Goal: Task Accomplishment & Management: Manage account settings

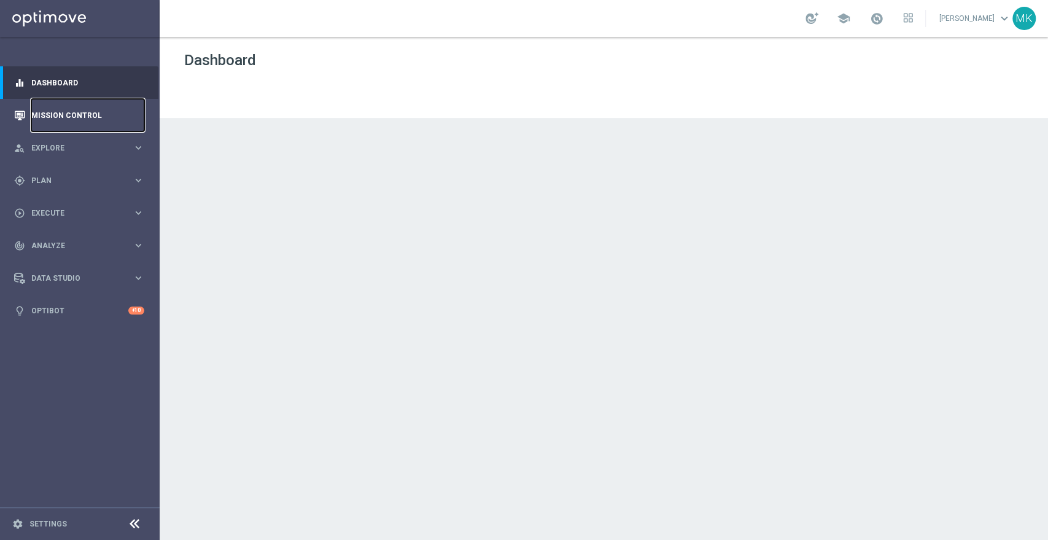
click at [75, 110] on link "Mission Control" at bounding box center [87, 115] width 113 height 33
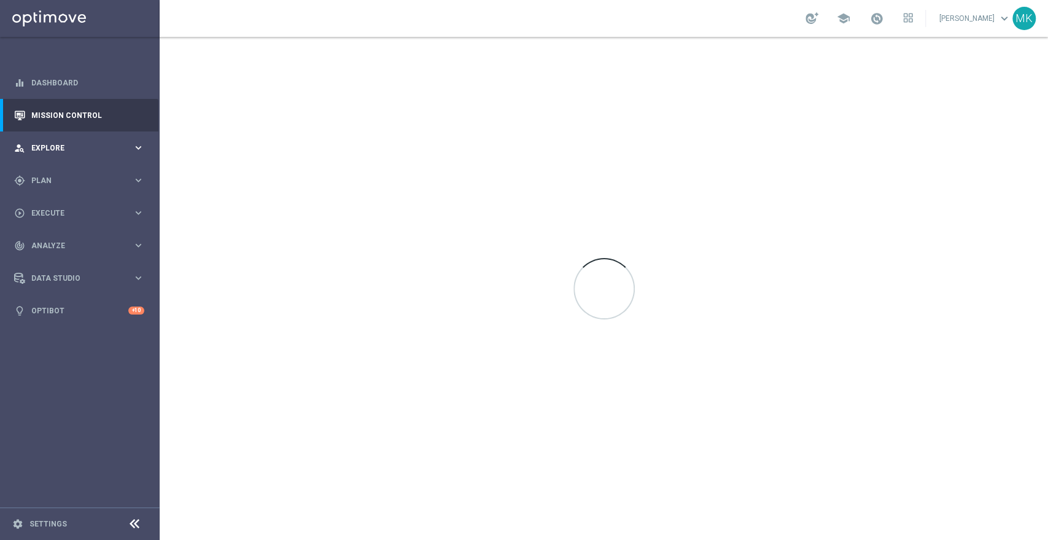
click at [61, 141] on div "person_search Explore keyboard_arrow_right" at bounding box center [79, 147] width 158 height 33
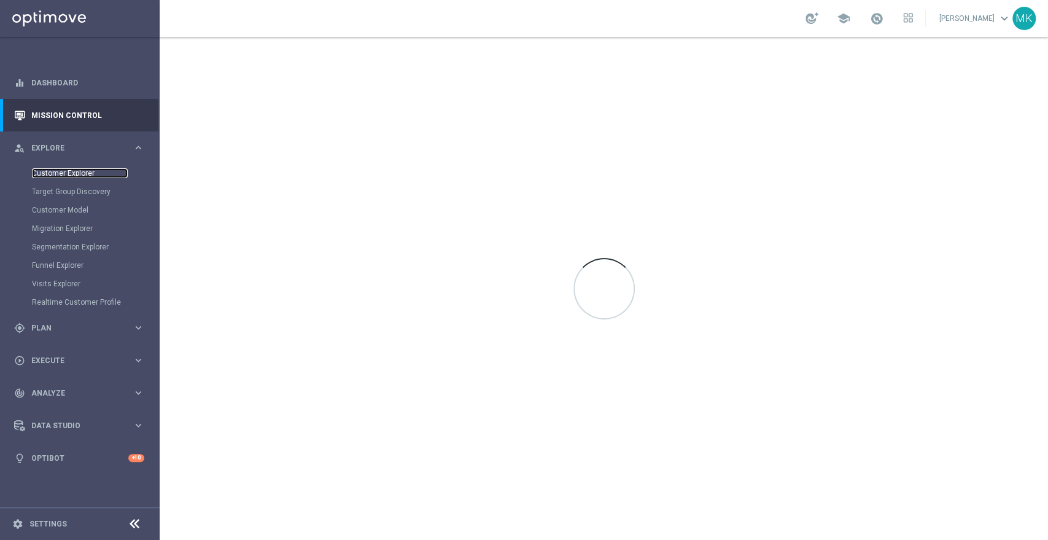
click at [72, 169] on link "Customer Explorer" at bounding box center [80, 173] width 96 height 10
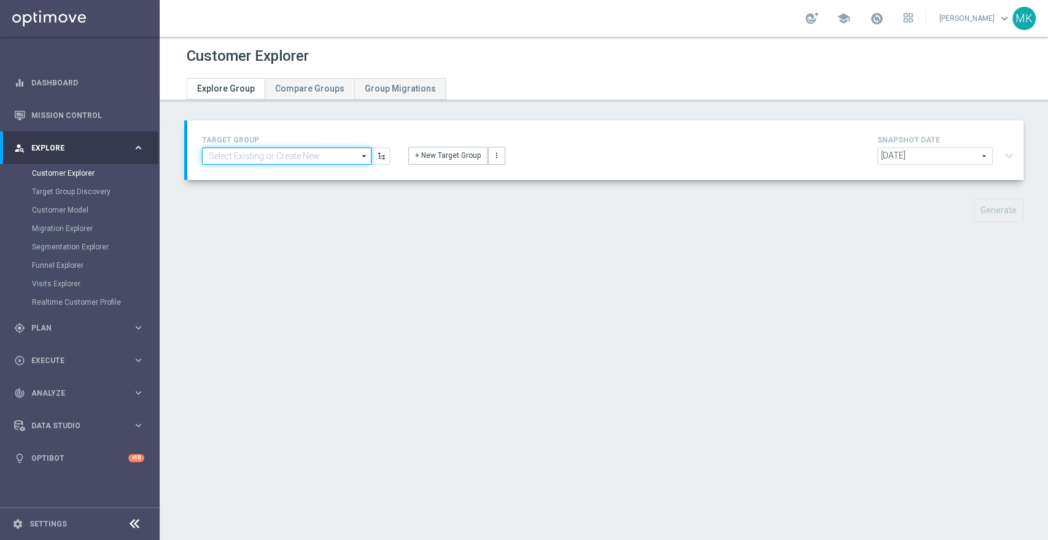
click at [281, 153] on input at bounding box center [286, 155] width 169 height 17
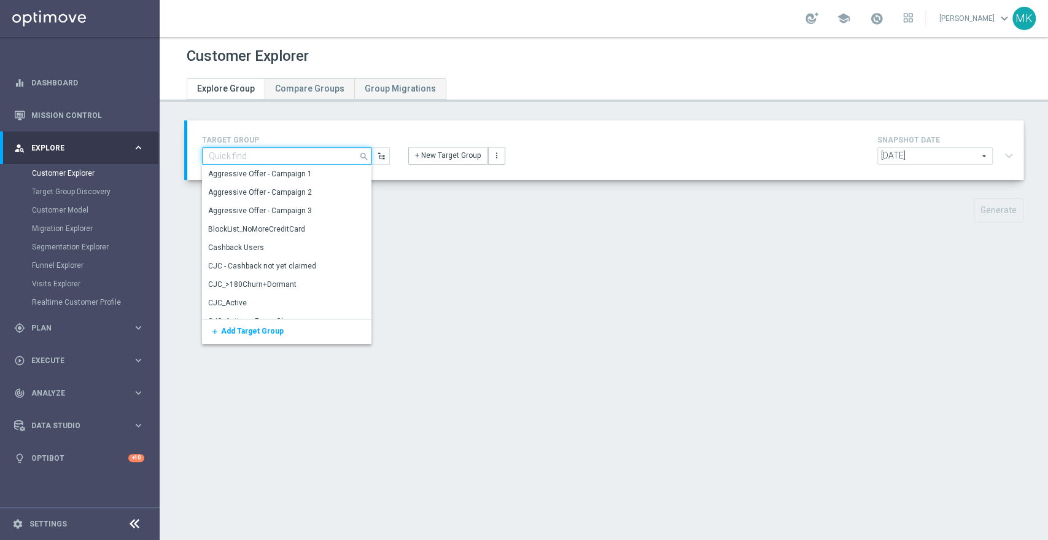
click at [281, 153] on input at bounding box center [286, 155] width 169 height 17
click at [457, 157] on button "+ New Target Group" at bounding box center [447, 155] width 79 height 17
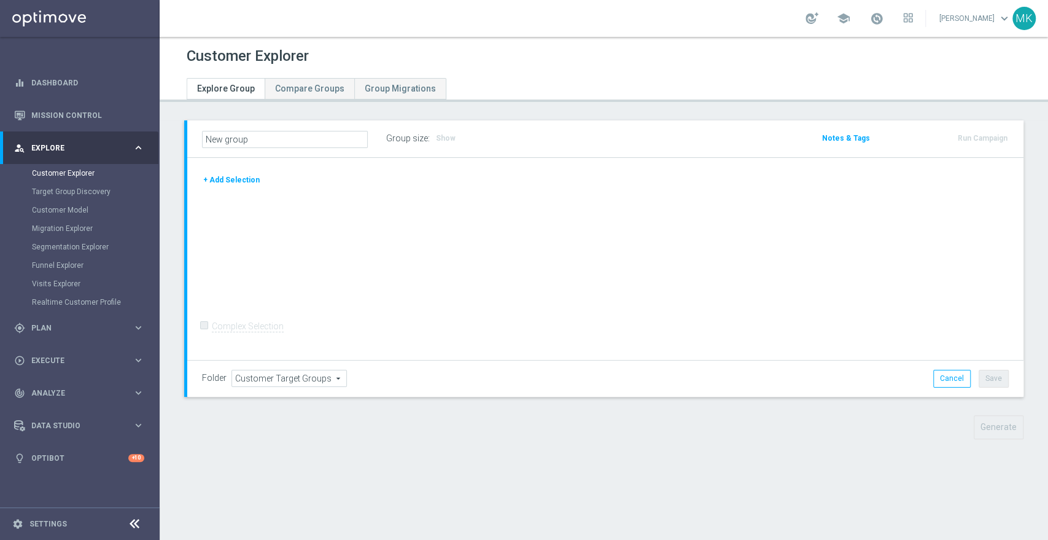
click at [211, 179] on button "+ Add Selection" at bounding box center [231, 180] width 59 height 14
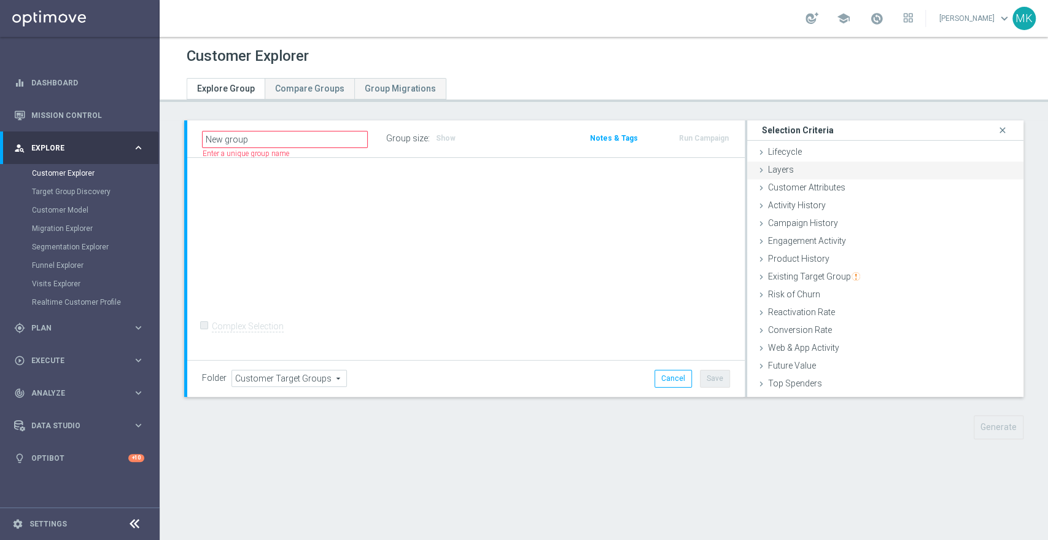
click at [789, 164] on div "Layers done" at bounding box center [885, 170] width 276 height 18
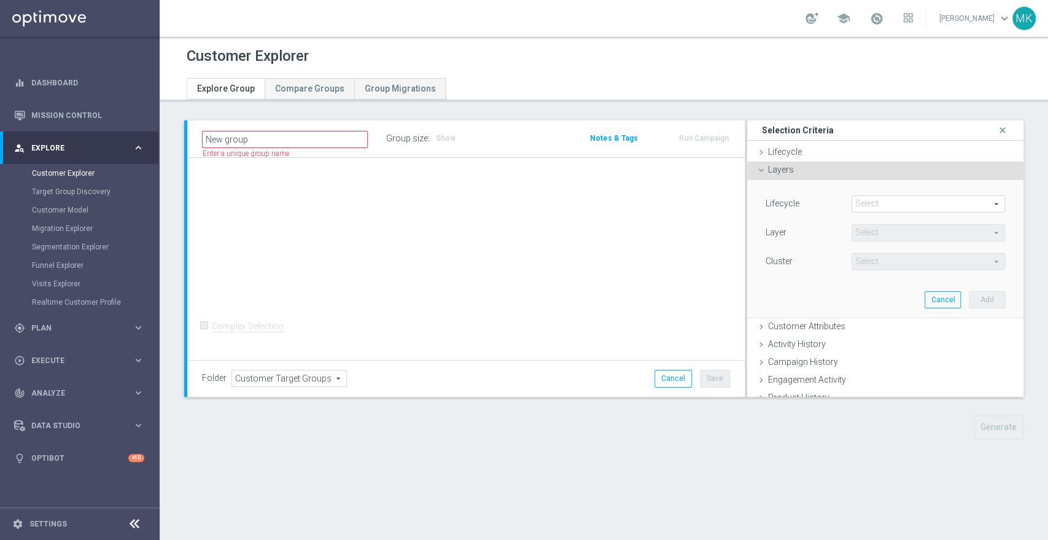
click at [778, 169] on span "Layers" at bounding box center [781, 169] width 26 height 10
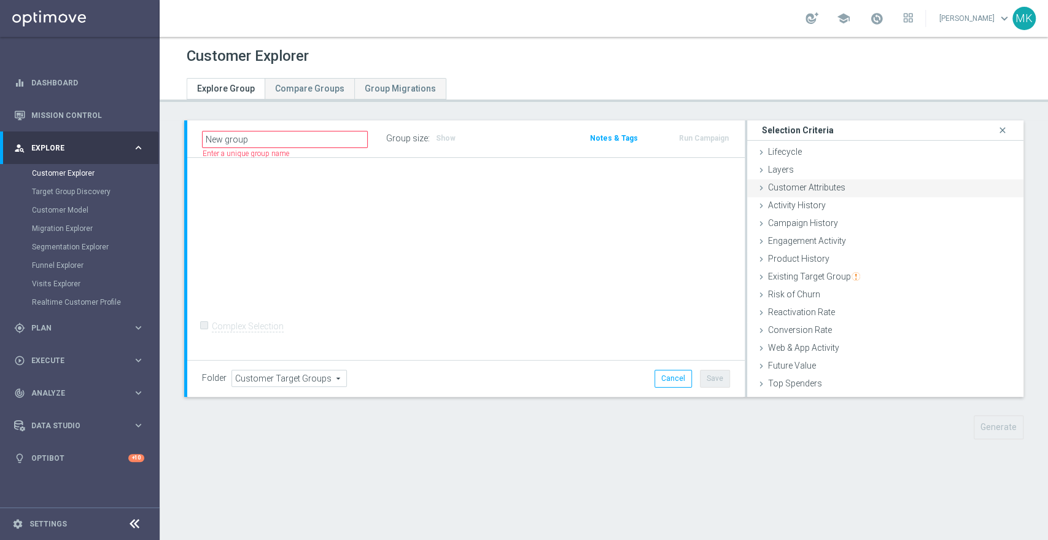
click at [786, 187] on span "Customer Attributes" at bounding box center [806, 187] width 77 height 10
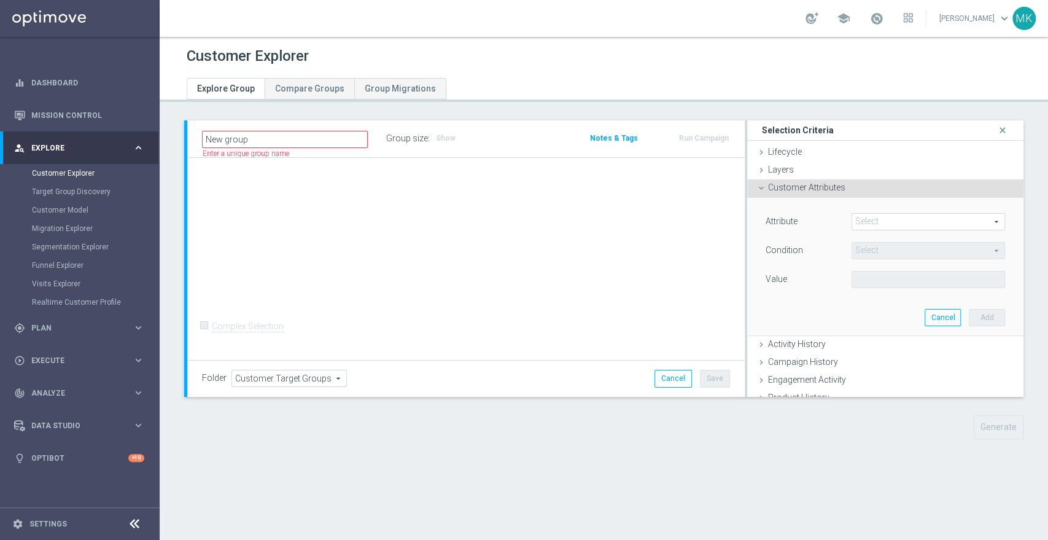
click at [889, 225] on span at bounding box center [928, 222] width 152 height 16
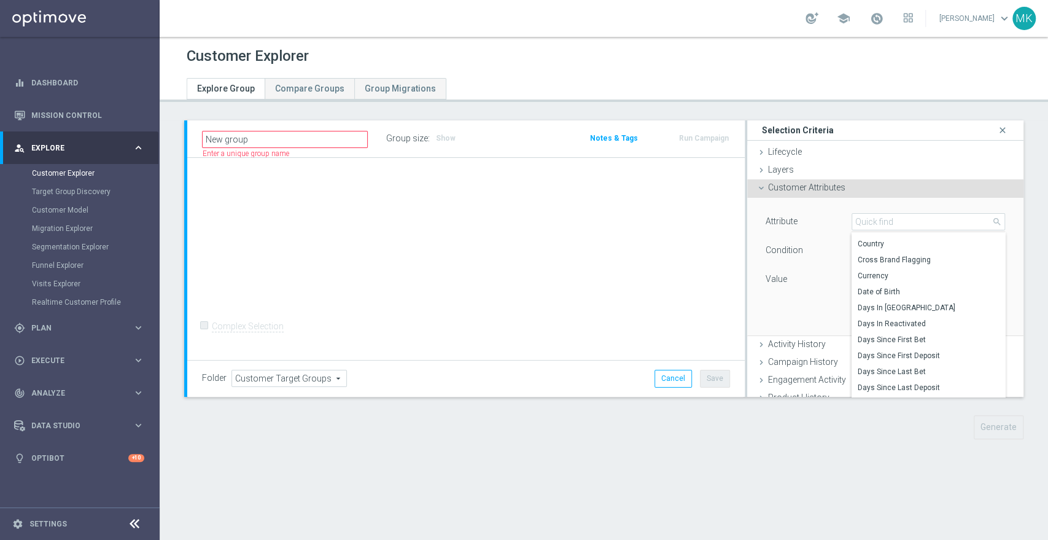
scroll to position [783, 0]
click at [803, 313] on div "Attribute Select arrow_drop_down search Days In [GEOGRAPHIC_DATA] Days In React…" at bounding box center [885, 266] width 258 height 137
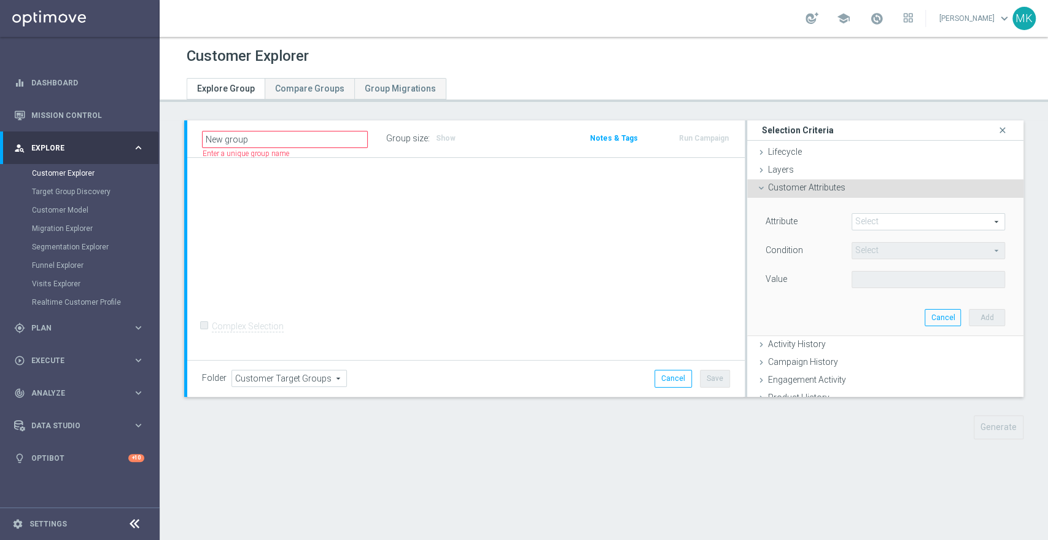
click at [817, 250] on div "Condition" at bounding box center [799, 252] width 86 height 20
click at [919, 214] on span at bounding box center [928, 222] width 152 height 16
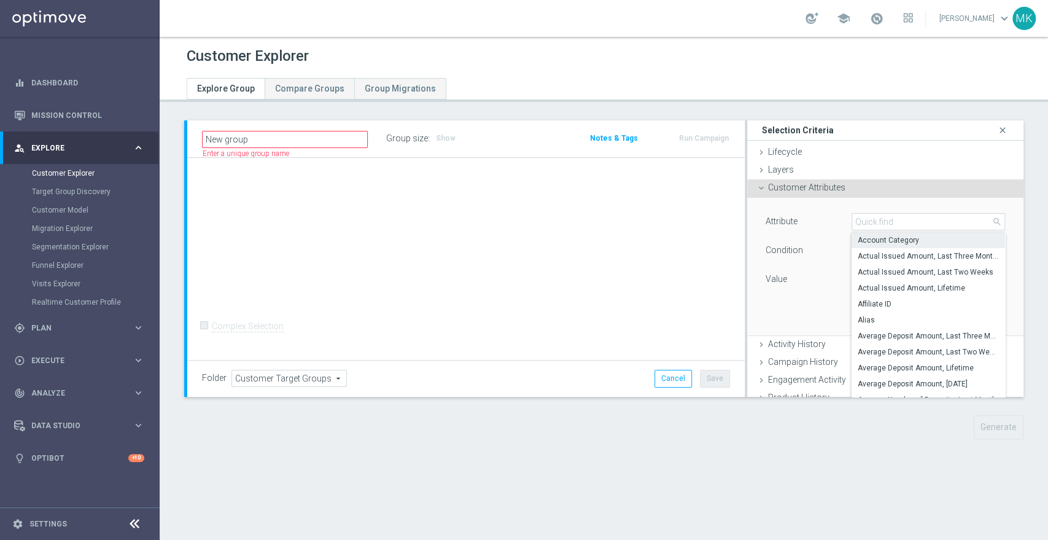
click at [921, 238] on span "Account Category" at bounding box center [927, 240] width 141 height 10
type input "Account Category"
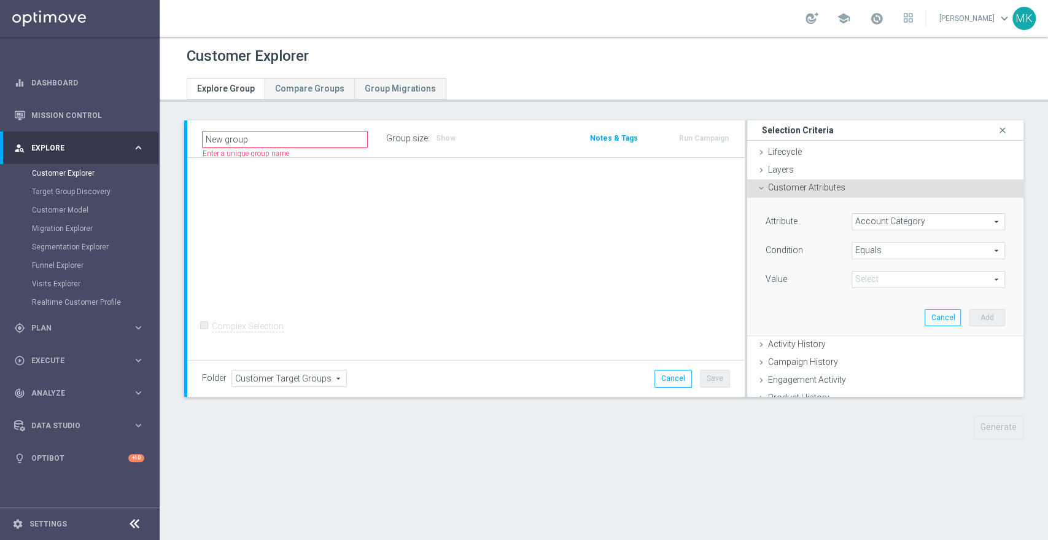
click at [918, 248] on span "Equals" at bounding box center [928, 250] width 152 height 16
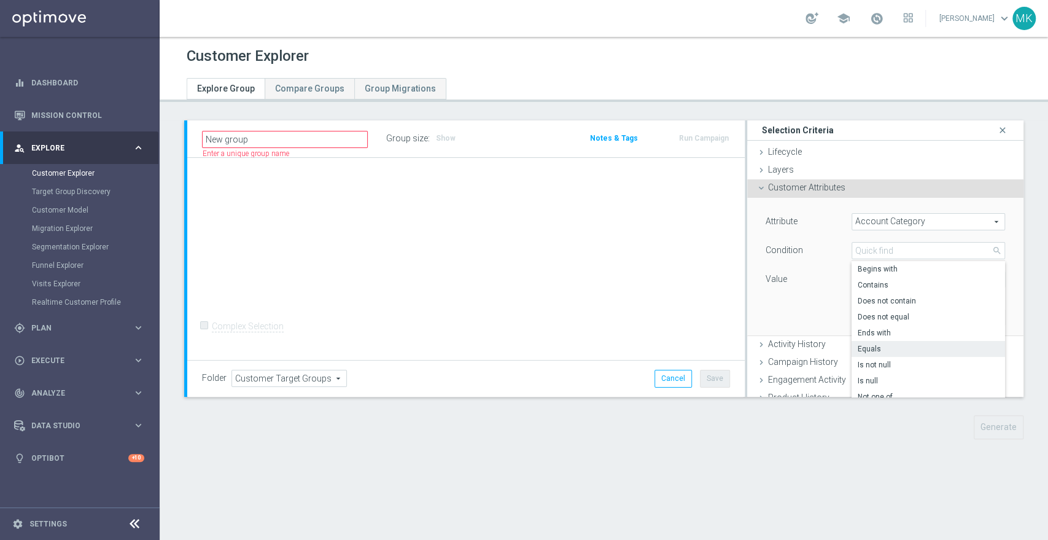
scroll to position [68, 0]
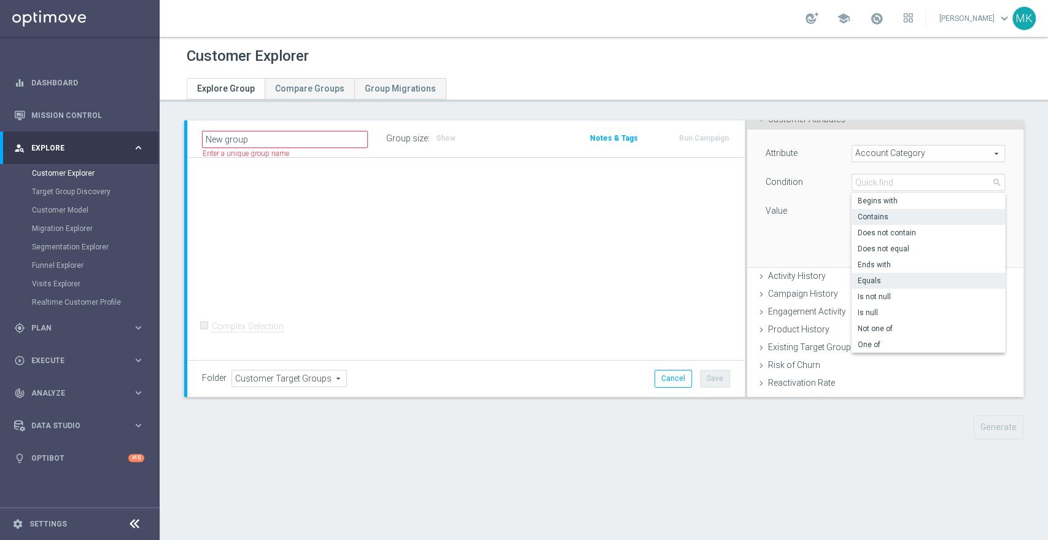
click at [875, 212] on span "Contains" at bounding box center [927, 217] width 141 height 10
type input "Contains"
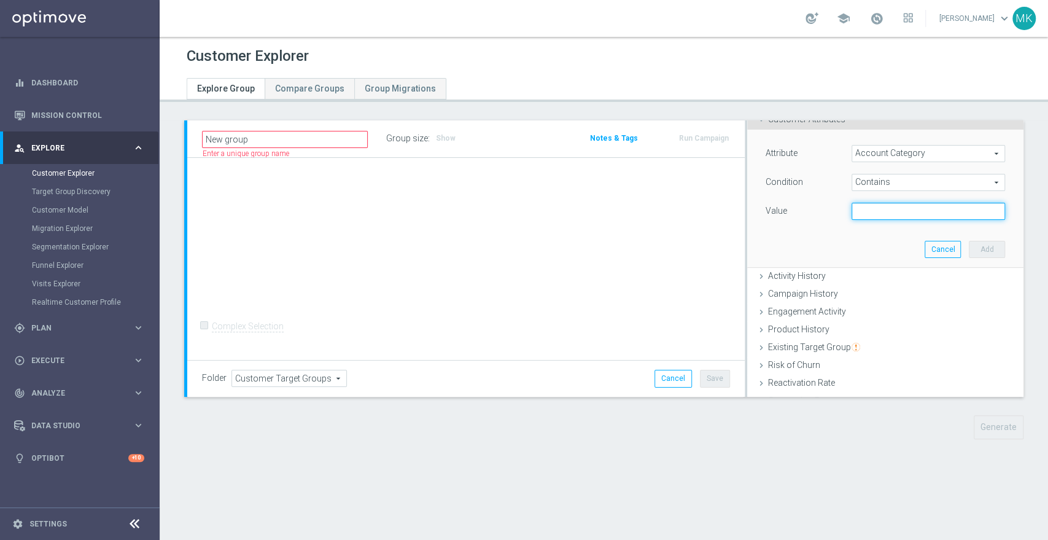
click at [884, 212] on input "text" at bounding box center [927, 211] width 153 height 17
click at [885, 188] on div "Attribute Account Category Account Category arrow_drop_down search Condition Co…" at bounding box center [884, 183] width 239 height 77
click at [886, 184] on span "Contains" at bounding box center [928, 182] width 152 height 16
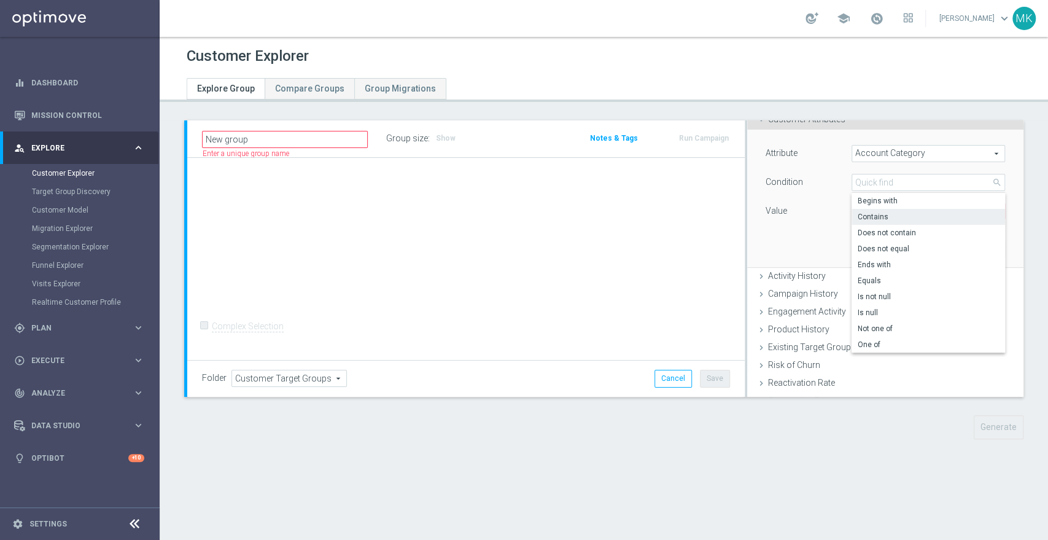
scroll to position [0, 0]
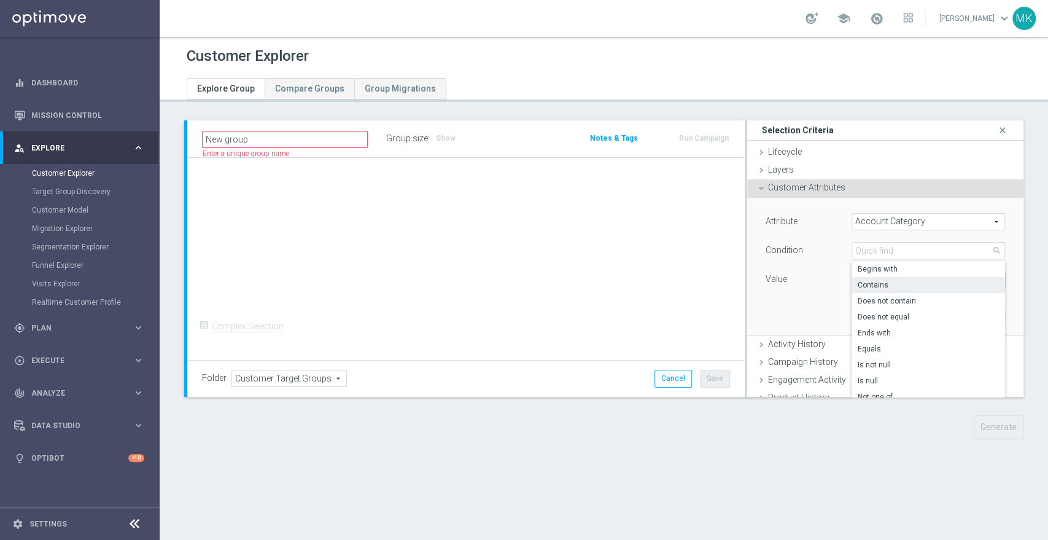
click at [966, 220] on span "Account Category" at bounding box center [928, 222] width 152 height 16
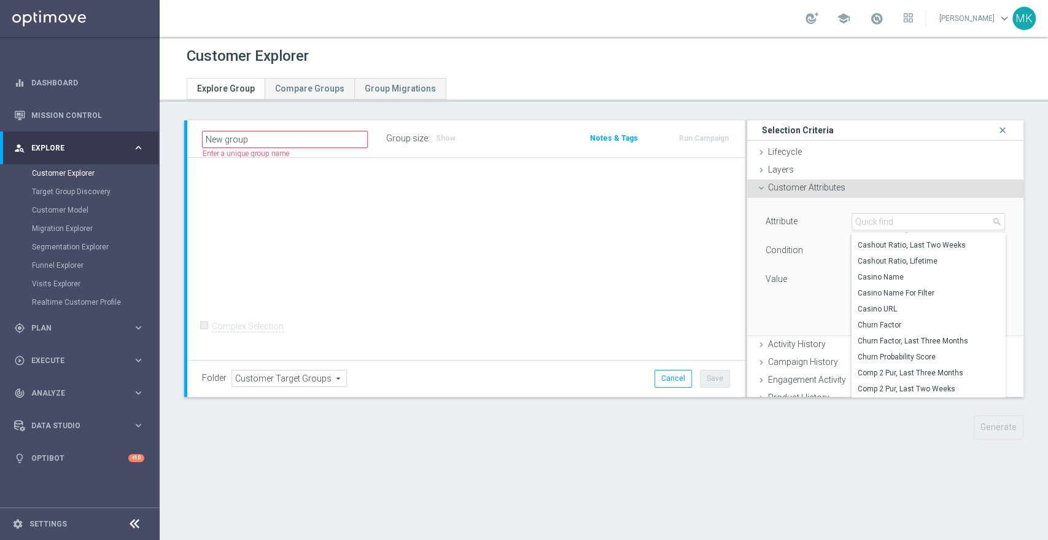
scroll to position [525, 0]
click at [913, 264] on span "Casino Name" at bounding box center [927, 268] width 141 height 10
type input "Casino Name"
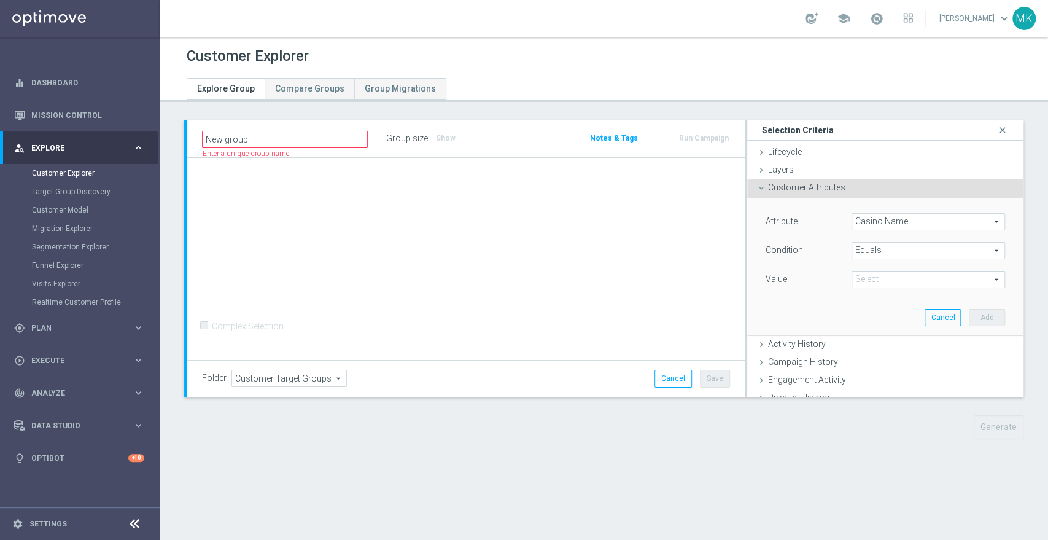
click at [900, 249] on span "Equals" at bounding box center [928, 250] width 152 height 16
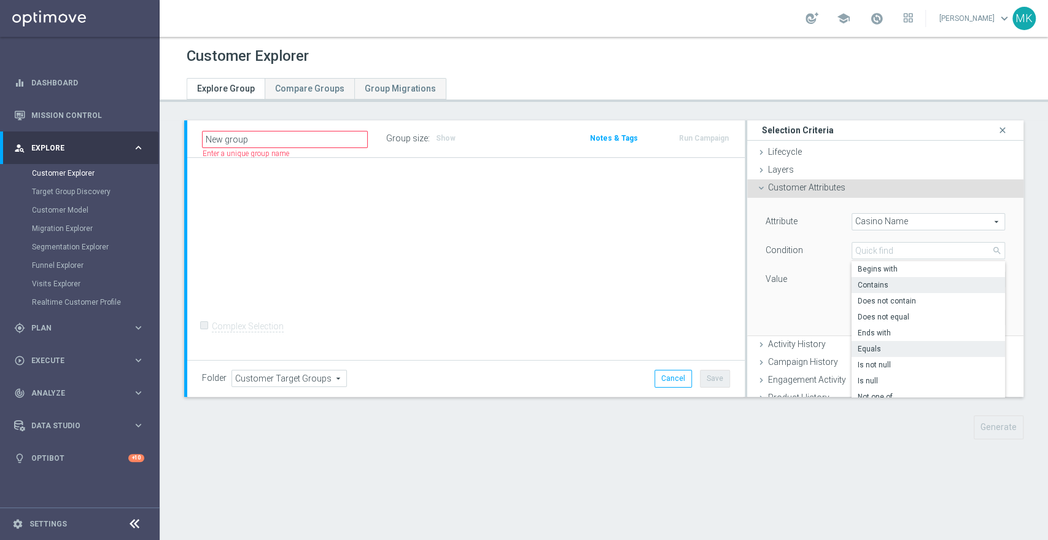
click at [888, 282] on span "Contains" at bounding box center [927, 285] width 141 height 10
type input "Contains"
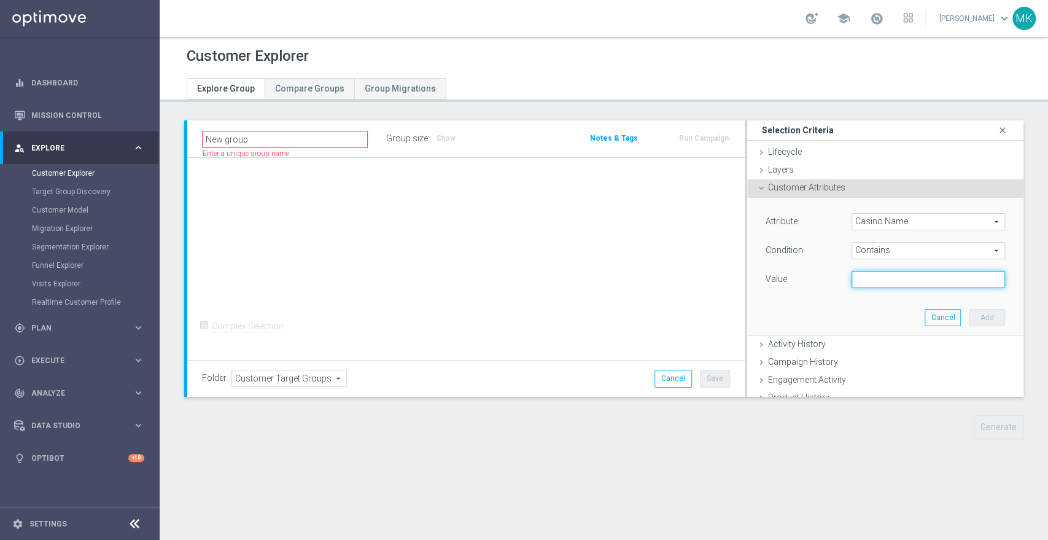
click at [888, 282] on input "text" at bounding box center [927, 279] width 153 height 17
type input "jokavip"
click at [977, 310] on button "Add" at bounding box center [987, 317] width 36 height 17
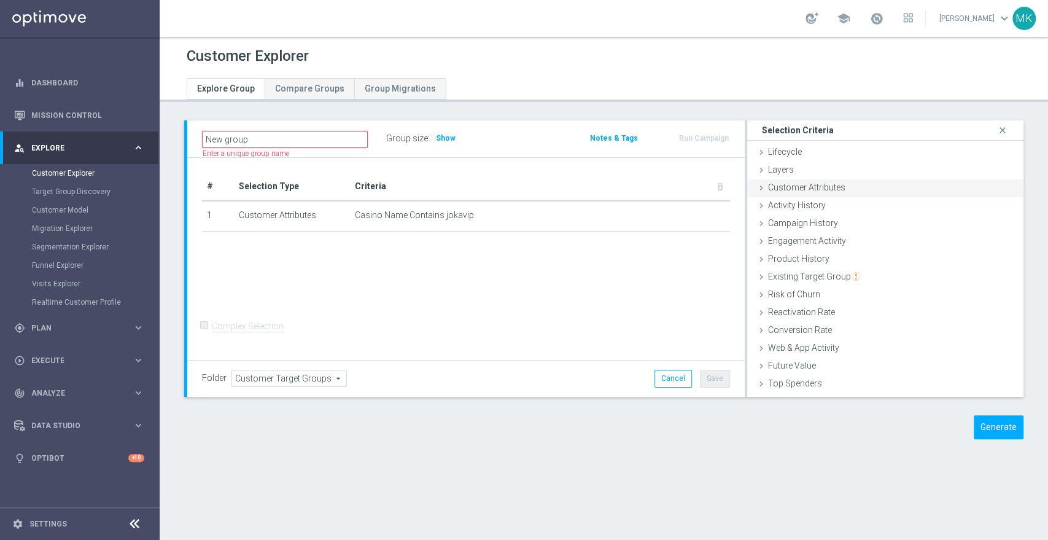
click at [822, 188] on span "Customer Attributes" at bounding box center [806, 187] width 77 height 10
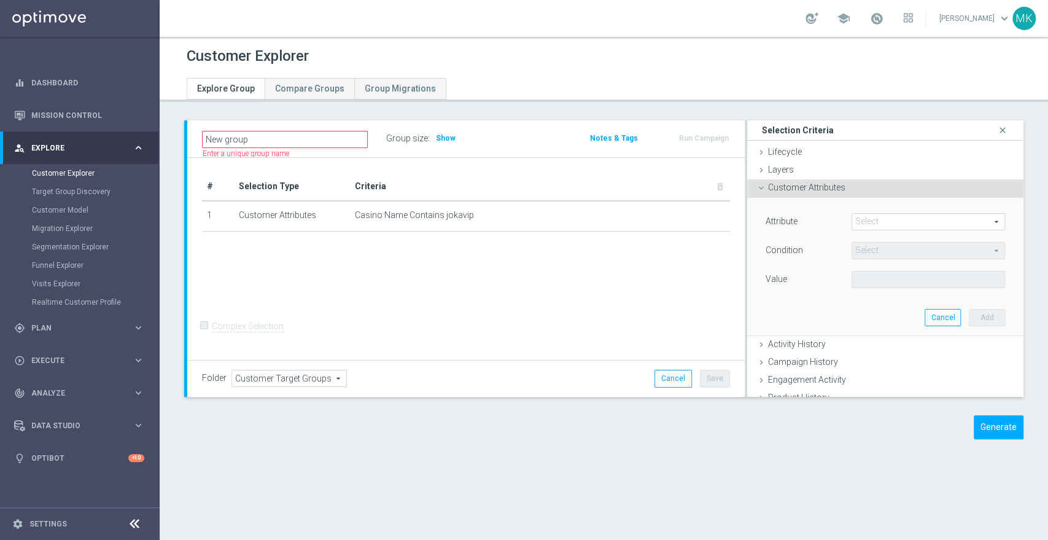
click at [889, 223] on span at bounding box center [928, 222] width 152 height 16
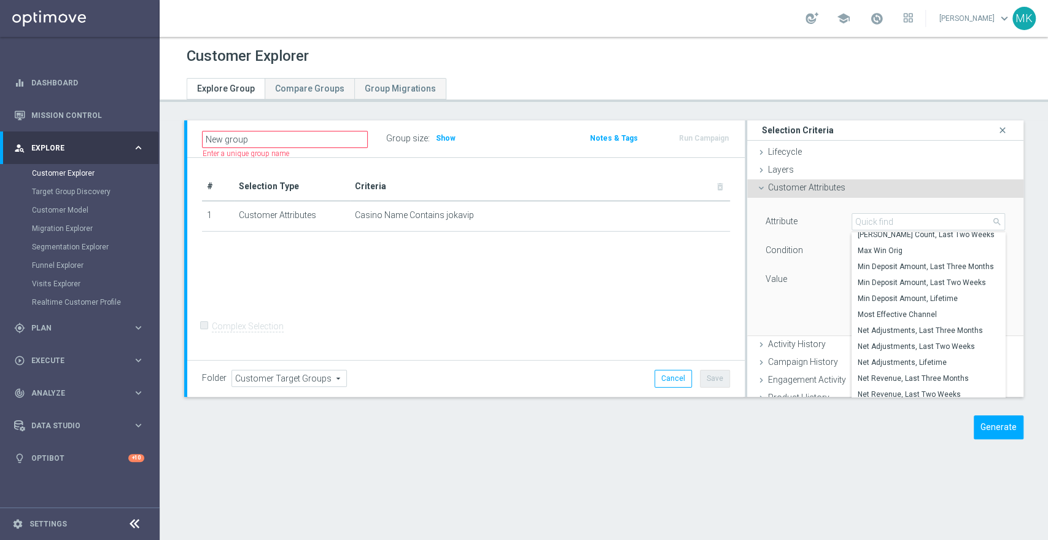
scroll to position [1748, 0]
click at [787, 305] on div "Attribute Select arrow_drop_down search [PERSON_NAME] Count, Last Two Weeks Max…" at bounding box center [885, 266] width 258 height 137
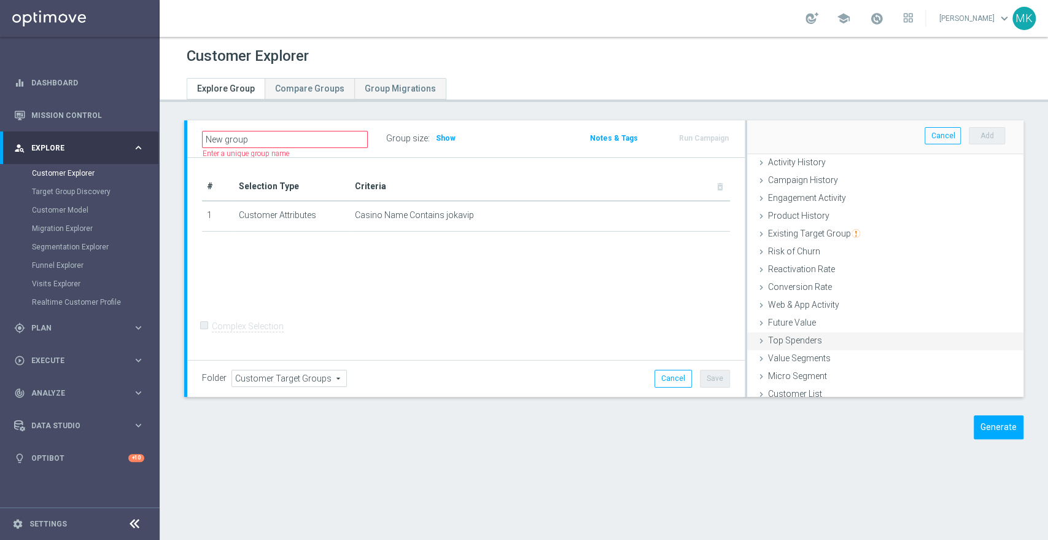
scroll to position [188, 0]
click at [786, 343] on div "Value Segments done" at bounding box center [885, 352] width 276 height 18
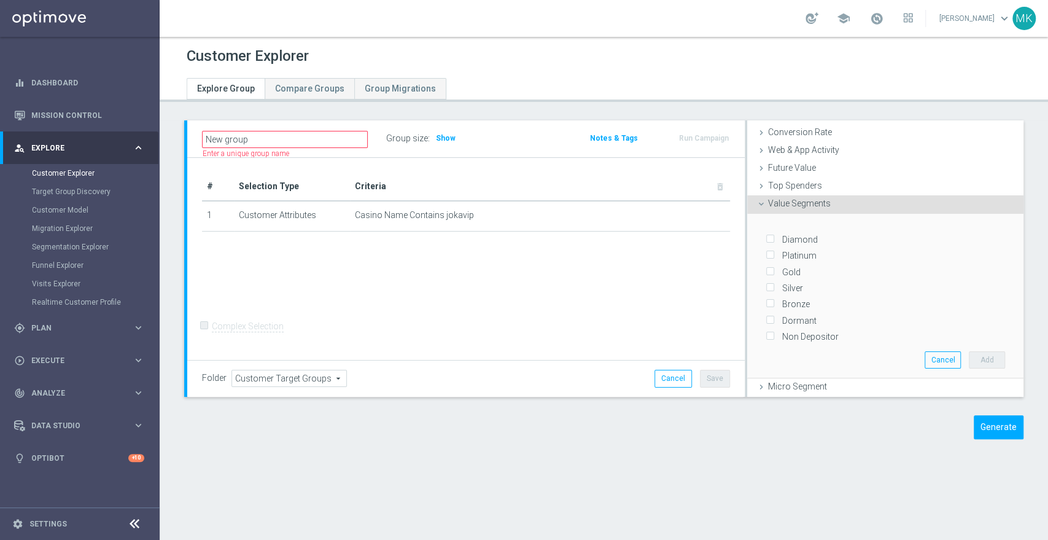
scroll to position [212, 0]
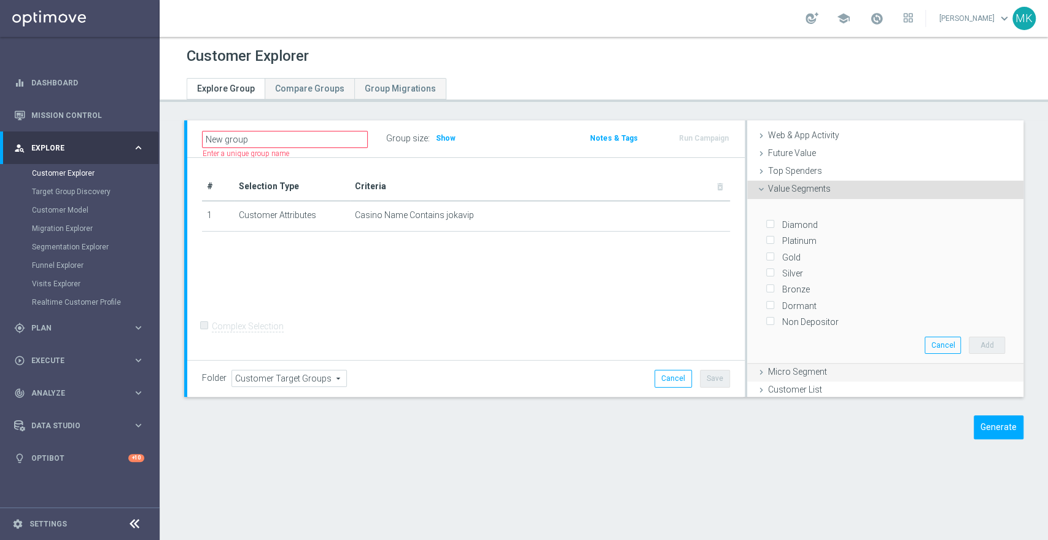
click at [776, 367] on span "Micro Segment" at bounding box center [797, 371] width 59 height 10
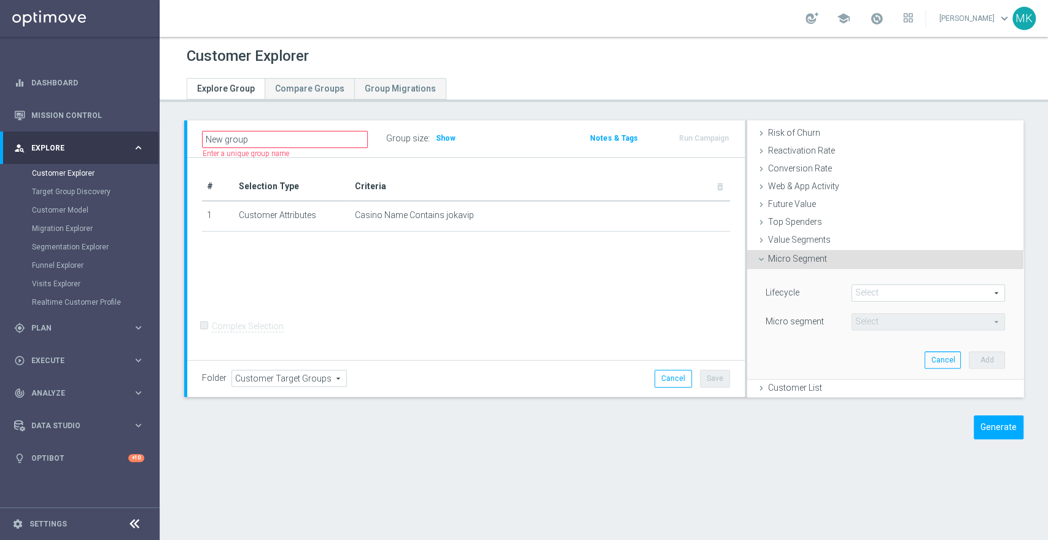
scroll to position [160, 0]
click at [768, 385] on span "Customer List" at bounding box center [795, 387] width 54 height 10
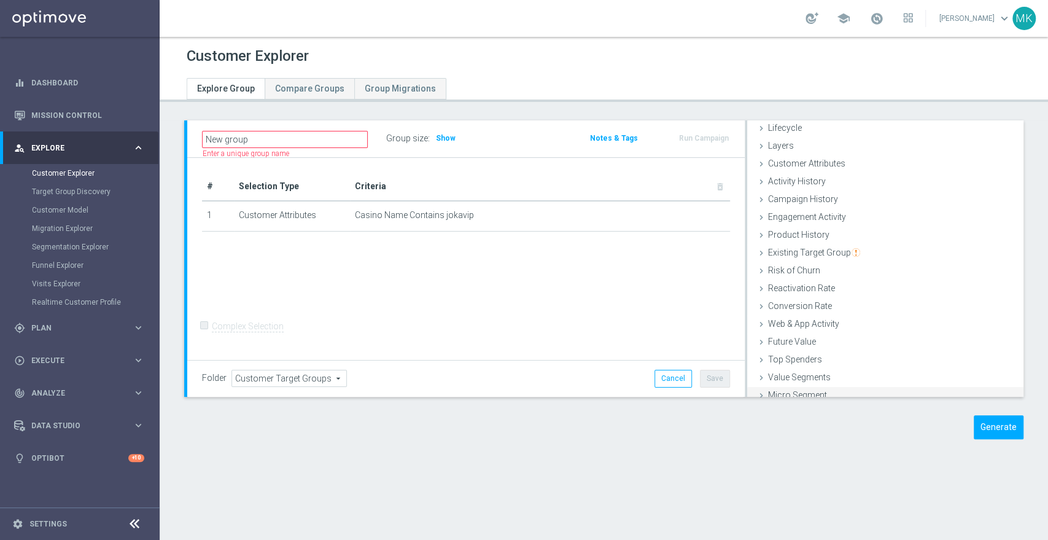
scroll to position [0, 0]
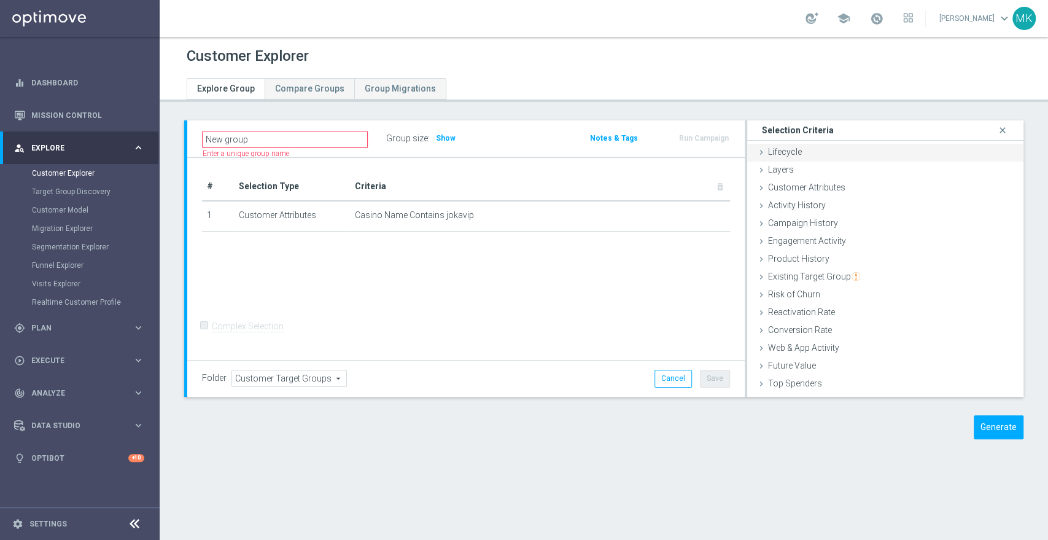
click at [829, 146] on div "Lifecycle done" at bounding box center [885, 153] width 276 height 18
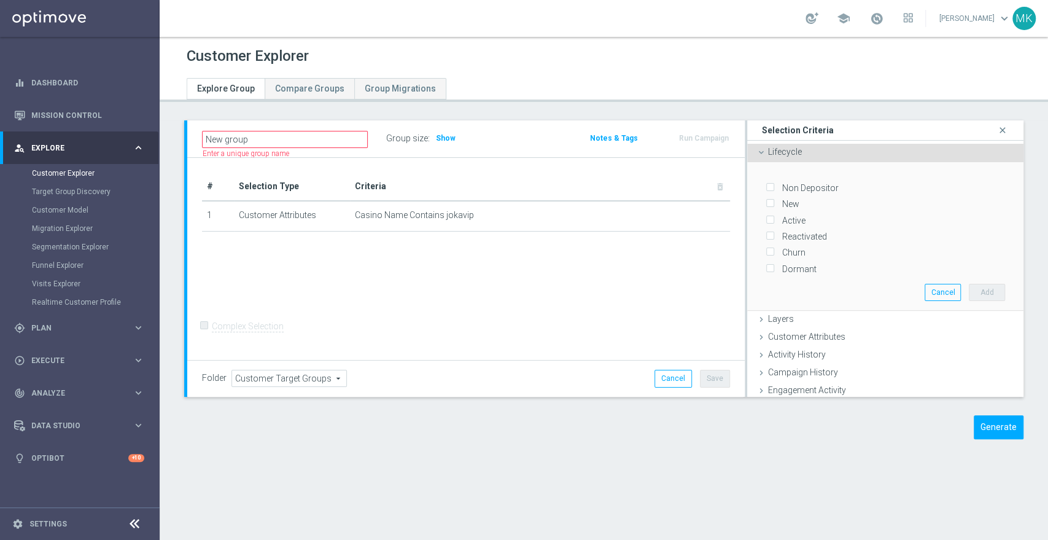
click at [829, 146] on div "Lifecycle done" at bounding box center [885, 153] width 276 height 18
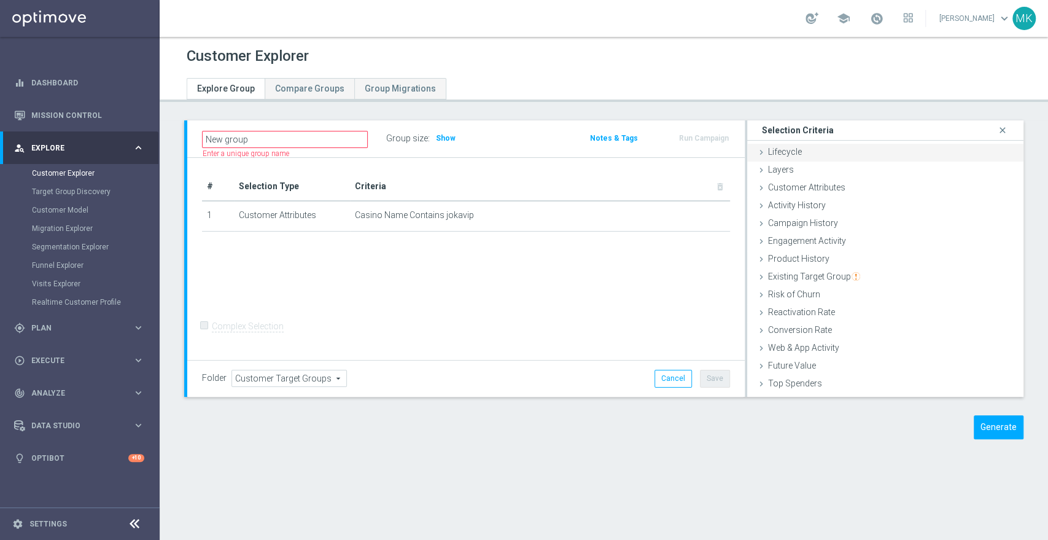
click at [772, 150] on span "Lifecycle" at bounding box center [785, 152] width 34 height 10
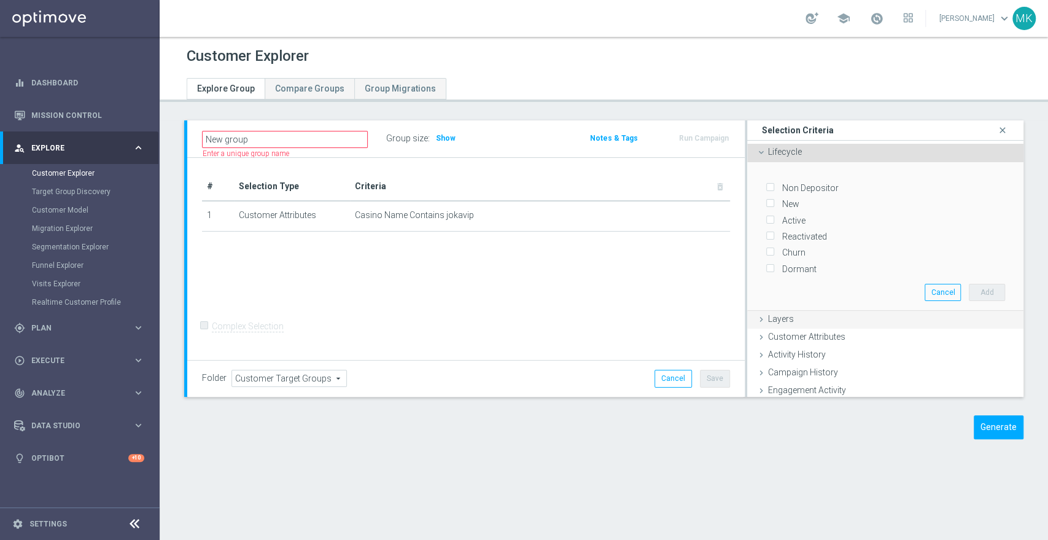
scroll to position [68, 0]
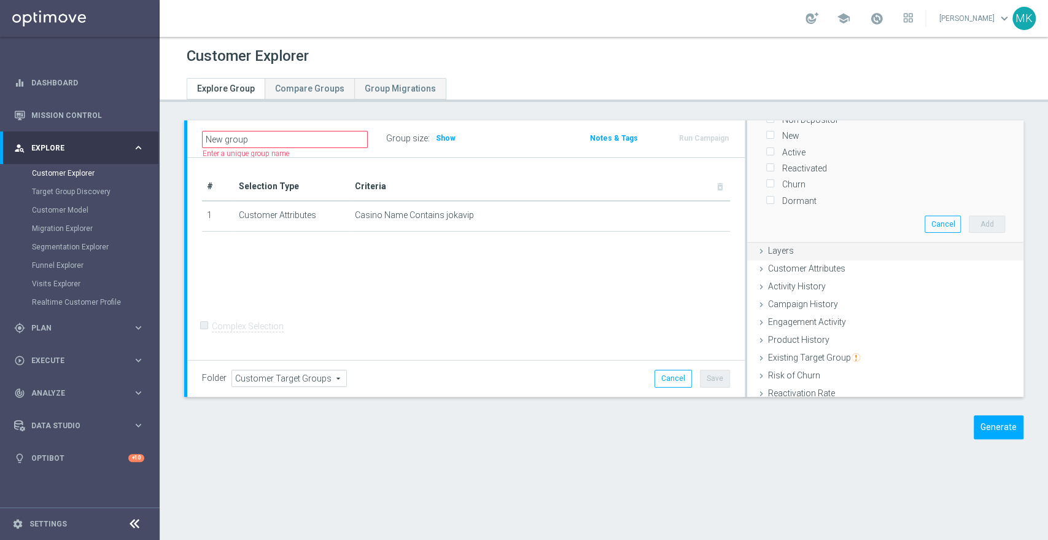
click at [768, 250] on span "Layers" at bounding box center [781, 251] width 26 height 10
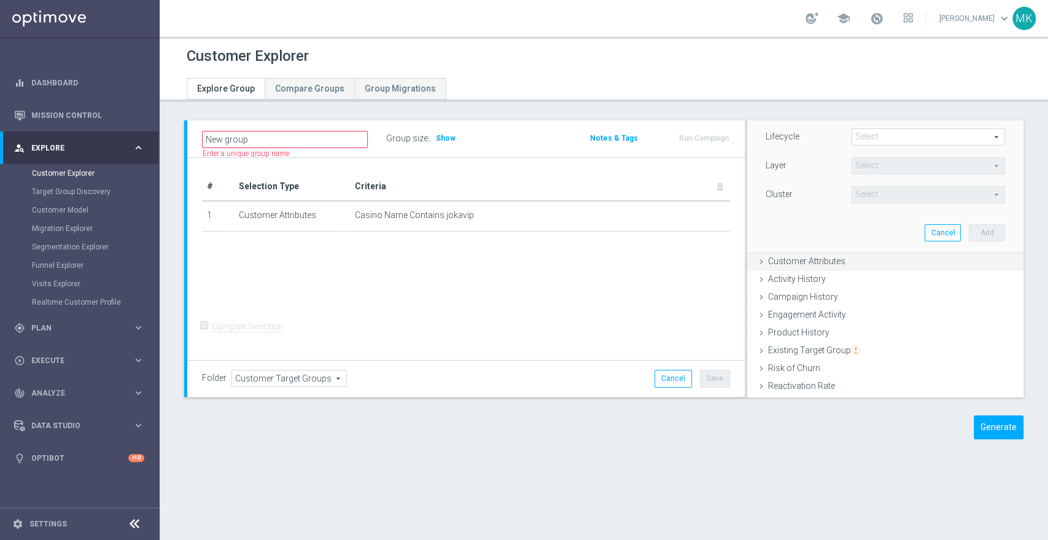
scroll to position [67, 0]
click at [894, 144] on div "Lifecycle Select arrow_drop_down search" at bounding box center [885, 138] width 258 height 20
click at [894, 140] on span at bounding box center [928, 137] width 152 height 16
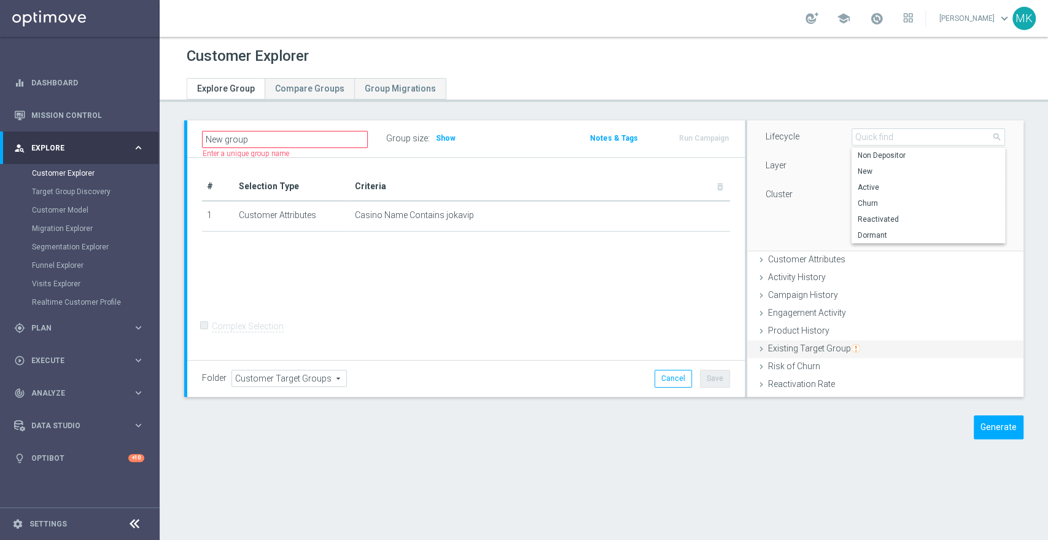
click at [776, 266] on div "Customer Attributes done selection saved" at bounding box center [885, 260] width 276 height 18
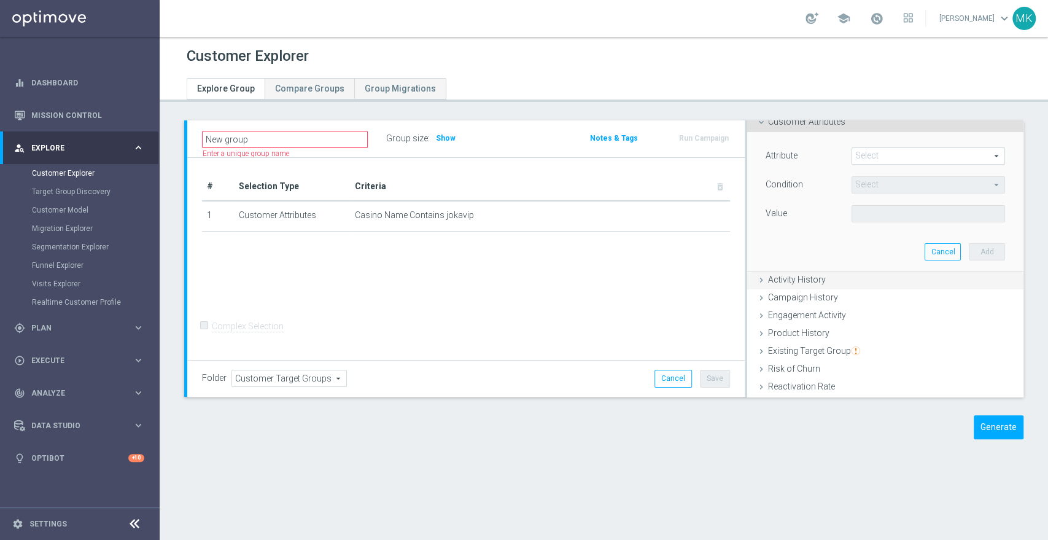
scroll to position [66, 0]
click at [874, 159] on span at bounding box center [928, 156] width 152 height 16
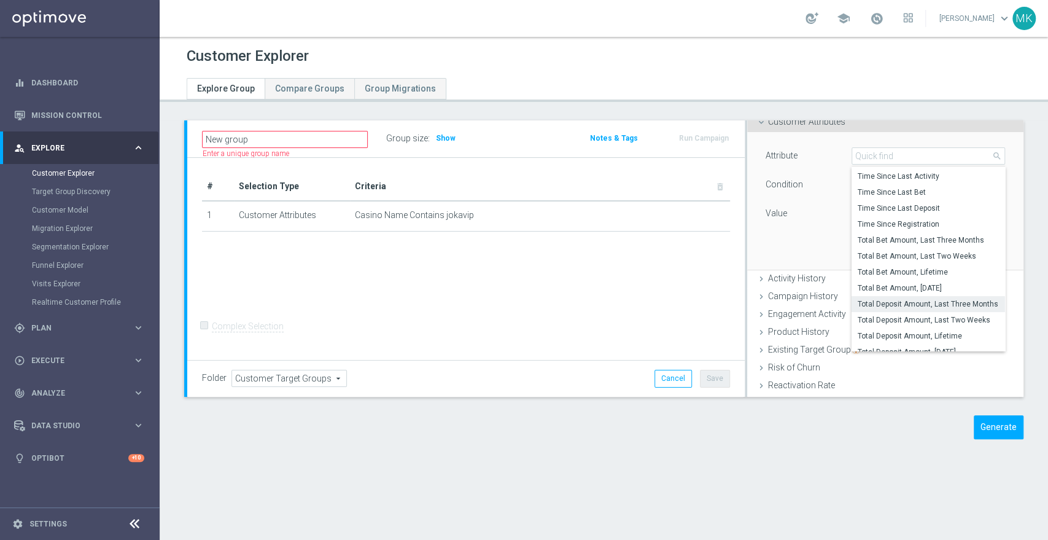
scroll to position [3470, 0]
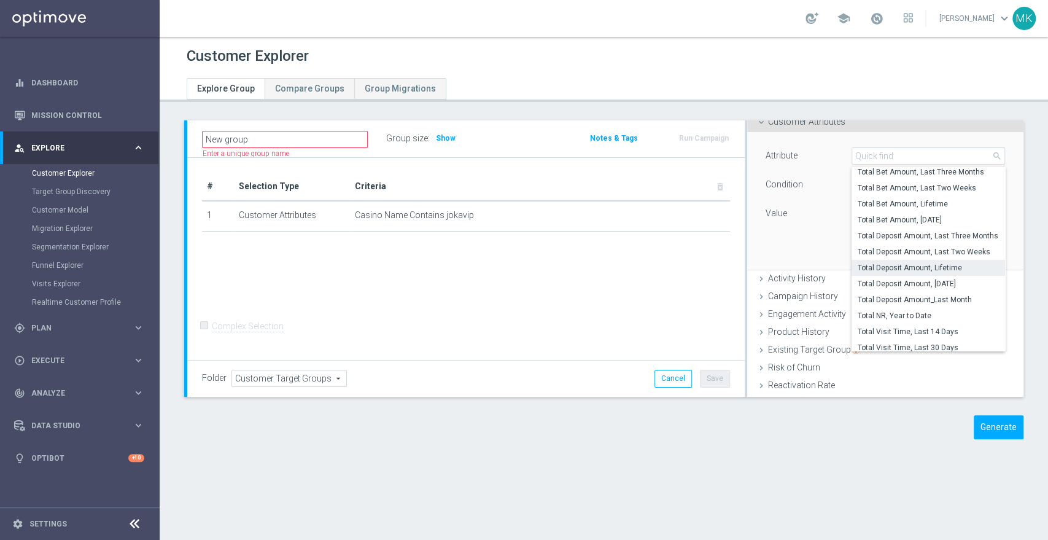
click at [926, 267] on span "Total Deposit Amount, Lifetime" at bounding box center [927, 268] width 141 height 10
type input "Total Deposit Amount, Lifetime"
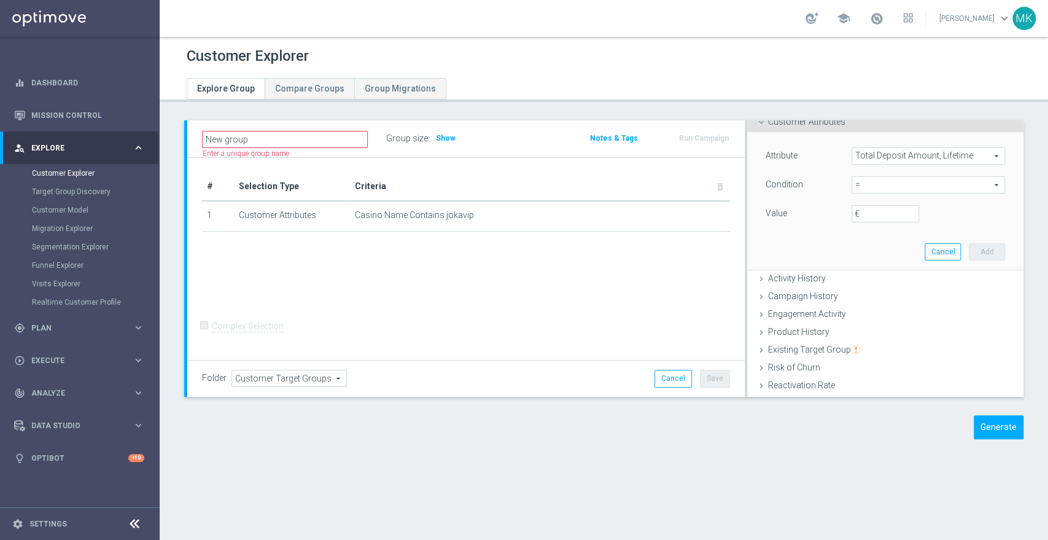
click at [869, 188] on span "=" at bounding box center [928, 185] width 152 height 16
click at [869, 212] on label "<=" at bounding box center [927, 219] width 153 height 16
type input "<="
click at [868, 214] on input "€" at bounding box center [885, 213] width 68 height 17
type input "6000"
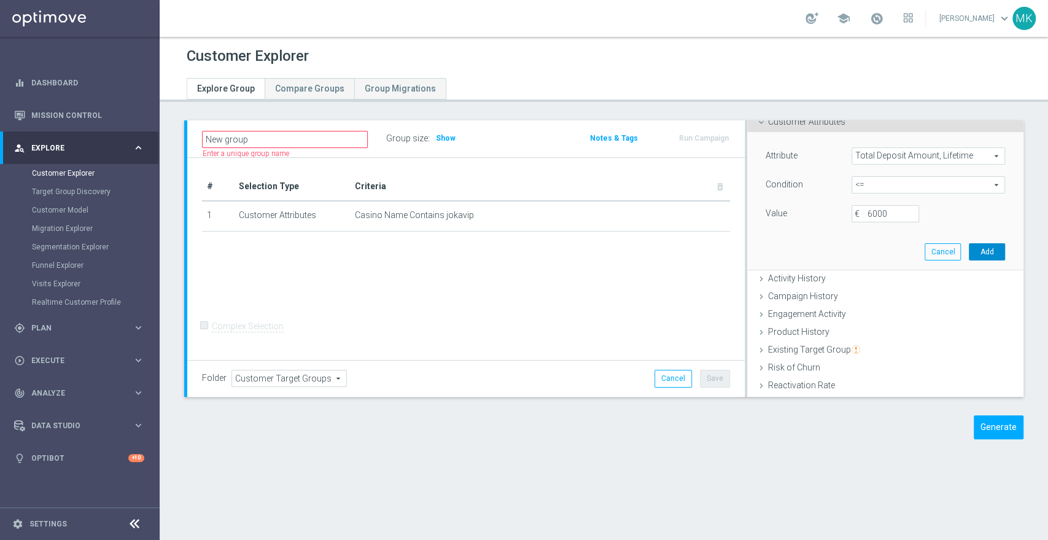
click at [969, 250] on button "Add" at bounding box center [987, 251] width 36 height 17
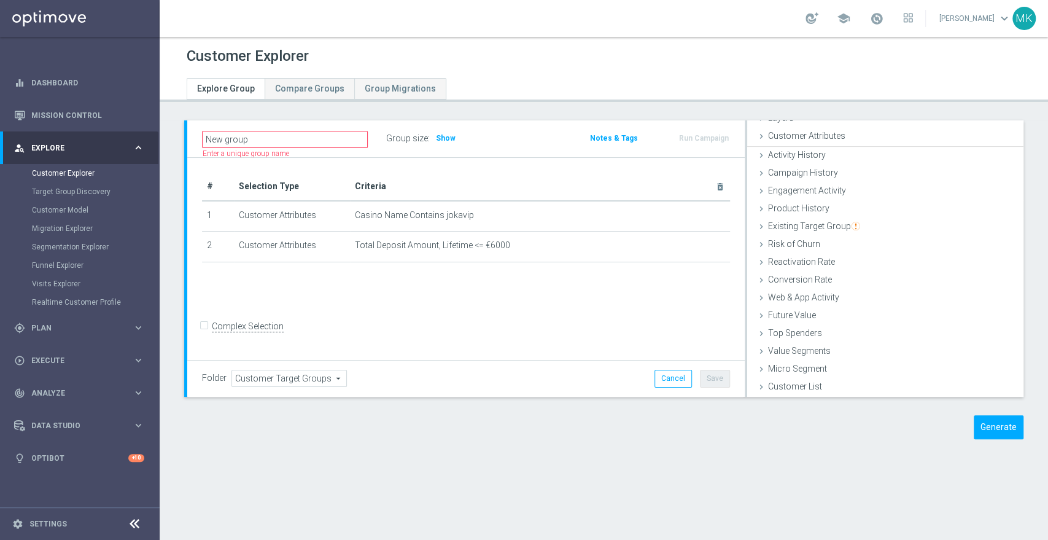
scroll to position [50, 0]
click at [328, 136] on input "New group" at bounding box center [285, 139] width 166 height 17
type input "N"
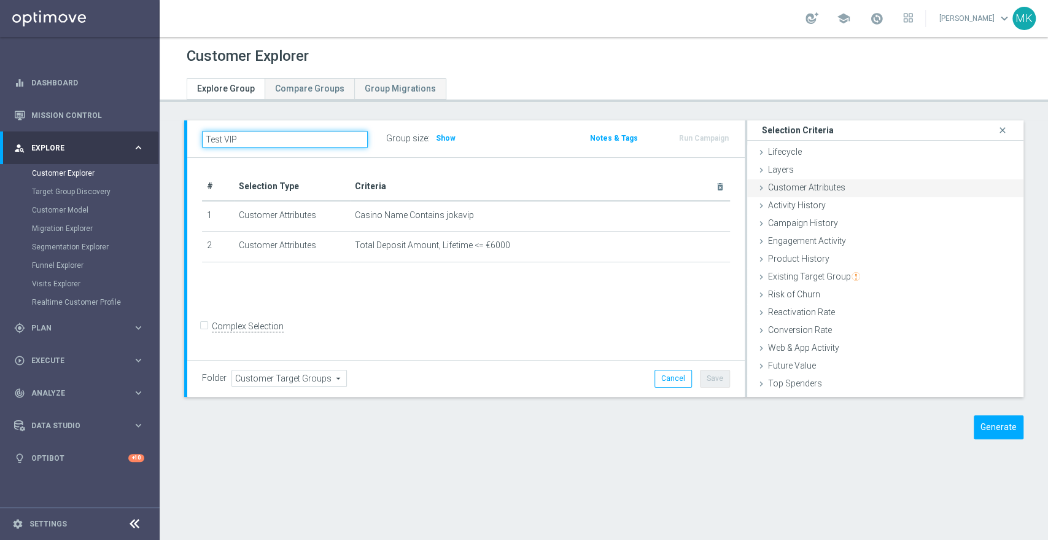
type input "Test VIP"
click at [756, 188] on icon at bounding box center [761, 188] width 10 height 10
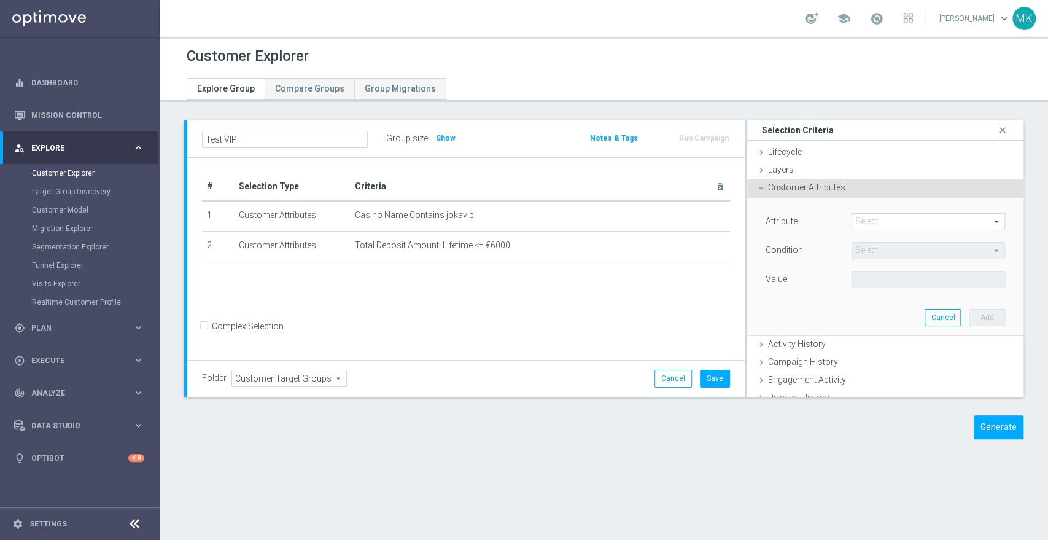
click at [921, 225] on span at bounding box center [928, 222] width 152 height 16
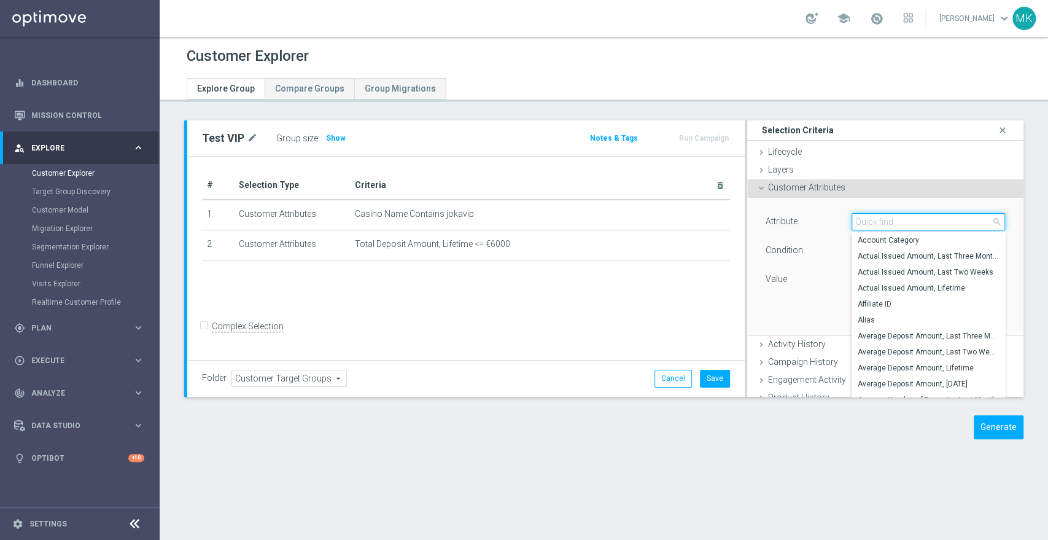
click at [921, 226] on input "search" at bounding box center [927, 221] width 153 height 17
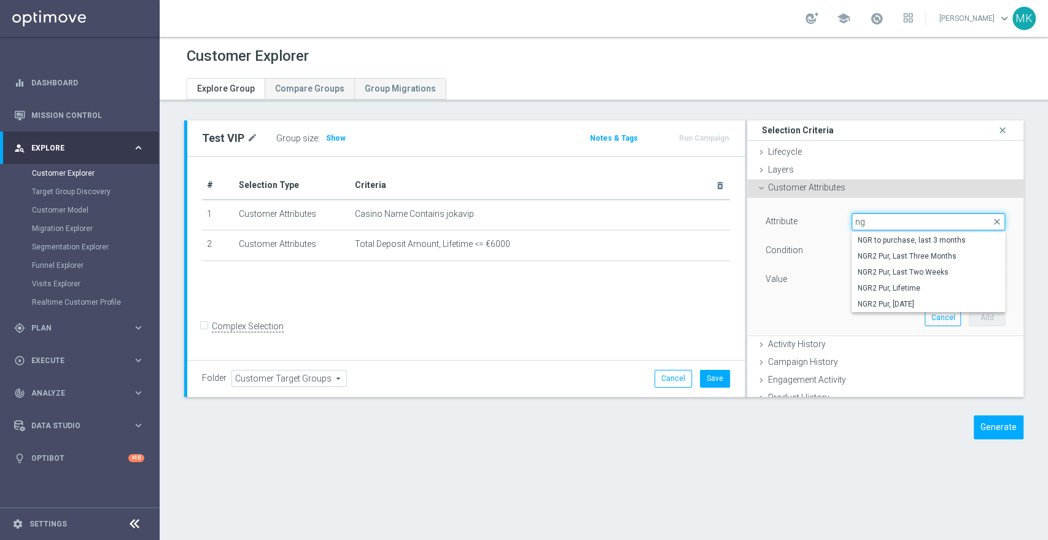
type input "n"
type input "t"
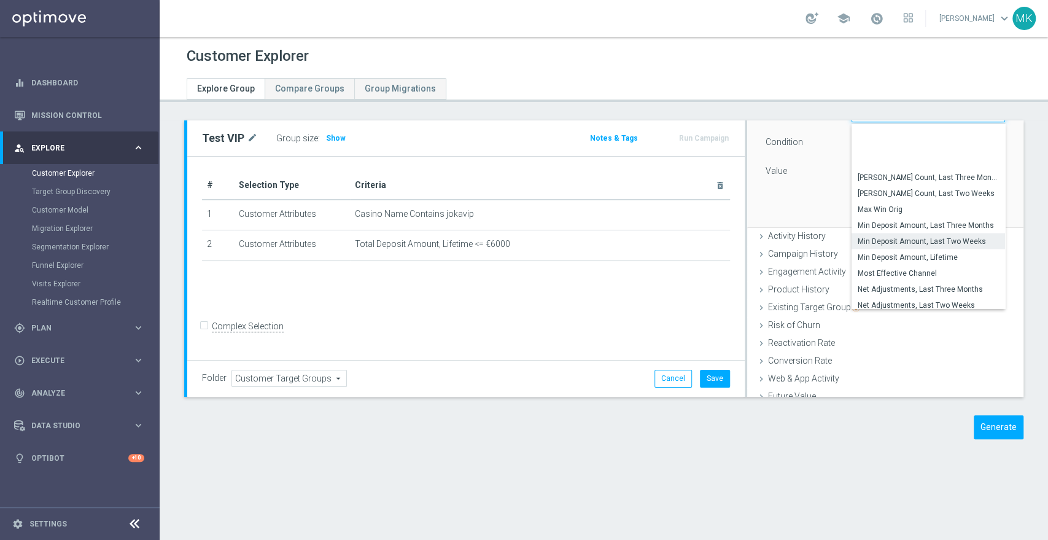
scroll to position [1766, 0]
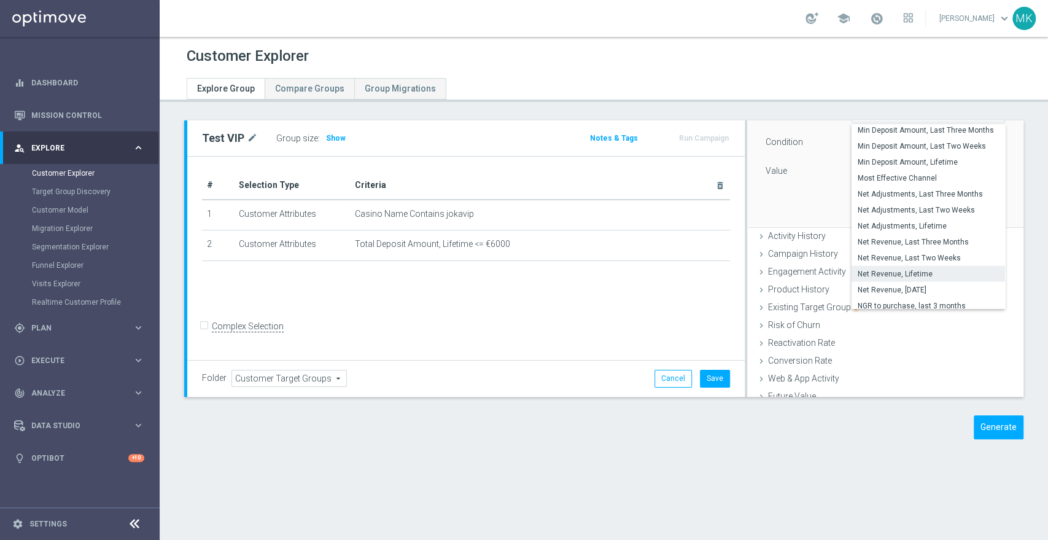
click at [898, 271] on span "Net Revenue, Lifetime" at bounding box center [927, 274] width 141 height 10
type input "Net Revenue, Lifetime"
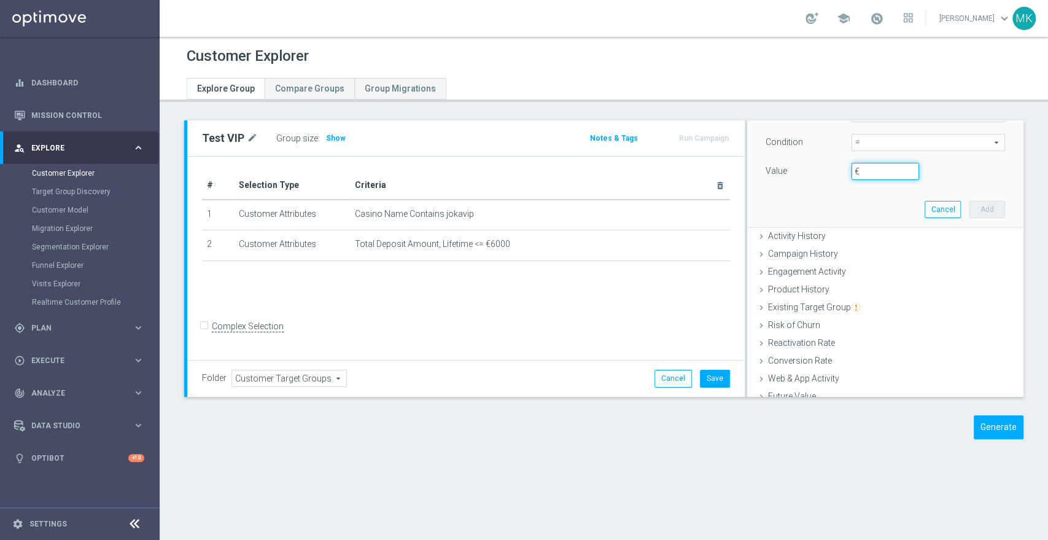
click at [870, 168] on input "€" at bounding box center [885, 171] width 68 height 17
click at [852, 137] on span "=" at bounding box center [928, 142] width 152 height 16
click at [857, 176] on span "<=" at bounding box center [927, 177] width 141 height 10
type input "<="
click at [868, 171] on input "€" at bounding box center [885, 171] width 68 height 17
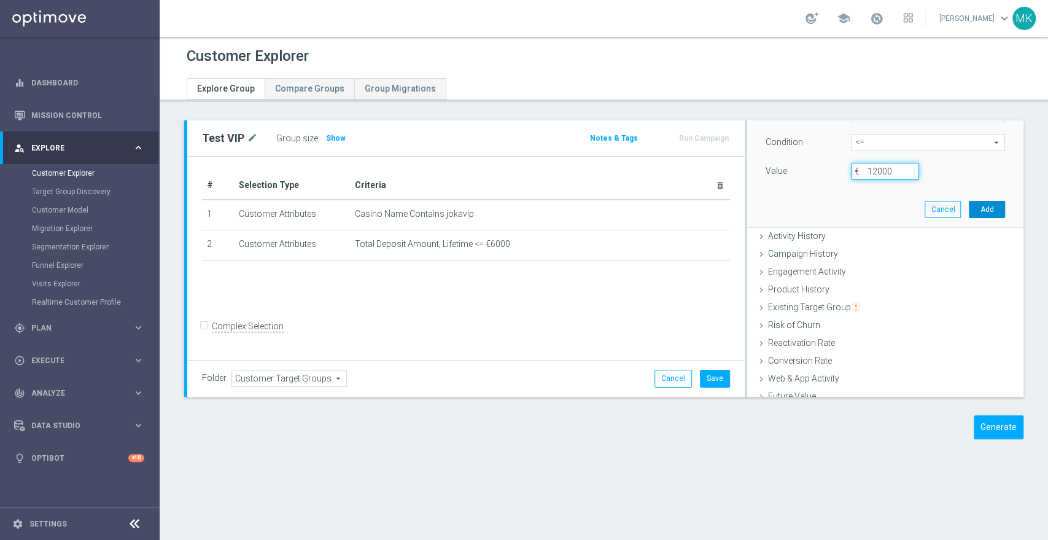
type input "12000"
click at [969, 206] on button "Add" at bounding box center [987, 209] width 36 height 17
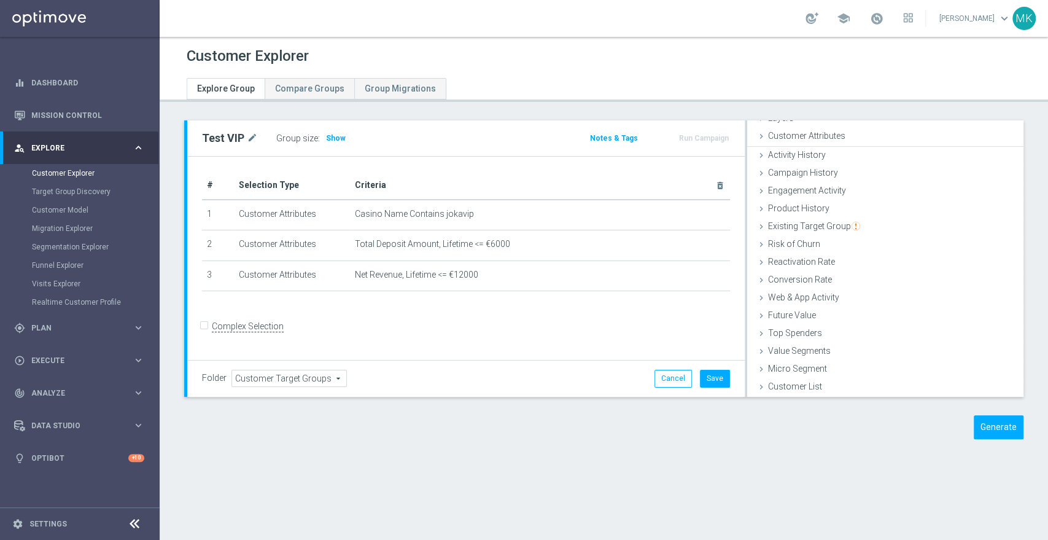
scroll to position [50, 0]
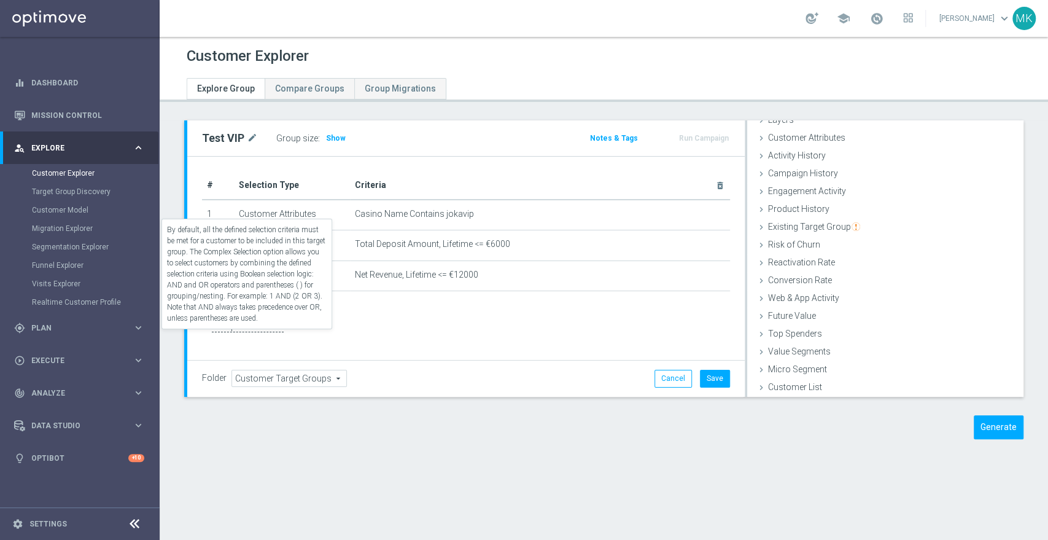
click at [251, 332] on label "Complex Selection" at bounding box center [248, 326] width 72 height 12
click at [210, 336] on input "Complex Selection" at bounding box center [206, 327] width 8 height 17
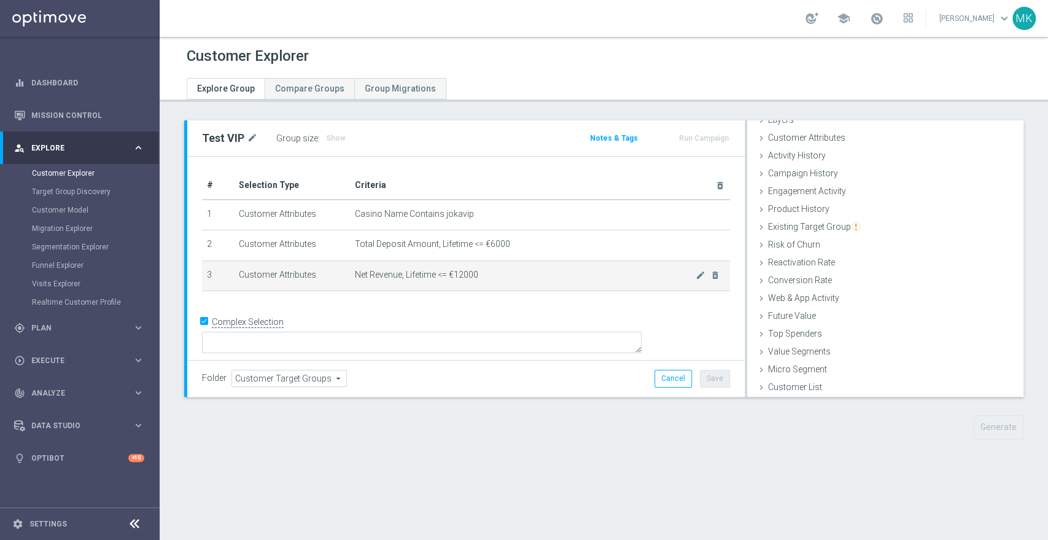
click at [428, 276] on span "Net Revenue, Lifetime <= €12000" at bounding box center [525, 274] width 341 height 10
click at [564, 280] on td "Net Revenue, Lifetime <= €12000 mode_edit delete_forever" at bounding box center [540, 275] width 380 height 31
click at [695, 276] on icon "mode_edit" at bounding box center [700, 275] width 10 height 10
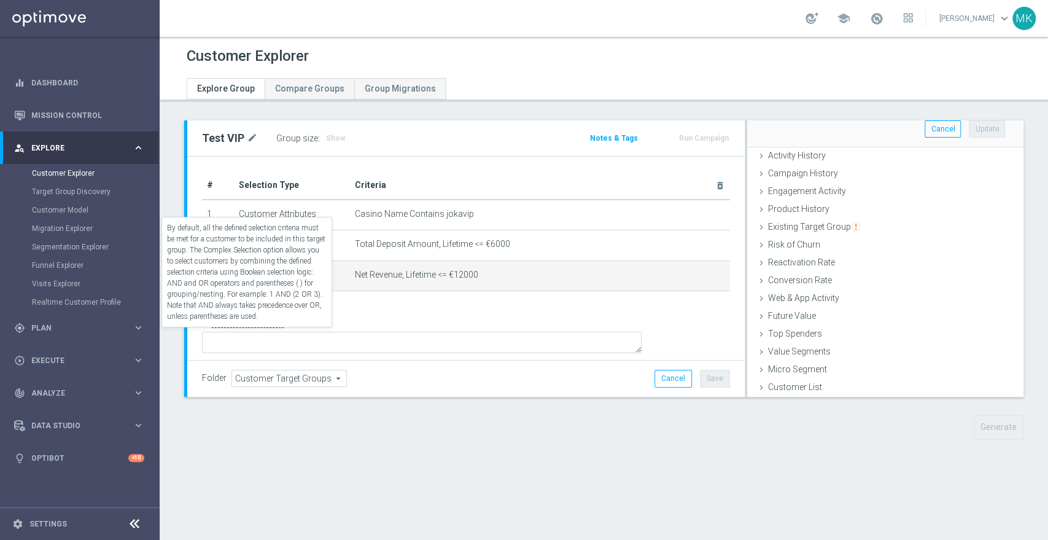
click at [222, 328] on label "Complex Selection" at bounding box center [248, 322] width 72 height 12
click at [210, 331] on input "Complex Selection" at bounding box center [206, 322] width 8 height 17
click at [263, 332] on label "Complex Selection" at bounding box center [248, 326] width 72 height 12
click at [210, 336] on input "Complex Selection" at bounding box center [206, 327] width 8 height 17
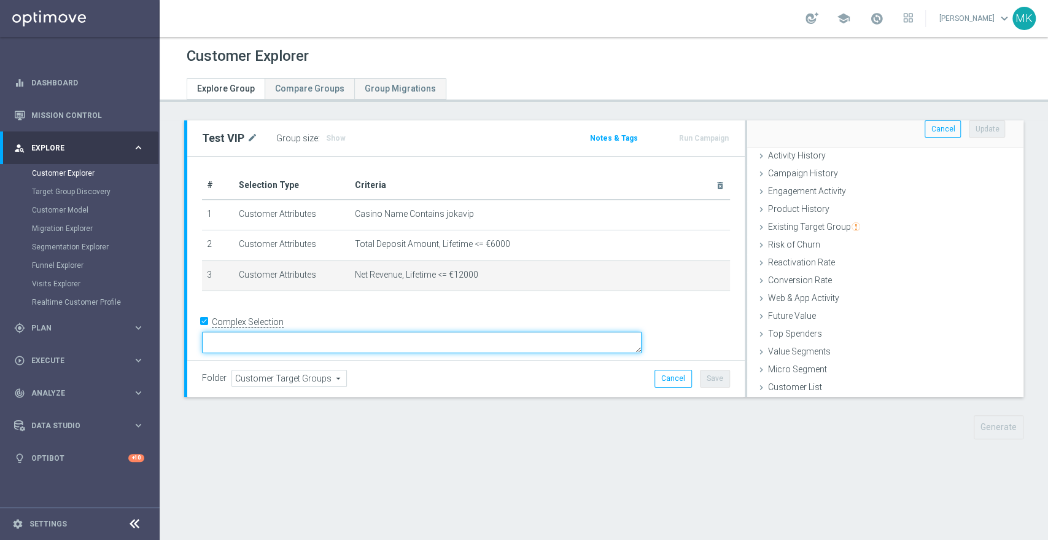
click at [336, 335] on textarea at bounding box center [421, 341] width 439 height 21
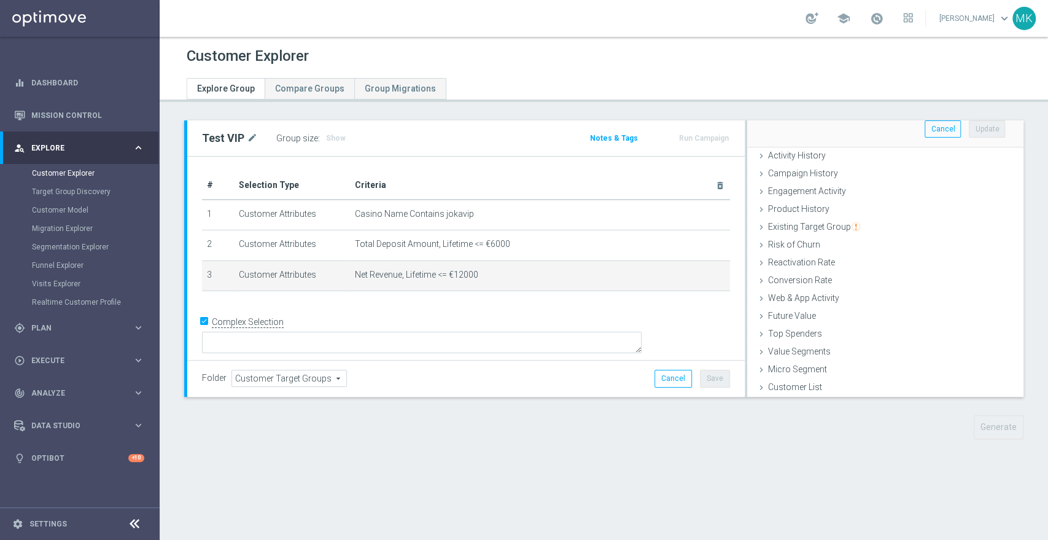
click at [207, 331] on input "Complex Selection" at bounding box center [206, 322] width 8 height 17
checkbox input "false"
click at [797, 155] on span "Activity History" at bounding box center [797, 155] width 58 height 10
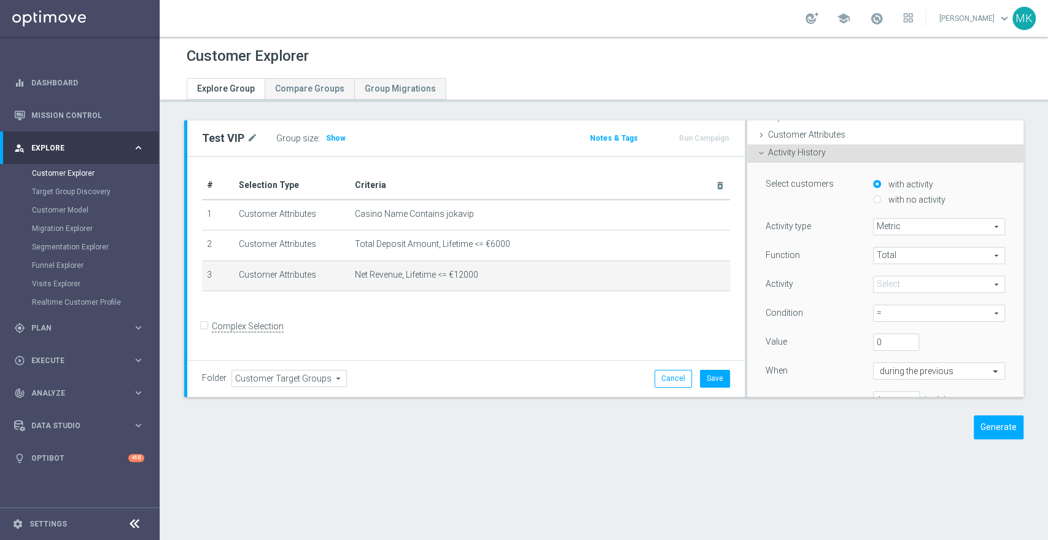
scroll to position [32, 0]
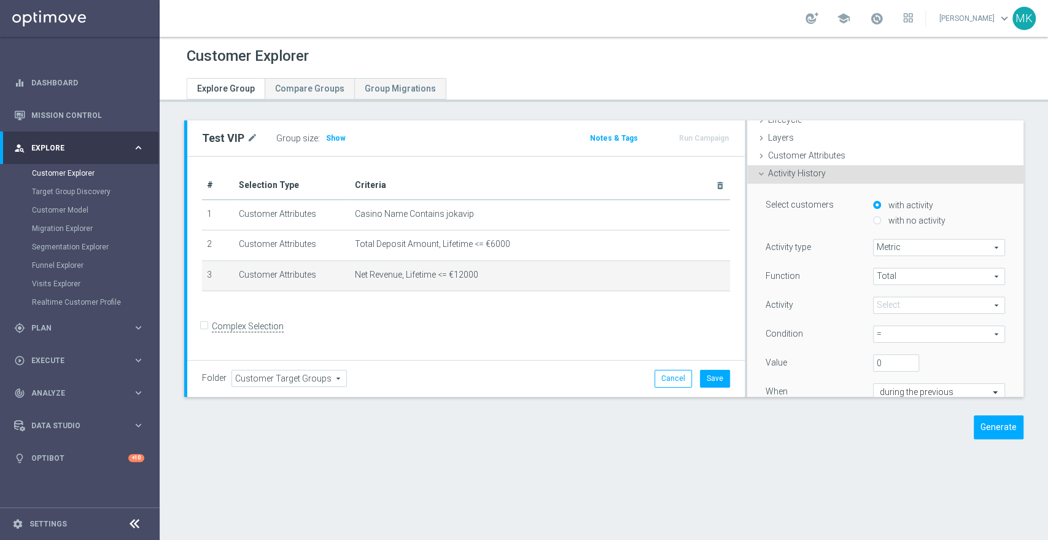
click at [873, 219] on input "with no activity" at bounding box center [877, 221] width 8 height 8
radio input "true"
click at [888, 244] on span at bounding box center [938, 247] width 131 height 16
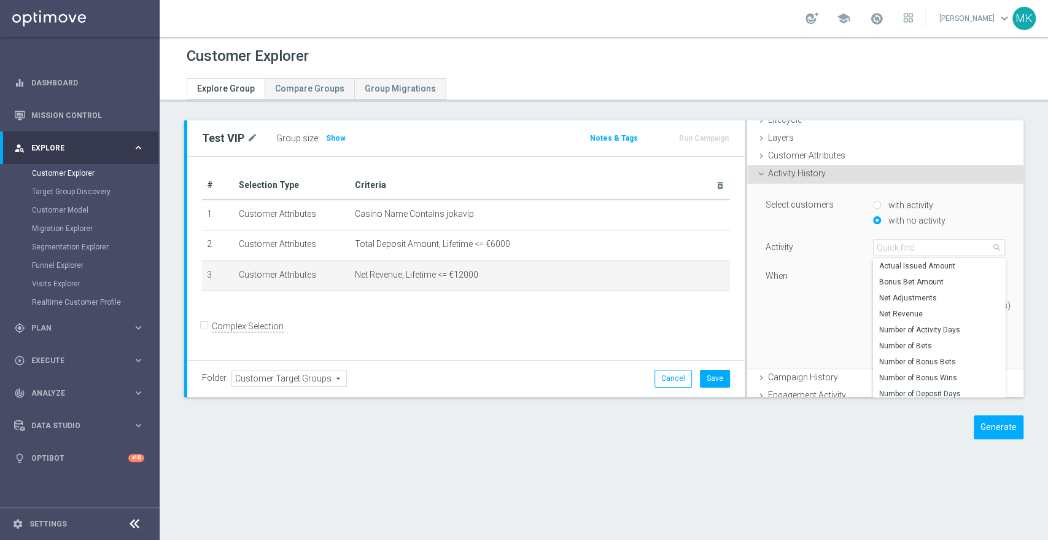
click at [817, 275] on div "When" at bounding box center [809, 278] width 107 height 20
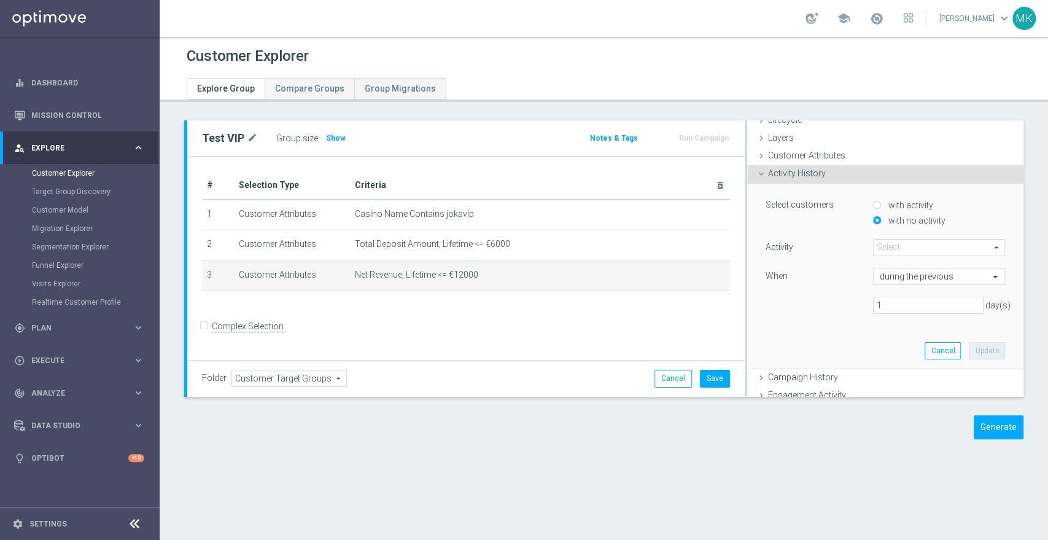
click at [886, 243] on span at bounding box center [938, 247] width 131 height 16
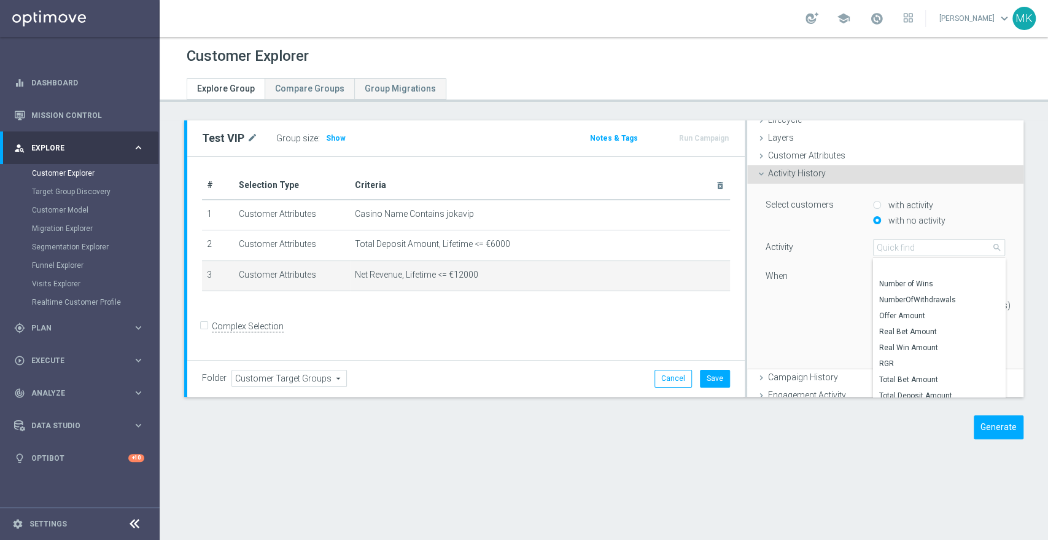
scroll to position [310, 0]
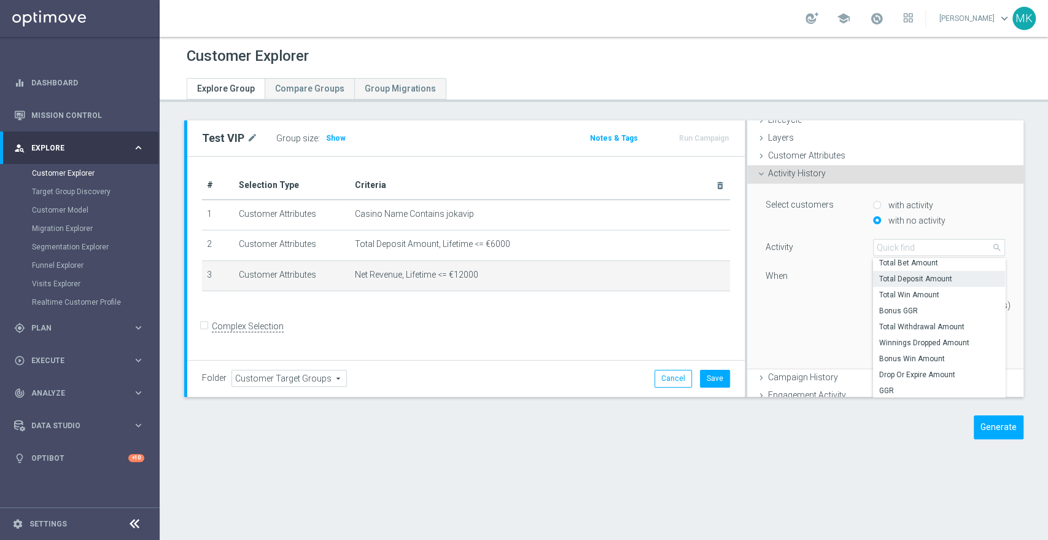
click at [913, 275] on span "Total Deposit Amount" at bounding box center [939, 279] width 120 height 10
type input "Total Deposit Amount"
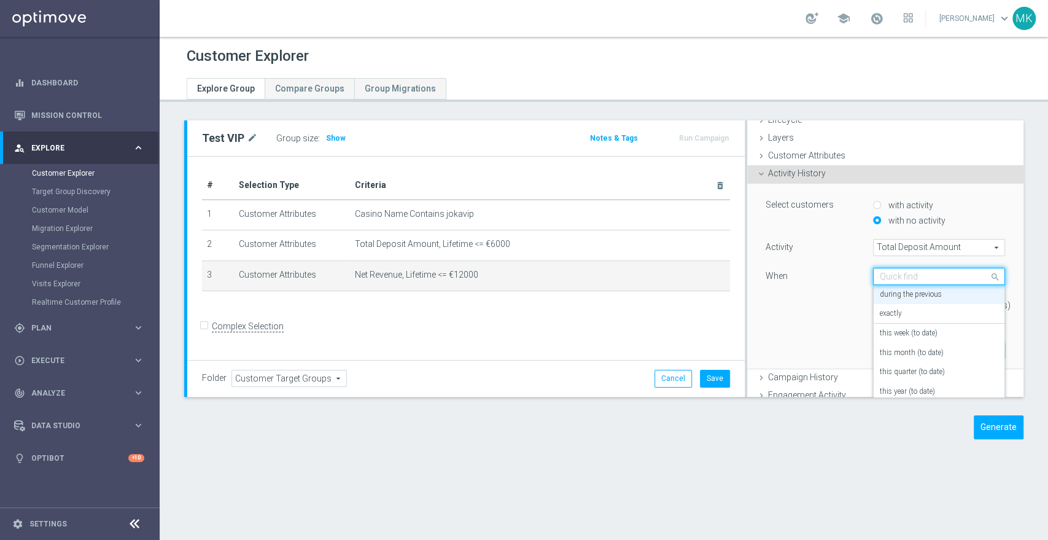
click at [913, 275] on input "text" at bounding box center [927, 276] width 94 height 11
click at [818, 273] on div "When" at bounding box center [809, 278] width 107 height 20
click at [939, 272] on input "text" at bounding box center [927, 276] width 94 height 11
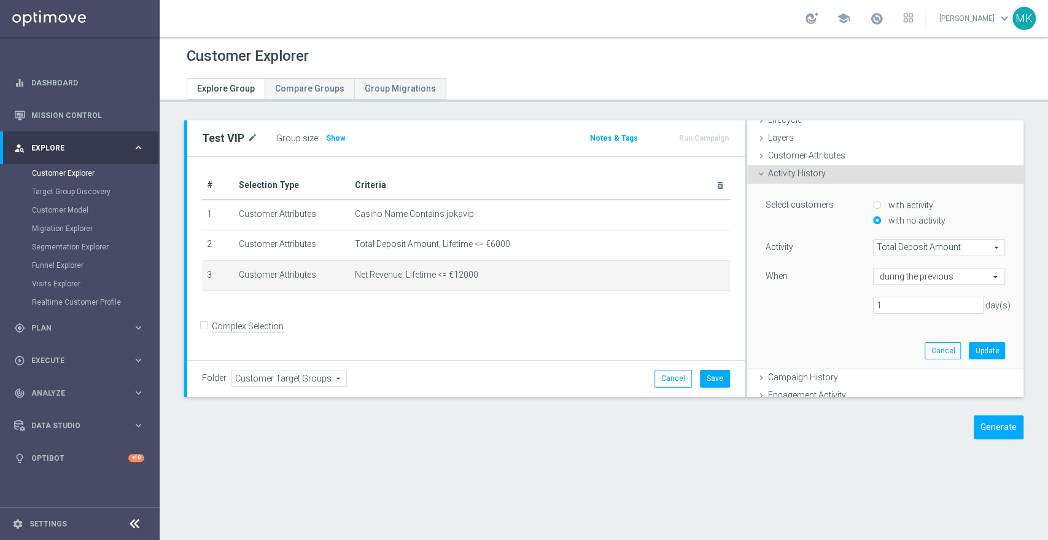
click at [827, 314] on div "Activity Total Deposit Amount Total Deposit Amount arrow_drop_down search When …" at bounding box center [884, 281] width 239 height 85
click at [764, 166] on div "Activity History done" at bounding box center [885, 174] width 276 height 18
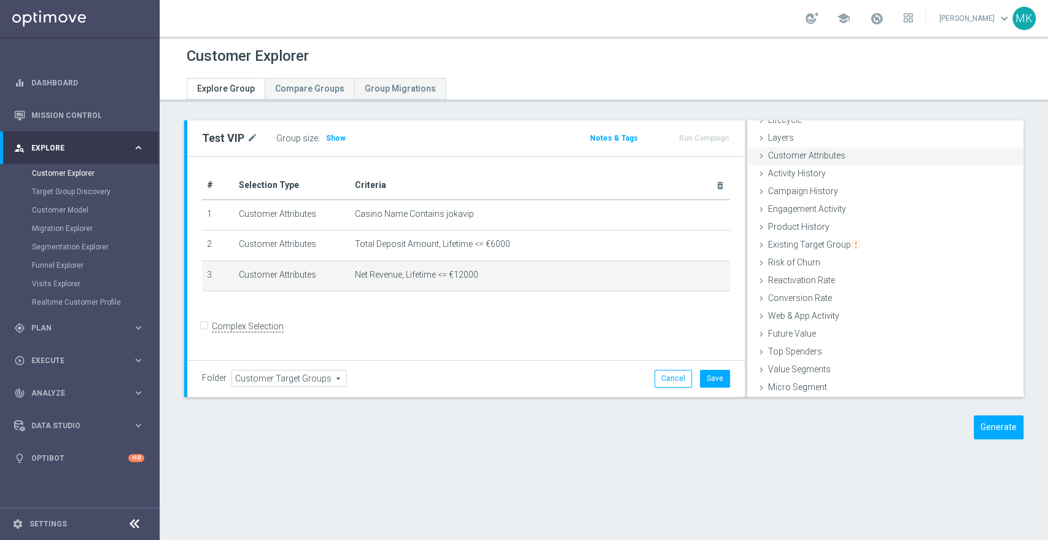
click at [768, 154] on span "Customer Attributes" at bounding box center [806, 155] width 77 height 10
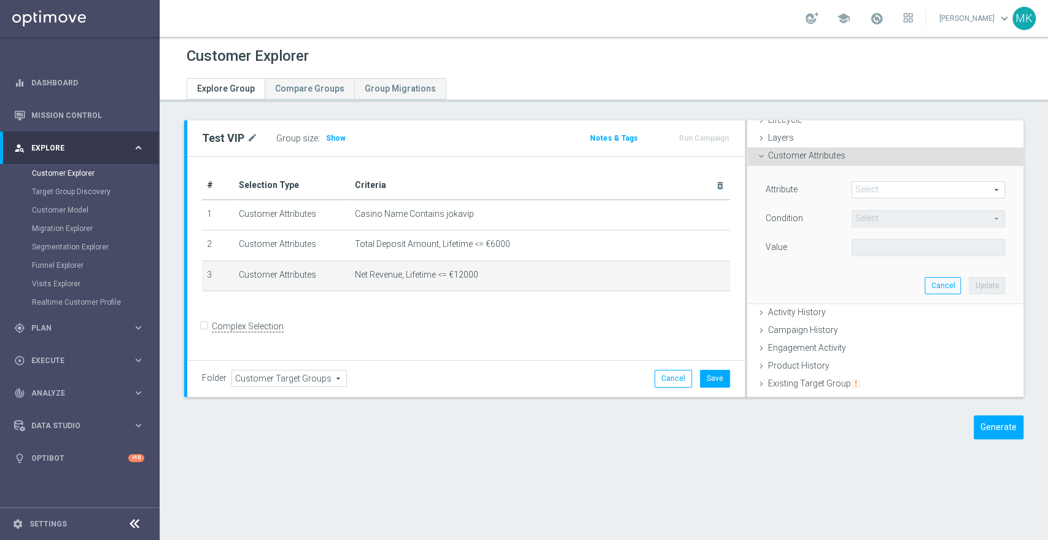
click at [904, 193] on span at bounding box center [928, 190] width 152 height 16
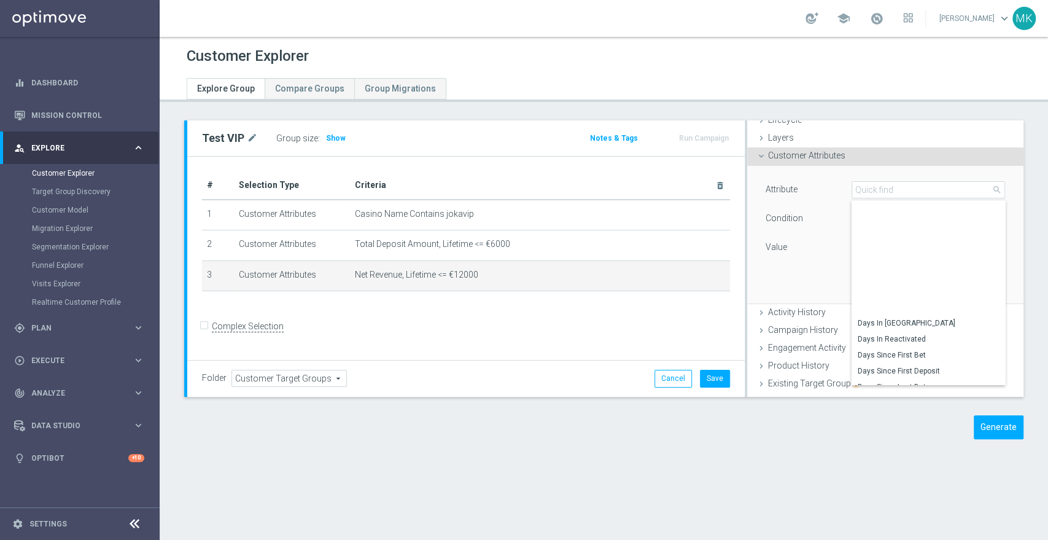
scroll to position [785, 0]
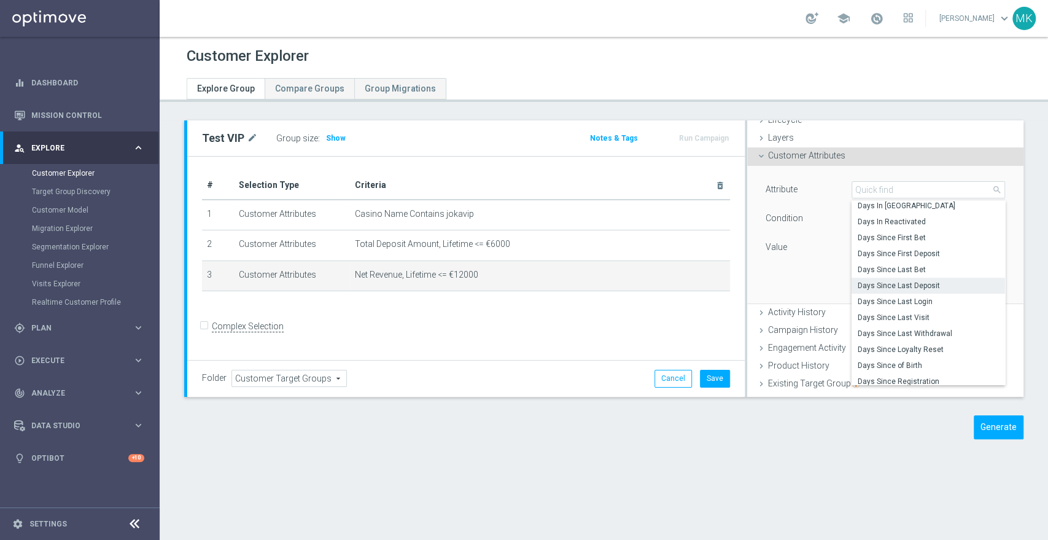
click at [910, 282] on span "Days Since Last Deposit" at bounding box center [927, 285] width 141 height 10
type input "Days Since Last Deposit"
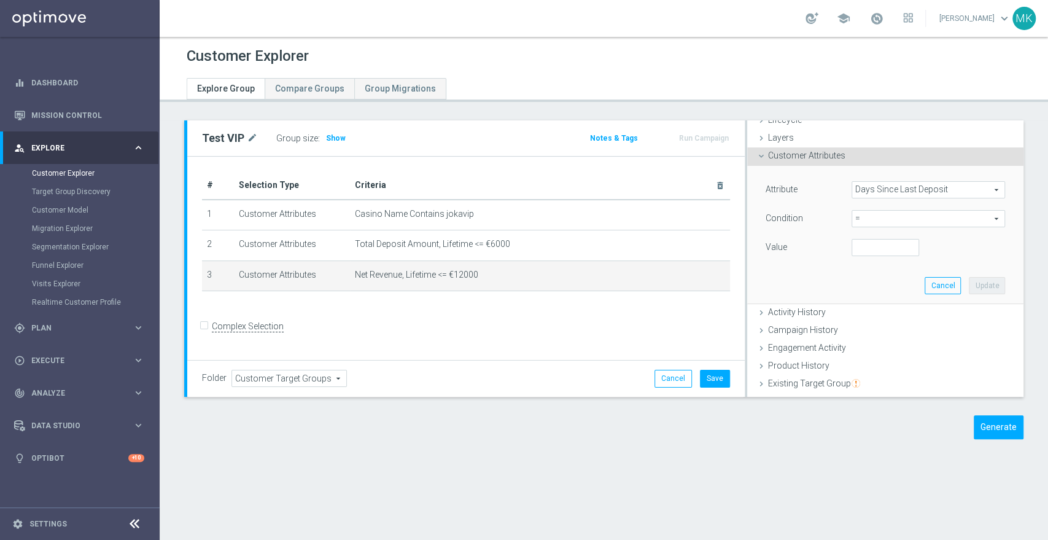
click at [877, 215] on span "=" at bounding box center [928, 219] width 152 height 16
click at [863, 333] on span "between" at bounding box center [927, 333] width 141 height 10
type input "between"
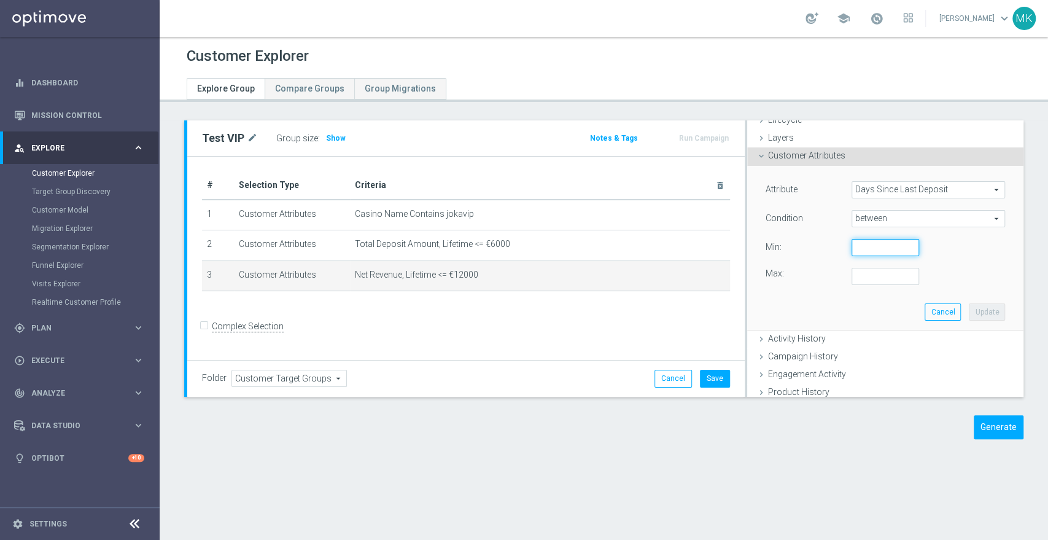
click at [872, 248] on input "number" at bounding box center [885, 247] width 68 height 17
type input "90"
click at [870, 273] on input "number" at bounding box center [885, 276] width 68 height 17
type input "365"
click at [969, 307] on button "Update" at bounding box center [987, 311] width 36 height 17
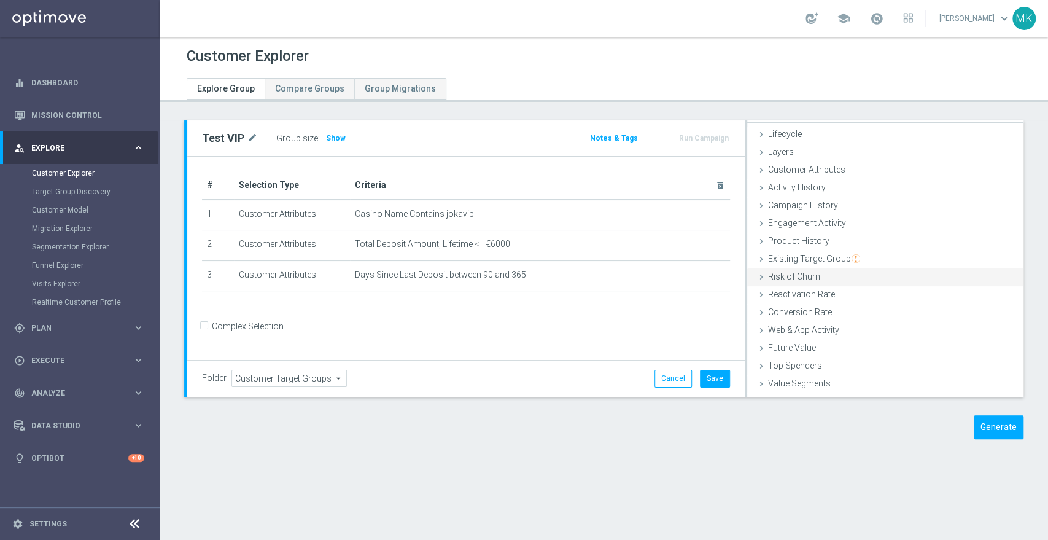
scroll to position [50, 0]
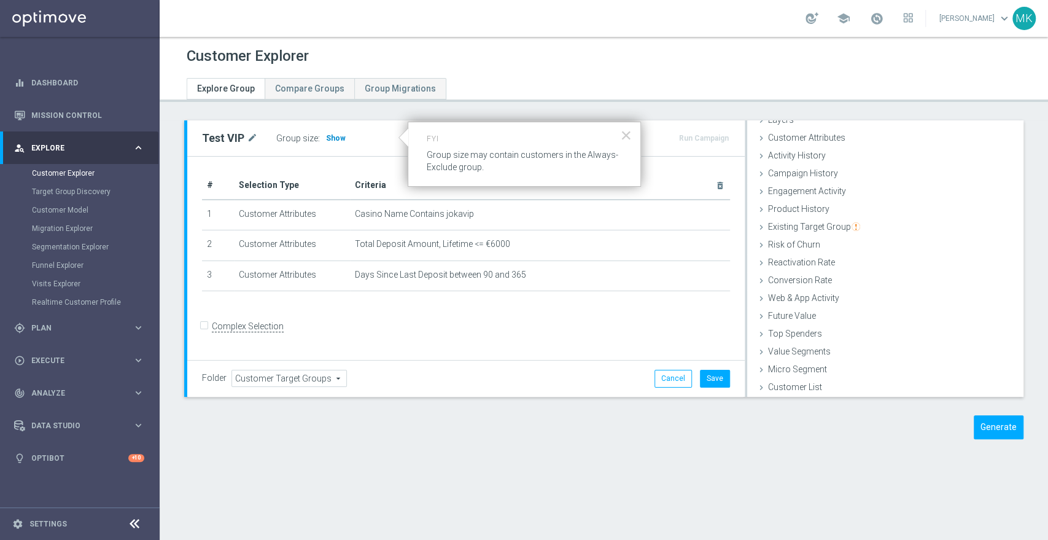
click at [335, 141] on span "Show" at bounding box center [336, 138] width 20 height 9
click at [625, 129] on button "×" at bounding box center [626, 135] width 12 height 20
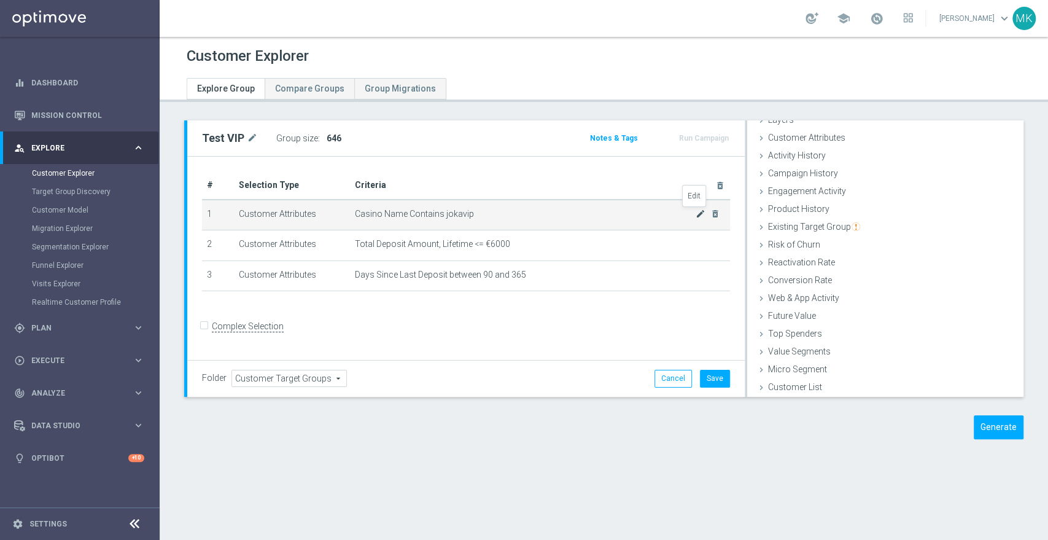
click at [695, 211] on icon "mode_edit" at bounding box center [700, 214] width 10 height 10
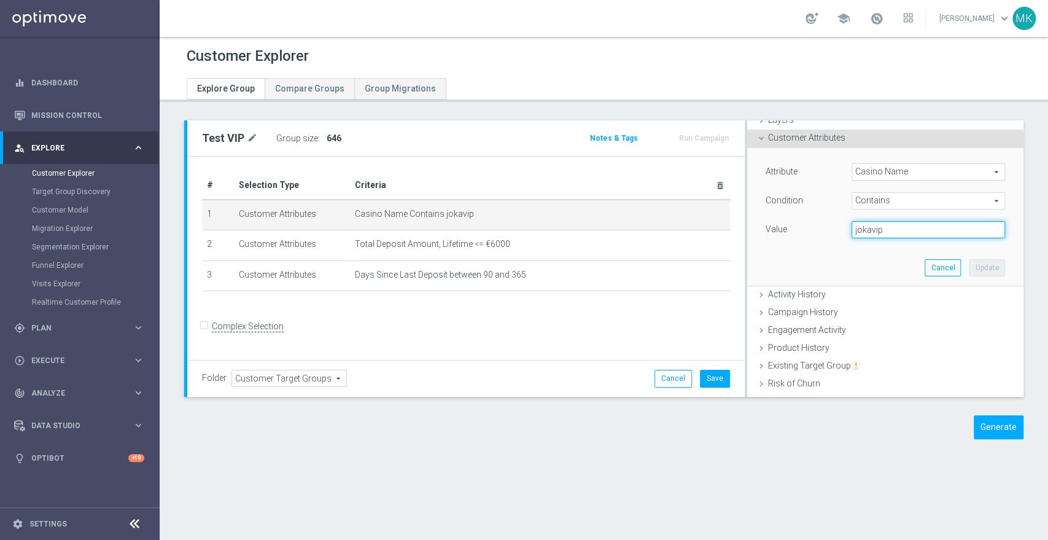
click at [893, 231] on input "jokavip" at bounding box center [927, 229] width 153 height 17
click at [895, 199] on span "Contains" at bounding box center [928, 201] width 152 height 16
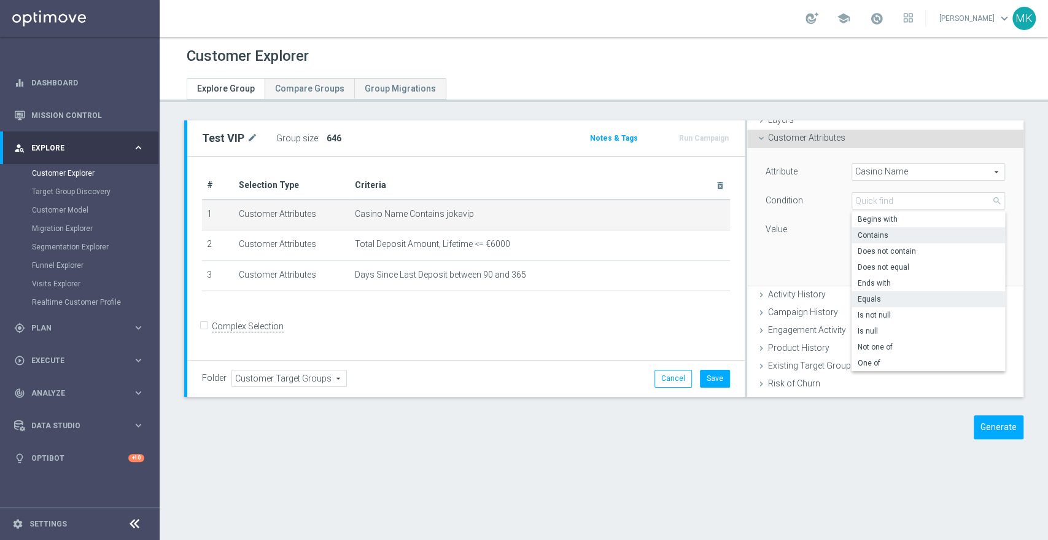
click at [876, 298] on span "Equals" at bounding box center [927, 299] width 141 height 10
type input "Equals"
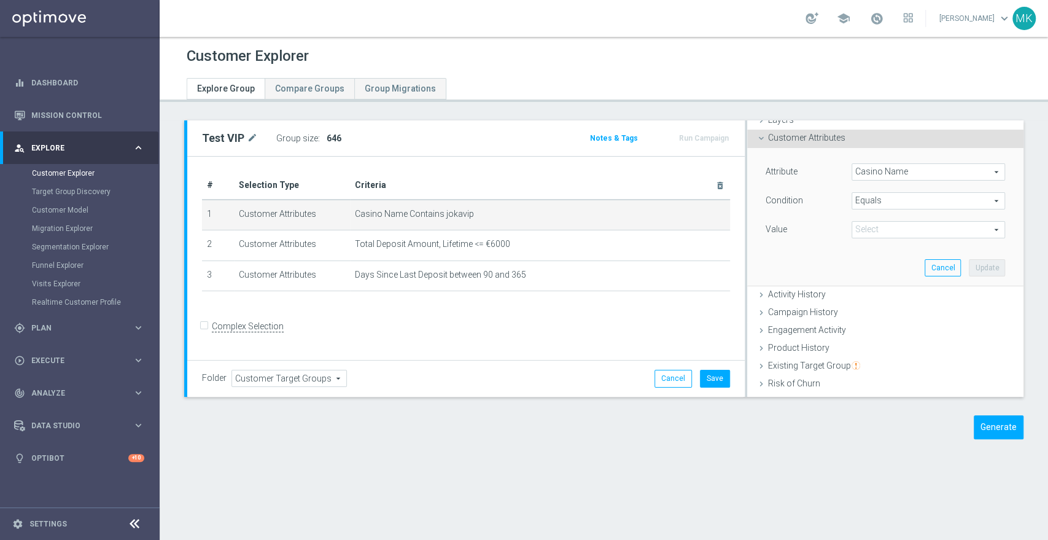
click at [897, 225] on span at bounding box center [928, 230] width 152 height 16
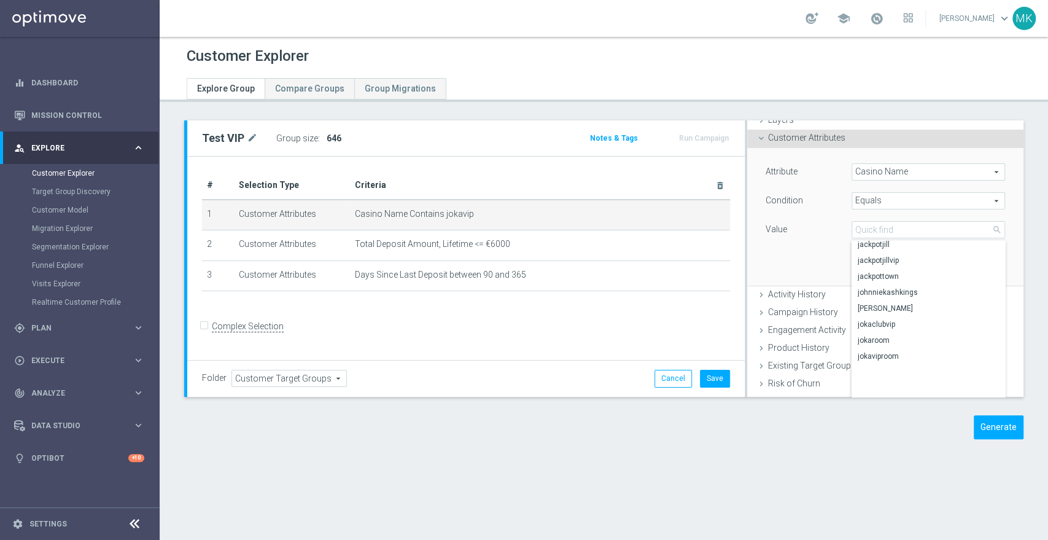
scroll to position [131, 0]
click at [876, 347] on span "jokaviproom" at bounding box center [927, 351] width 141 height 10
type input "jokaviproom"
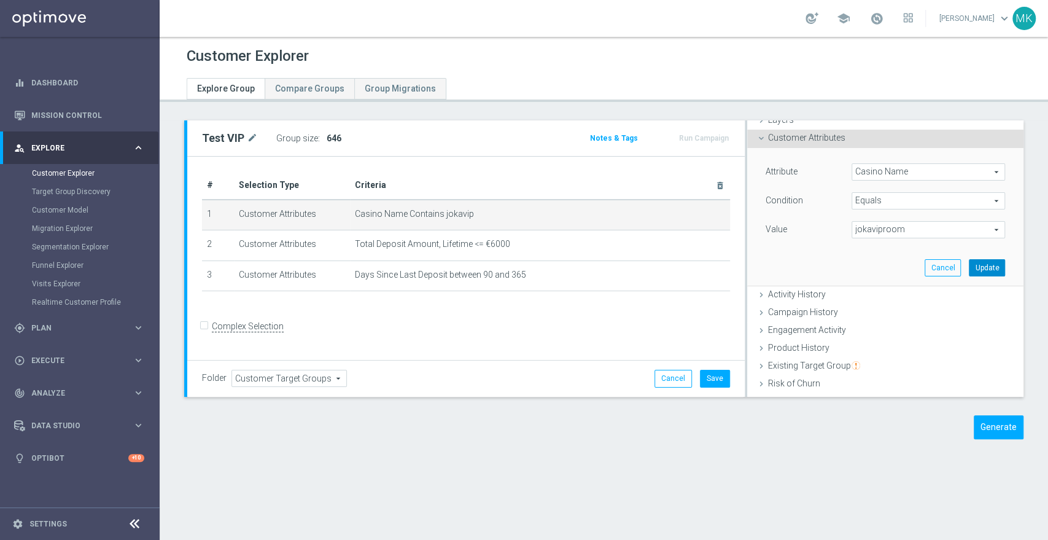
click at [969, 265] on button "Update" at bounding box center [987, 267] width 36 height 17
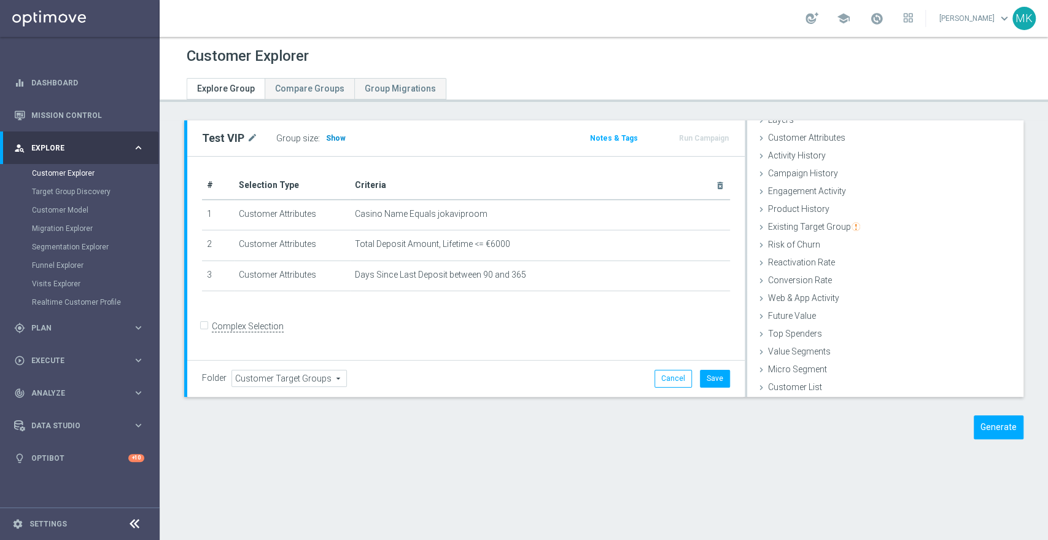
click at [326, 134] on span "Show" at bounding box center [336, 138] width 20 height 9
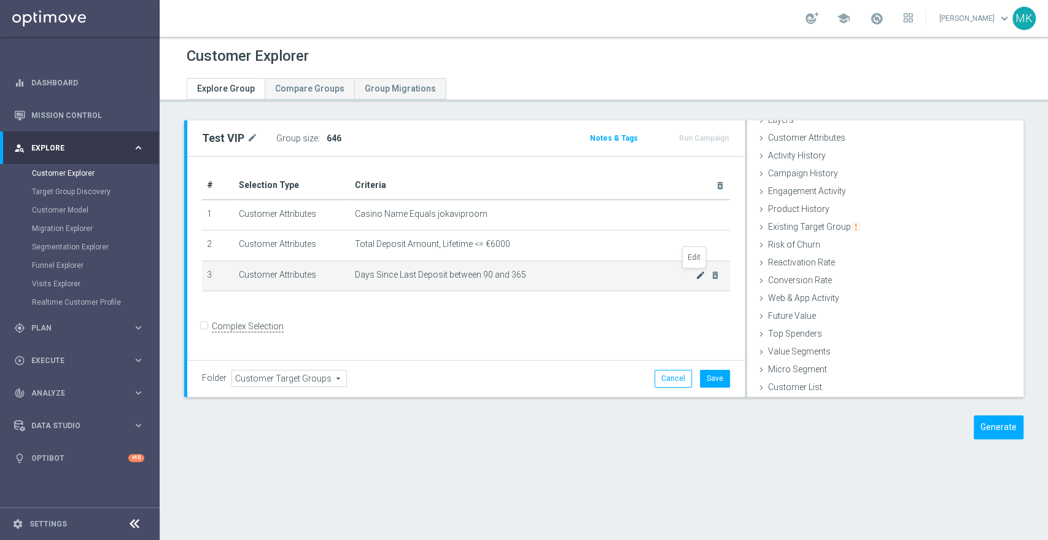
click at [695, 275] on icon "mode_edit" at bounding box center [700, 275] width 10 height 10
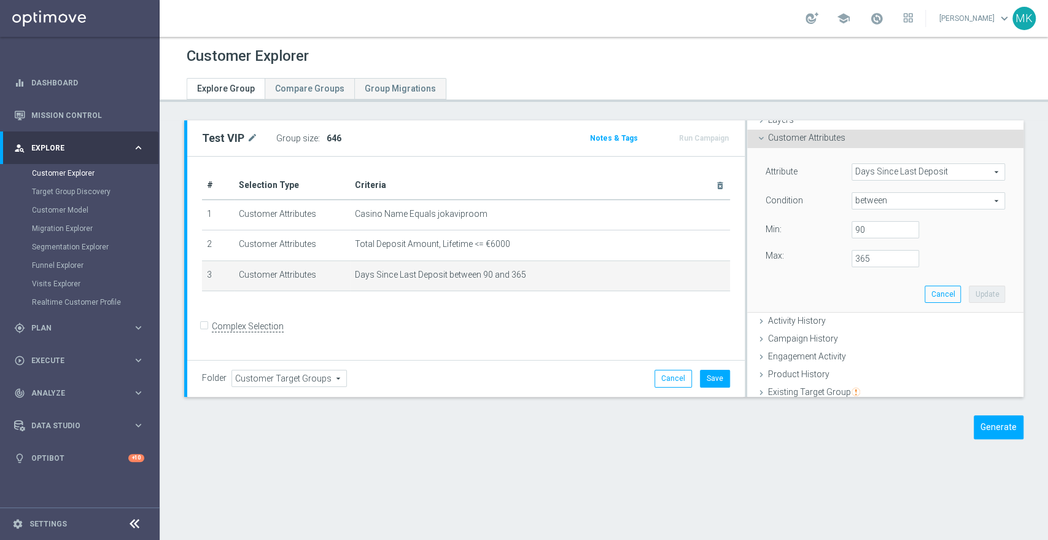
click at [933, 166] on span "Days Since Last Deposit" at bounding box center [928, 172] width 152 height 16
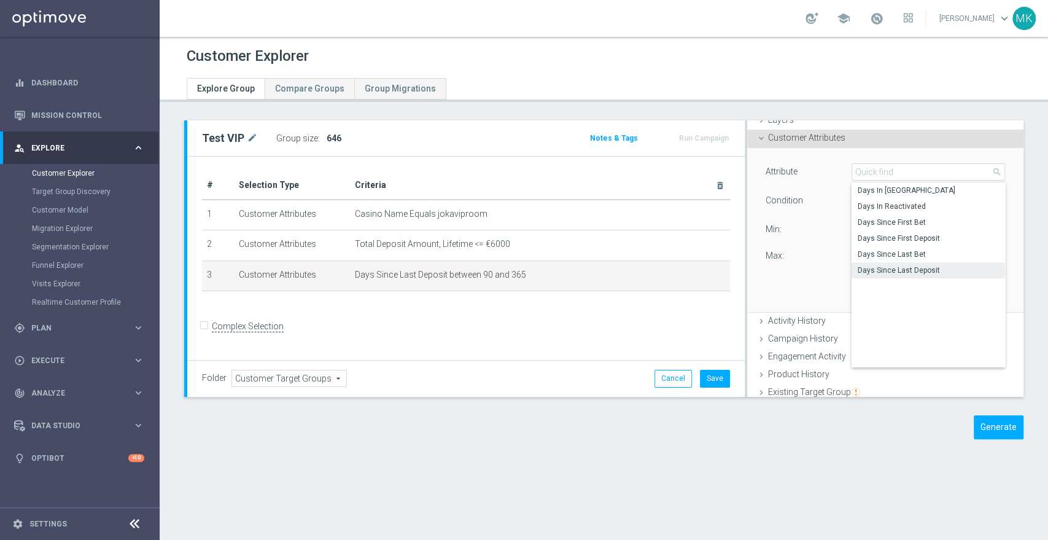
scroll to position [788, 0]
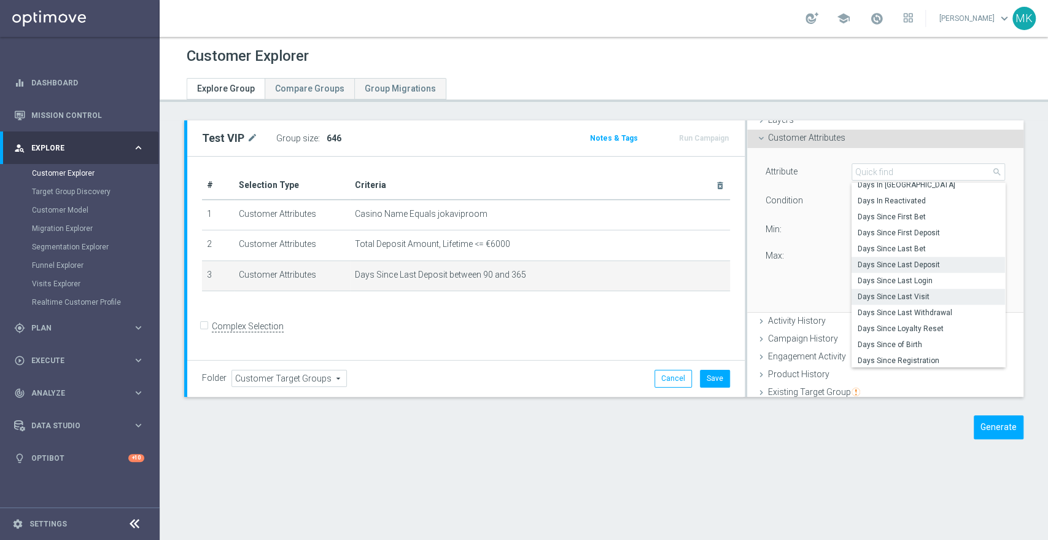
click at [918, 293] on span "Days Since Last Visit" at bounding box center [927, 297] width 141 height 10
type input "Days Since Last Visit"
type input "="
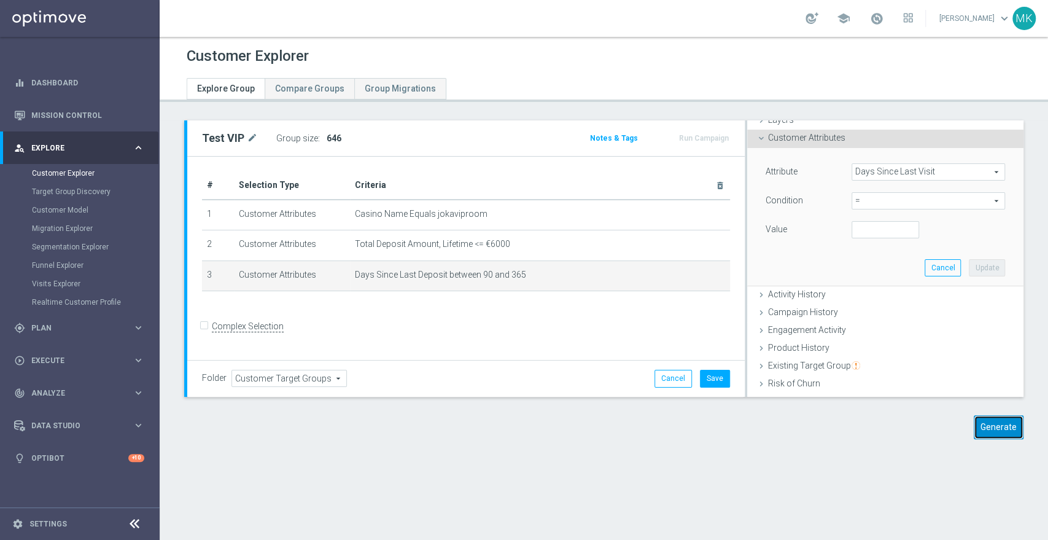
click at [987, 427] on button "Generate" at bounding box center [998, 427] width 50 height 24
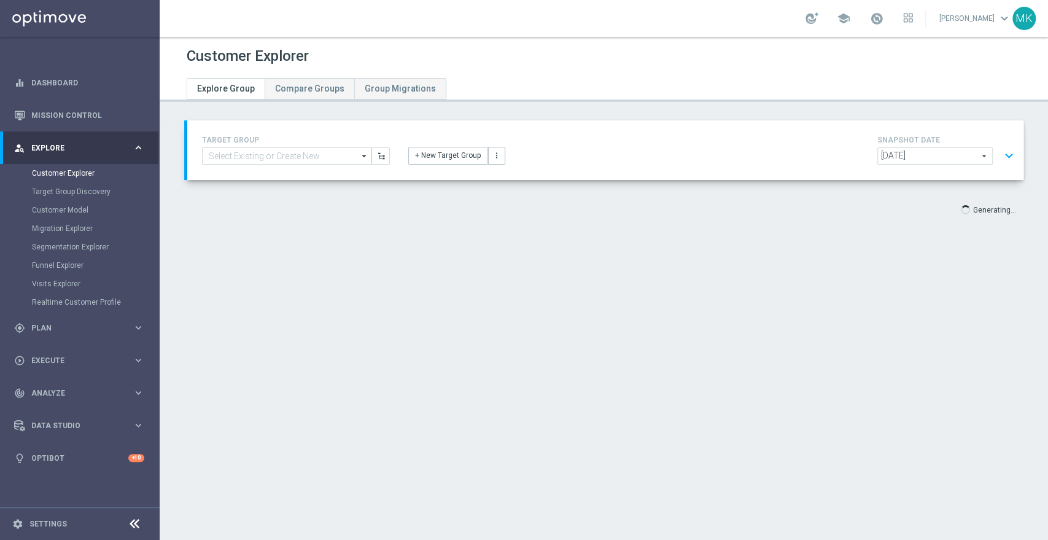
click at [995, 209] on p "Generating..." at bounding box center [994, 209] width 43 height 12
click at [1000, 152] on button "expand_more" at bounding box center [1009, 155] width 18 height 23
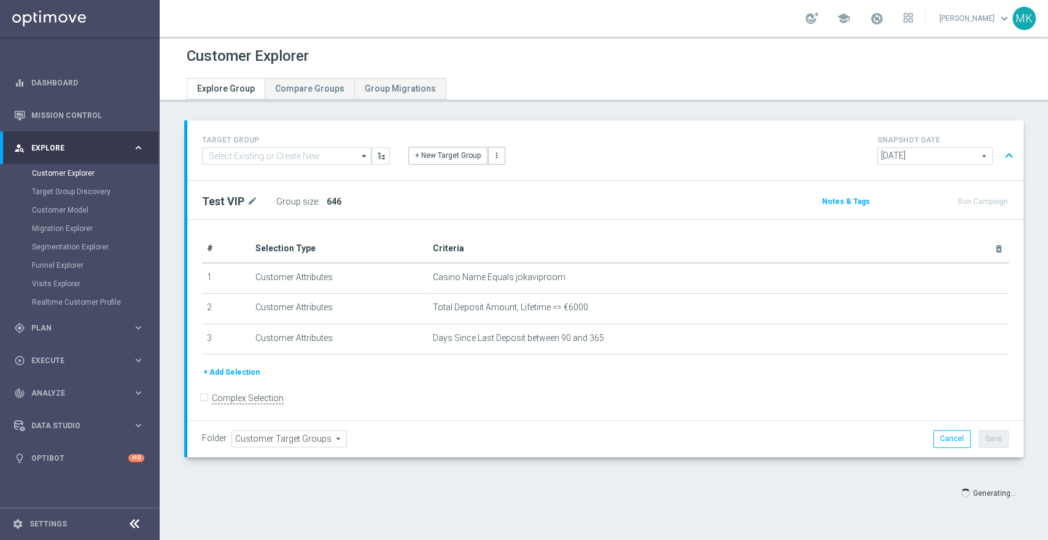
type input "Select"
click at [938, 436] on button "Cancel" at bounding box center [951, 438] width 37 height 17
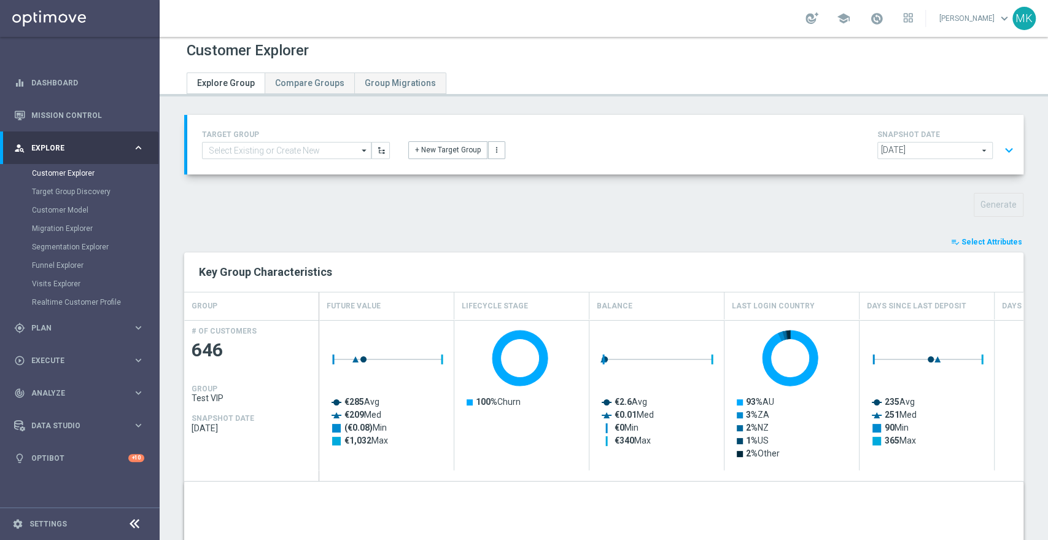
scroll to position [0, 0]
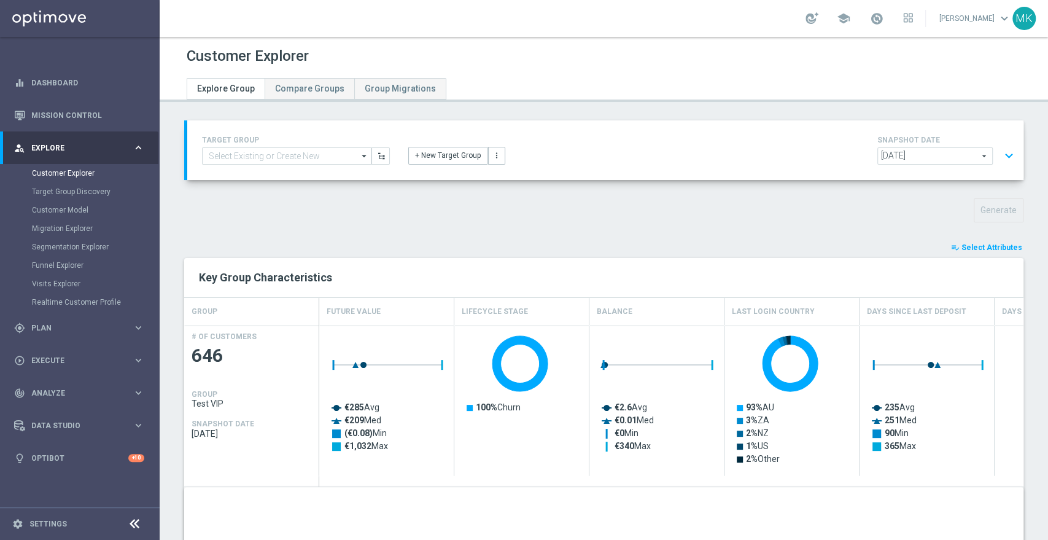
click at [981, 244] on span "Select Attributes" at bounding box center [991, 247] width 61 height 9
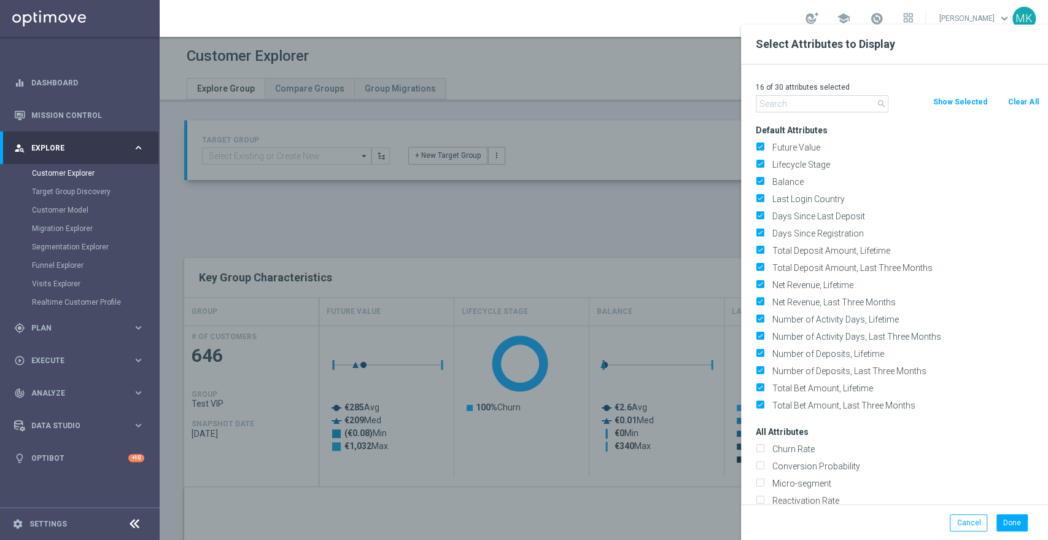
click at [688, 199] on div at bounding box center [684, 295] width 1048 height 540
click at [953, 527] on button "Cancel" at bounding box center [968, 522] width 37 height 17
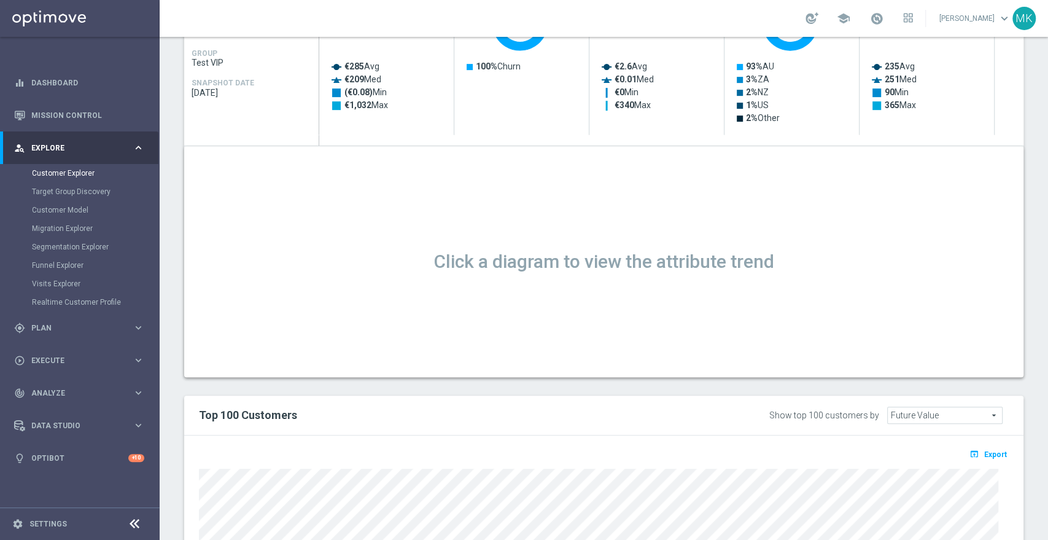
scroll to position [204, 0]
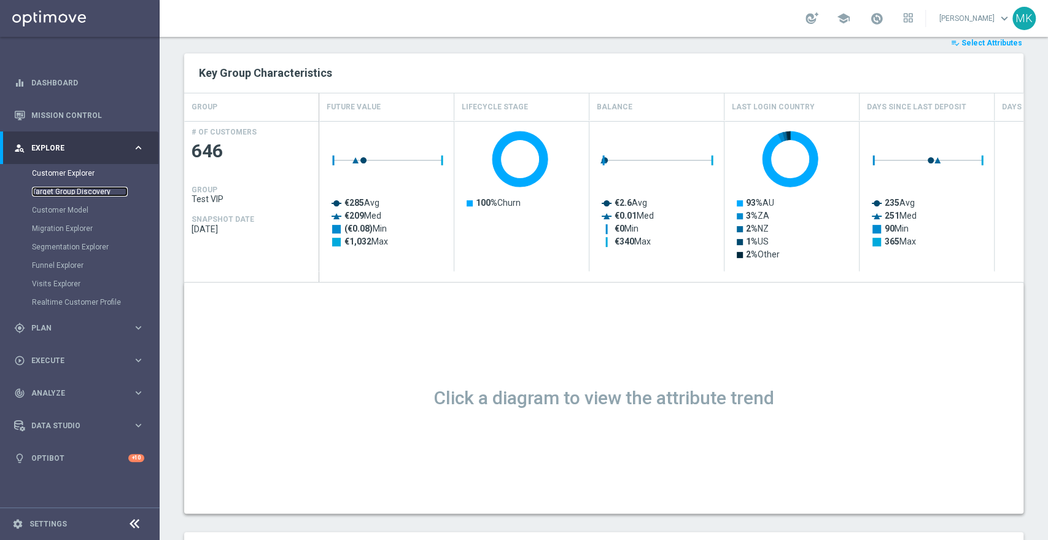
click at [73, 190] on link "Target Group Discovery" at bounding box center [80, 192] width 96 height 10
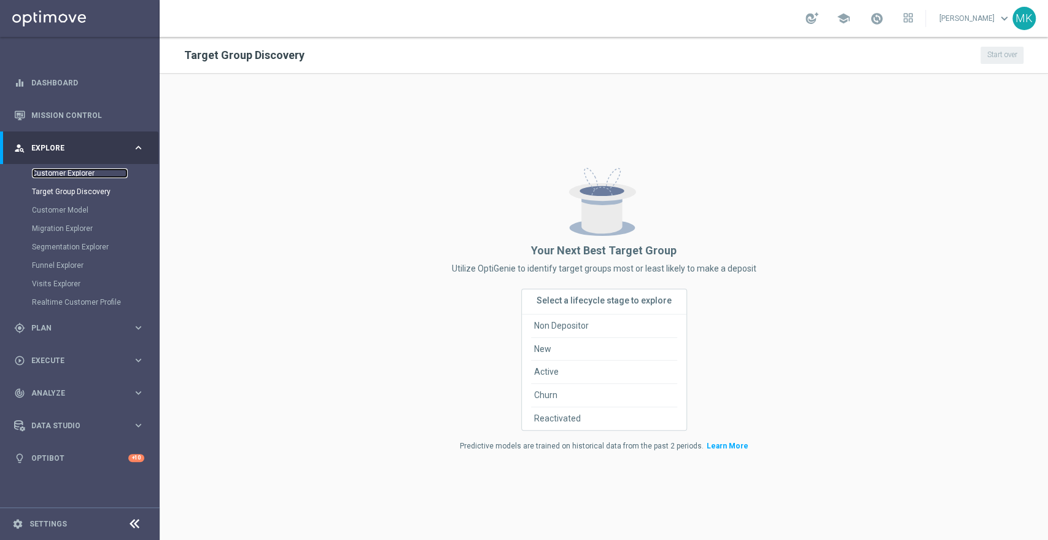
click at [75, 176] on link "Customer Explorer" at bounding box center [80, 173] width 96 height 10
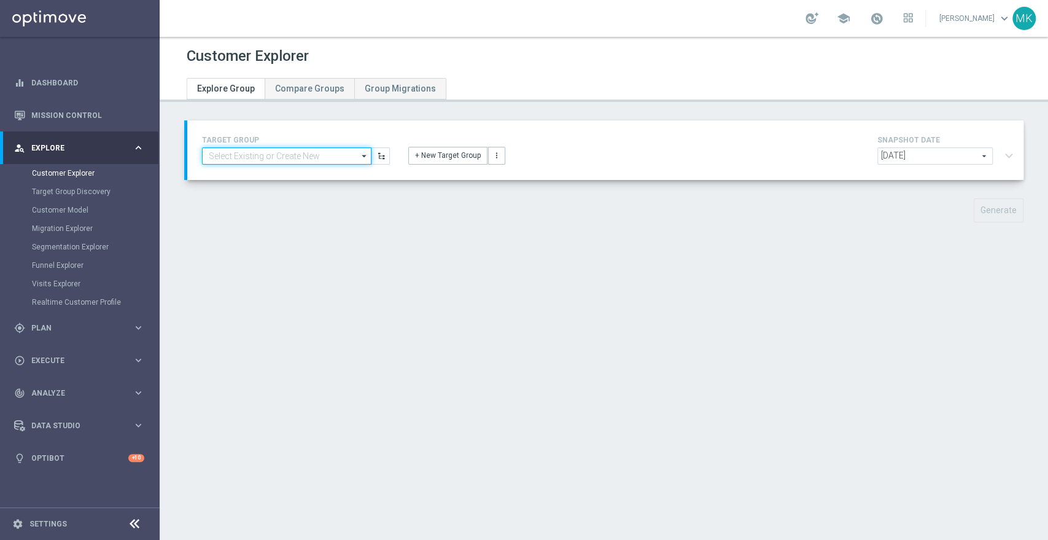
click at [258, 161] on input at bounding box center [286, 155] width 169 height 17
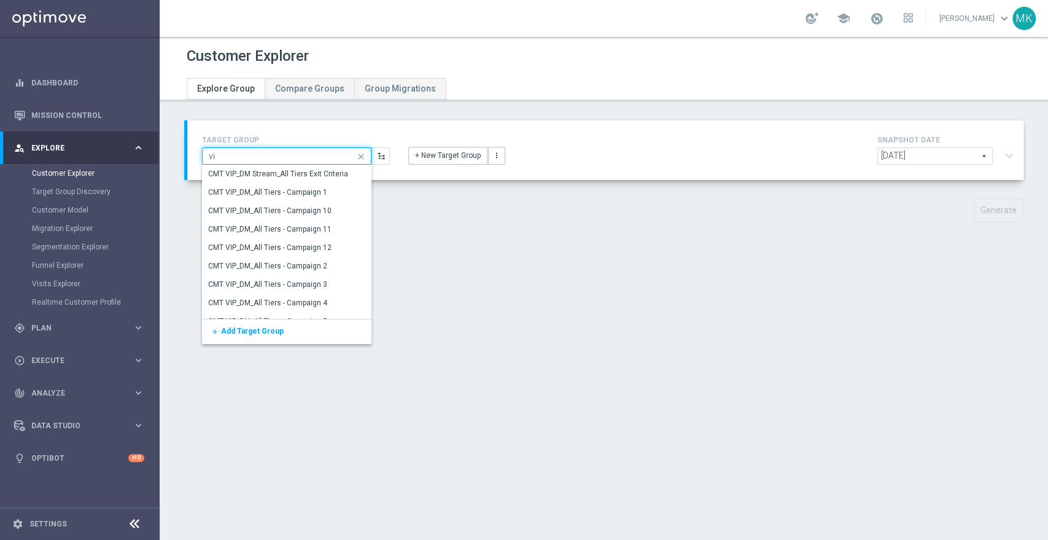
type input "v"
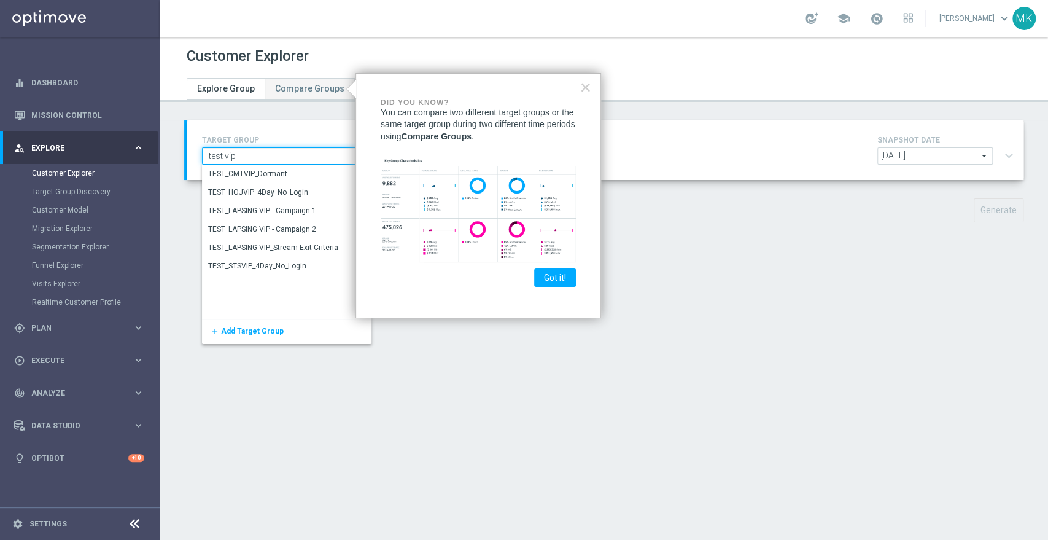
click at [272, 160] on input "test vip" at bounding box center [286, 155] width 169 height 17
type input "t"
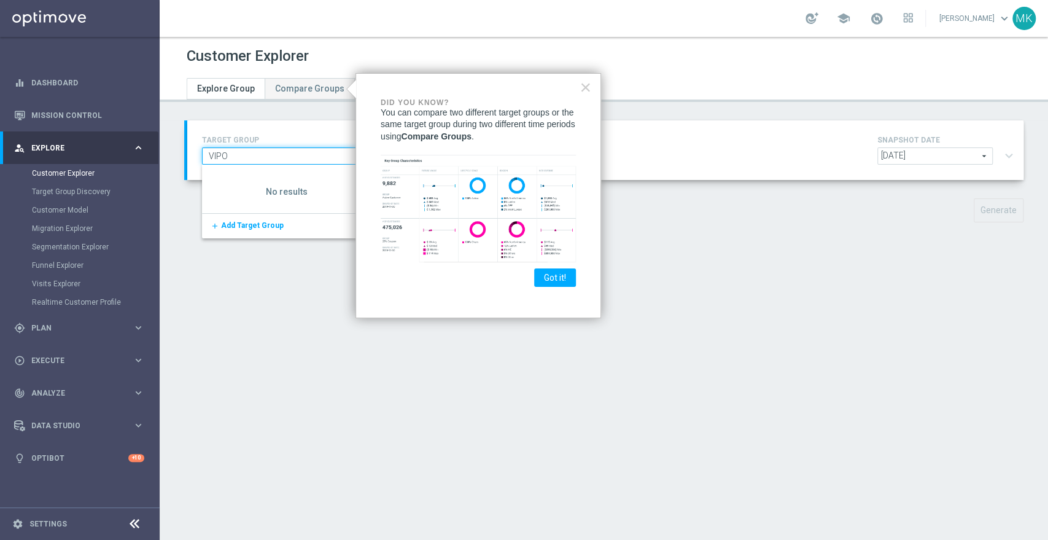
type input "VIPO"
click at [592, 82] on div "× Did you know? You can compare two different target groups or the same target …" at bounding box center [478, 196] width 246 height 246
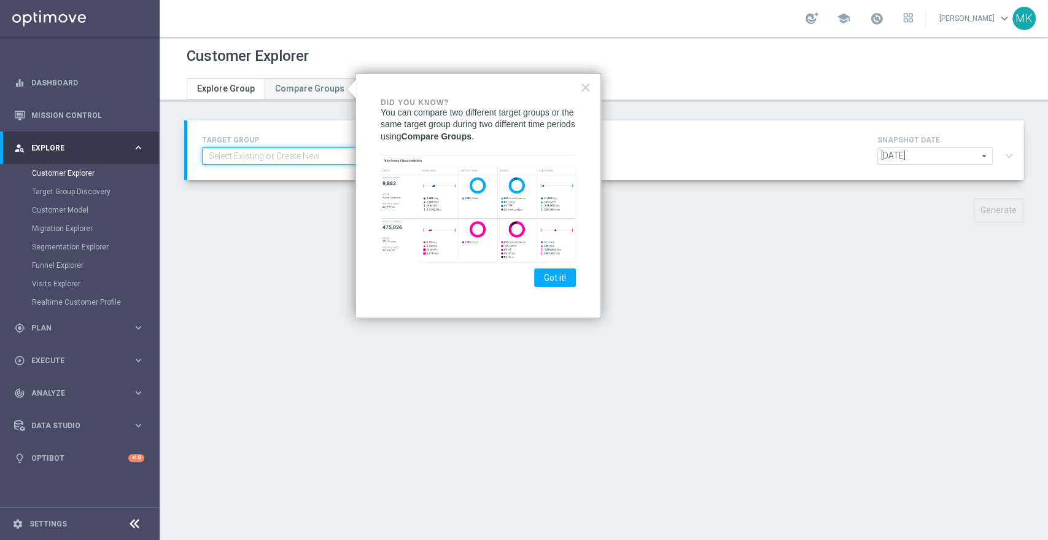
click at [250, 157] on input at bounding box center [286, 155] width 169 height 17
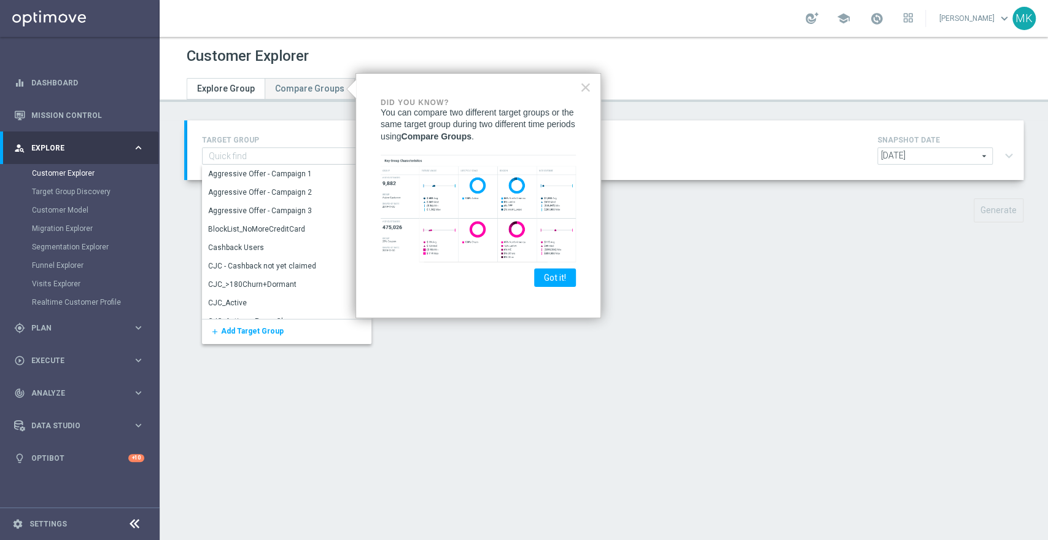
click at [787, 244] on div "Customer Explorer Explore Group Compare Groups Group Migrations TARGET GROUP se…" at bounding box center [604, 288] width 888 height 503
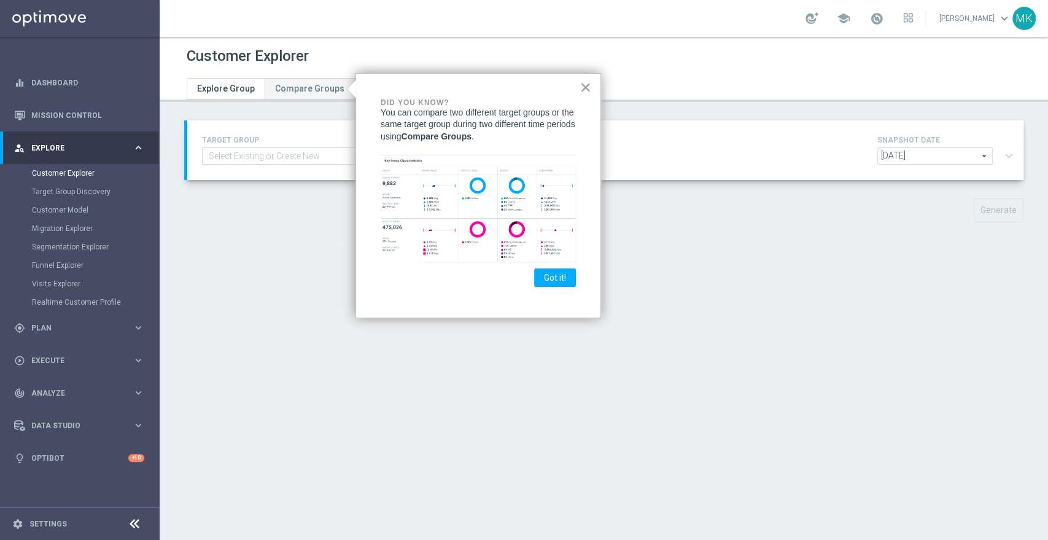
click at [586, 84] on button "×" at bounding box center [585, 87] width 12 height 20
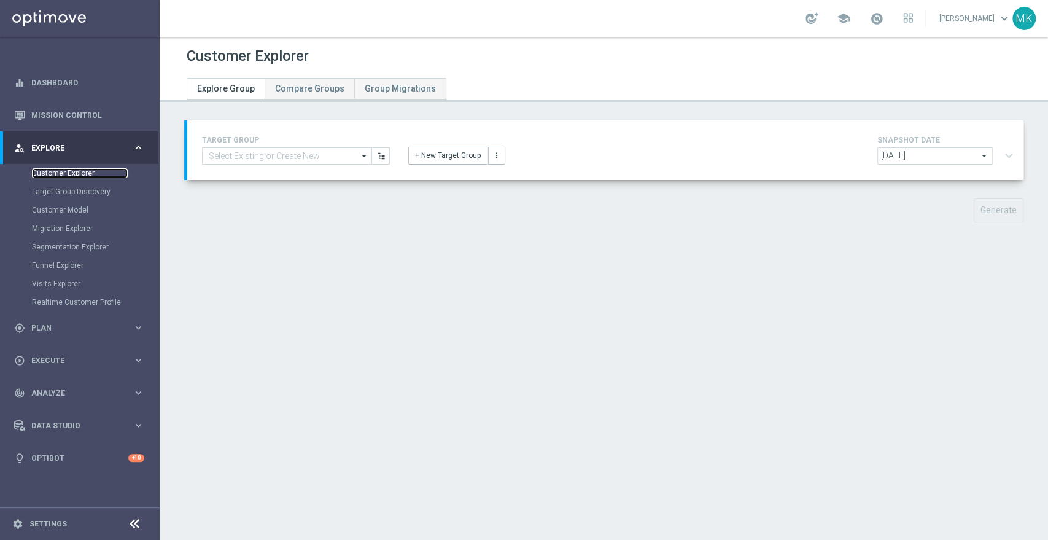
click at [58, 174] on link "Customer Explorer" at bounding box center [80, 173] width 96 height 10
click at [437, 155] on button "+ New Target Group" at bounding box center [447, 155] width 79 height 17
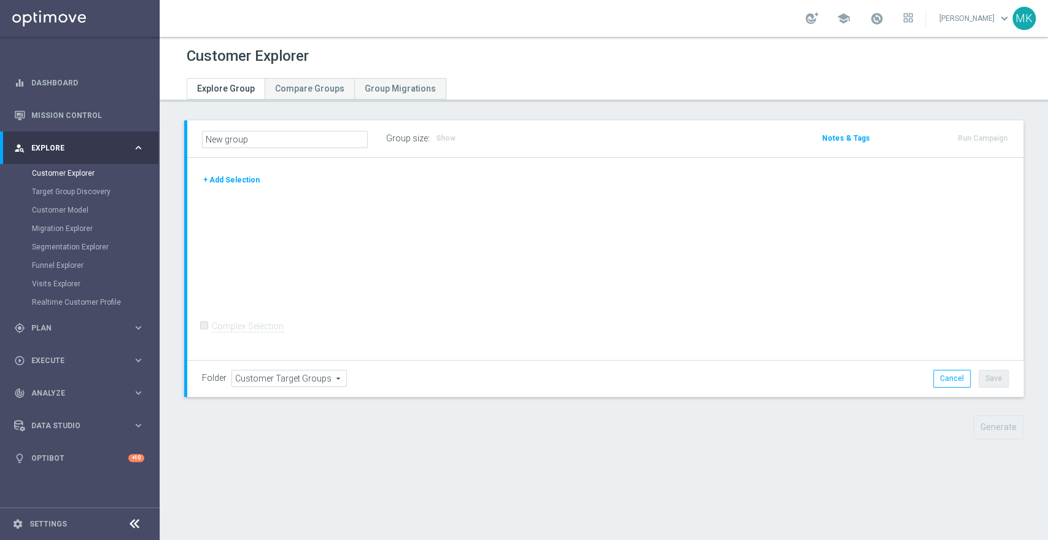
click at [239, 182] on button "+ Add Selection" at bounding box center [231, 180] width 59 height 14
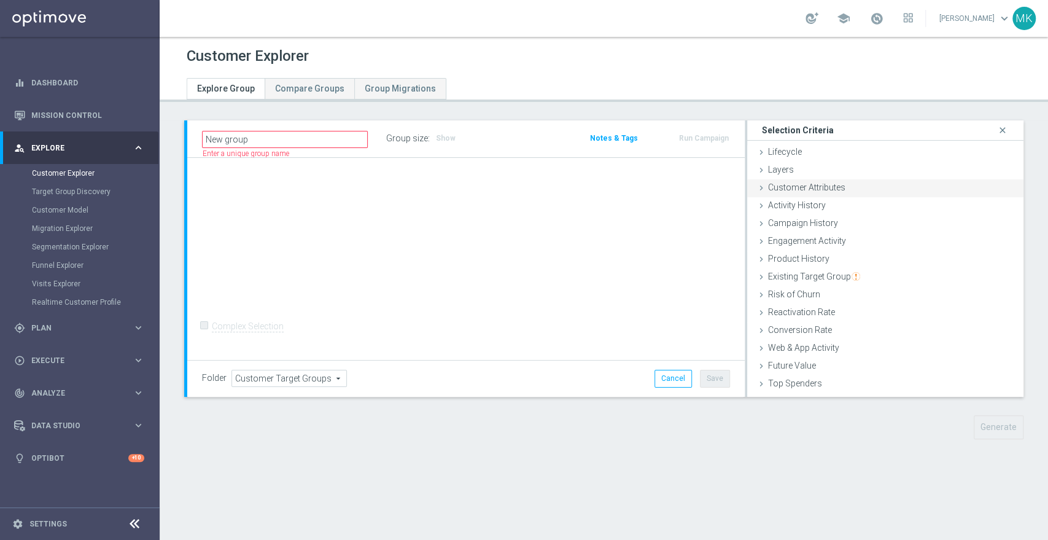
click at [827, 185] on span "Customer Attributes" at bounding box center [806, 187] width 77 height 10
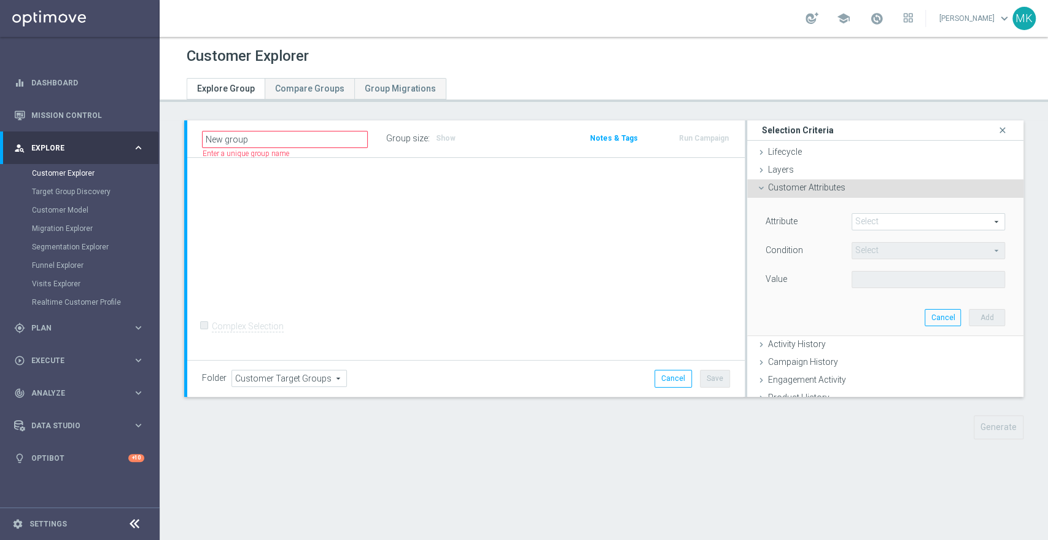
click at [867, 220] on span at bounding box center [928, 222] width 152 height 16
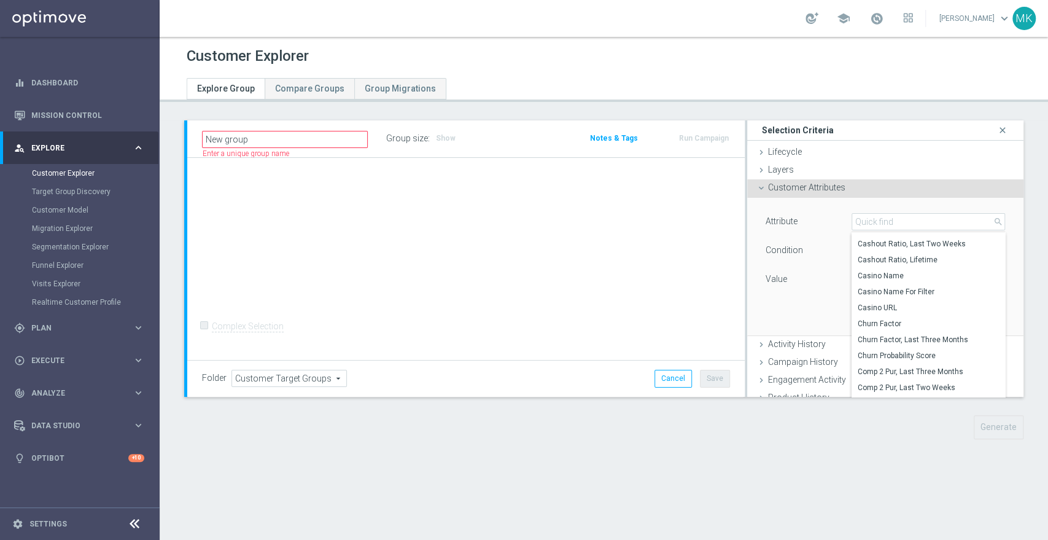
scroll to position [524, 0]
click at [881, 271] on span "Casino Name" at bounding box center [927, 270] width 141 height 10
type input "Casino Name"
type input "Equals"
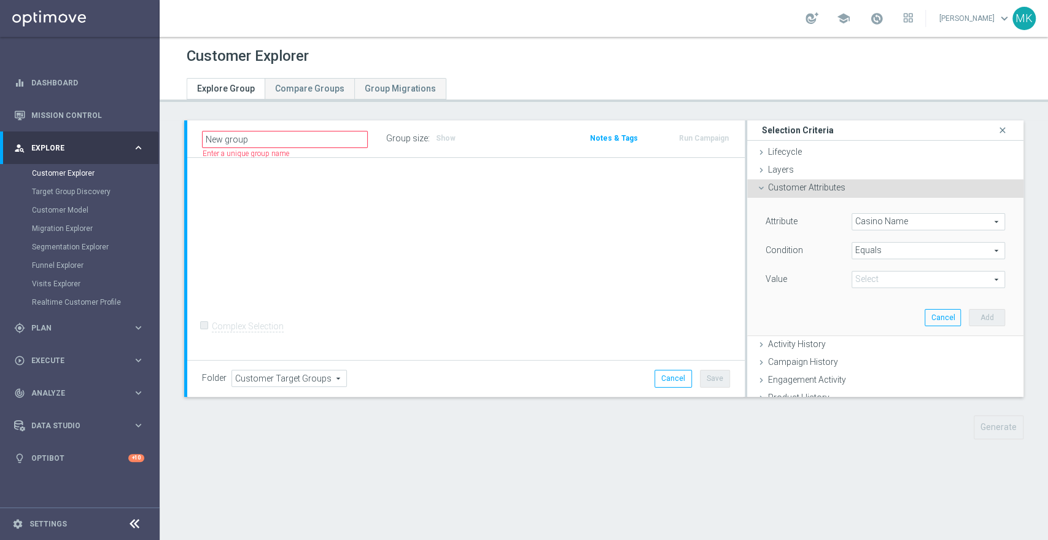
click at [879, 277] on span at bounding box center [928, 279] width 152 height 16
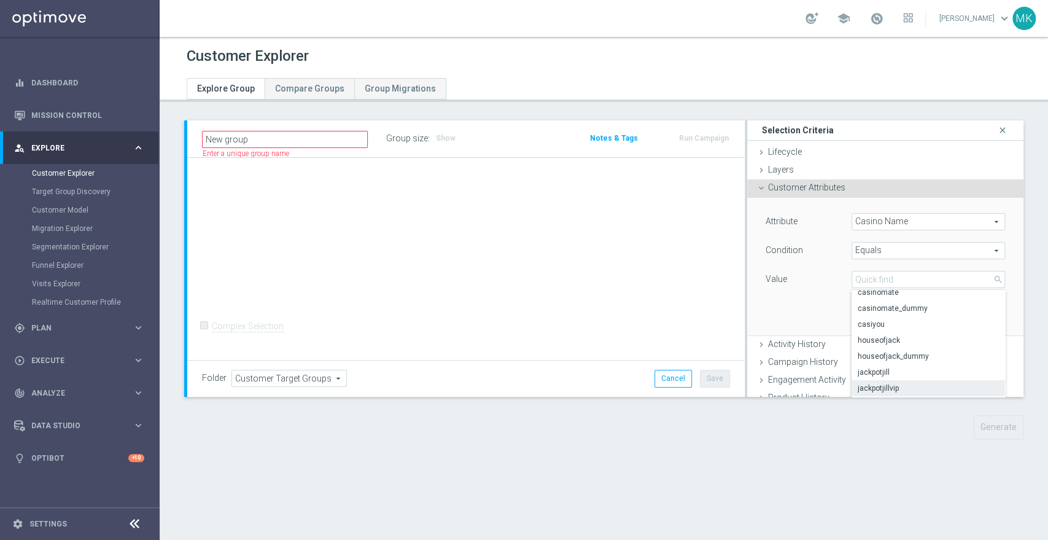
click at [879, 383] on span "jackpotjillvip" at bounding box center [927, 388] width 141 height 10
type input "jackpotjillvip"
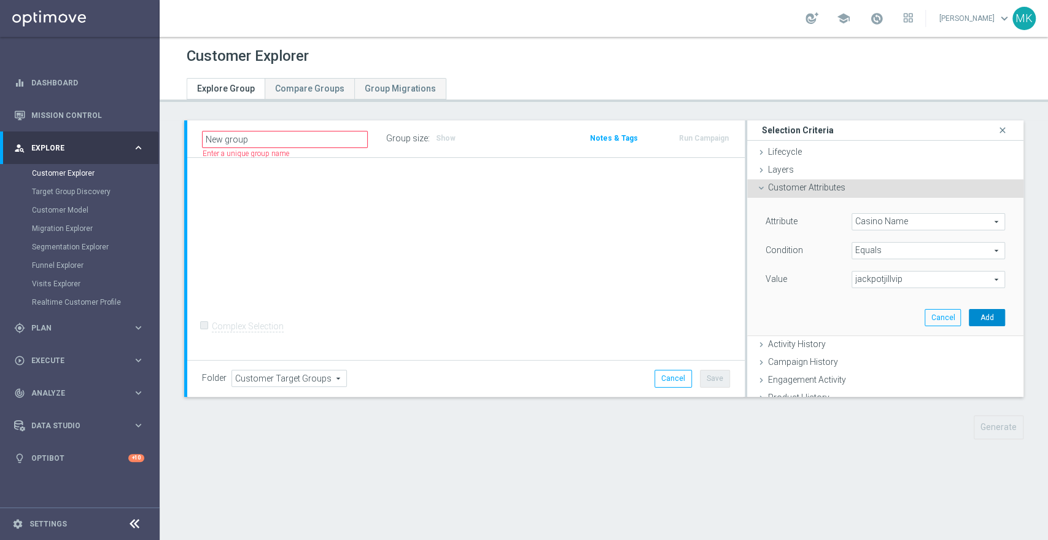
click at [972, 319] on button "Add" at bounding box center [987, 317] width 36 height 17
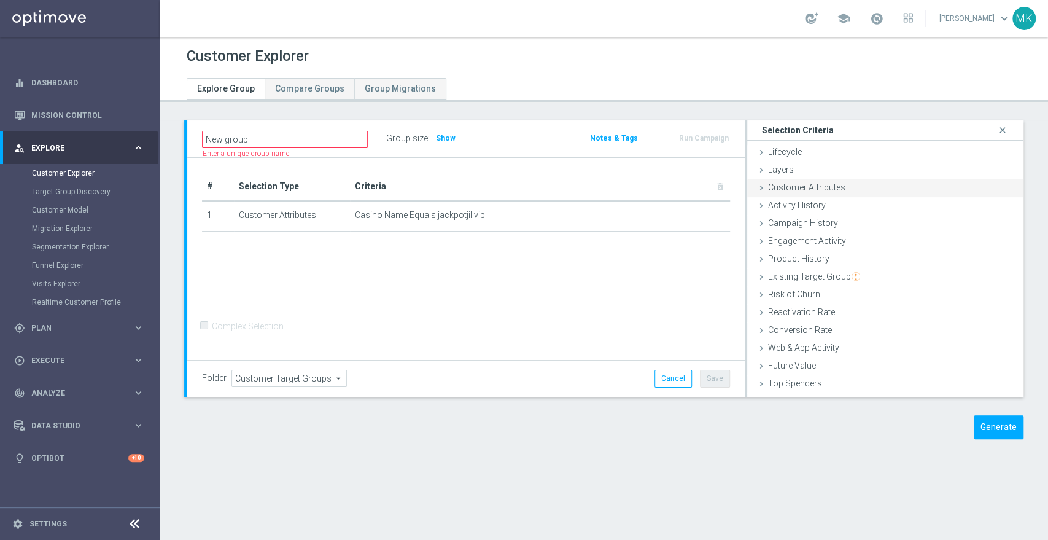
click at [809, 191] on span "Customer Attributes" at bounding box center [806, 187] width 77 height 10
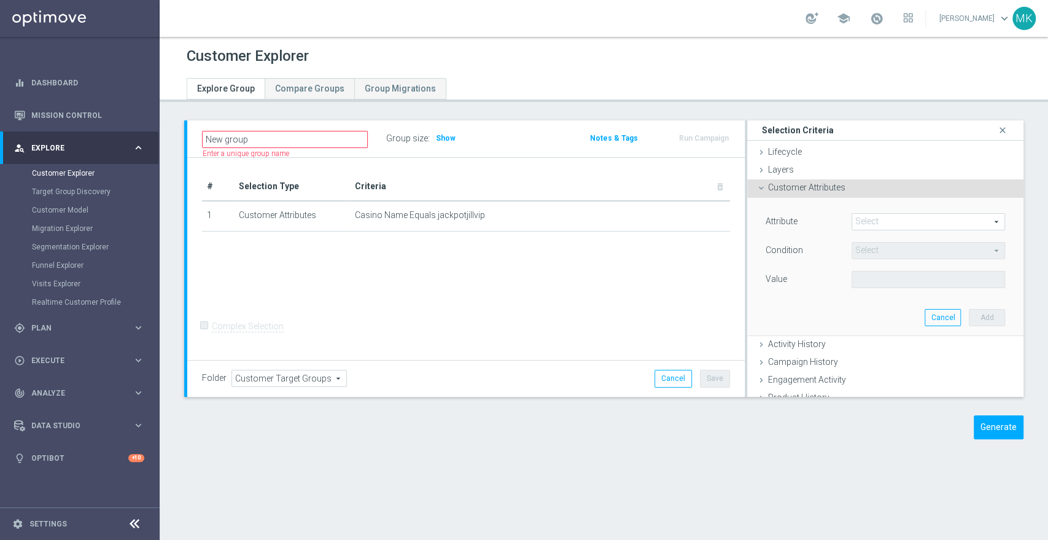
click at [897, 219] on span at bounding box center [928, 222] width 152 height 16
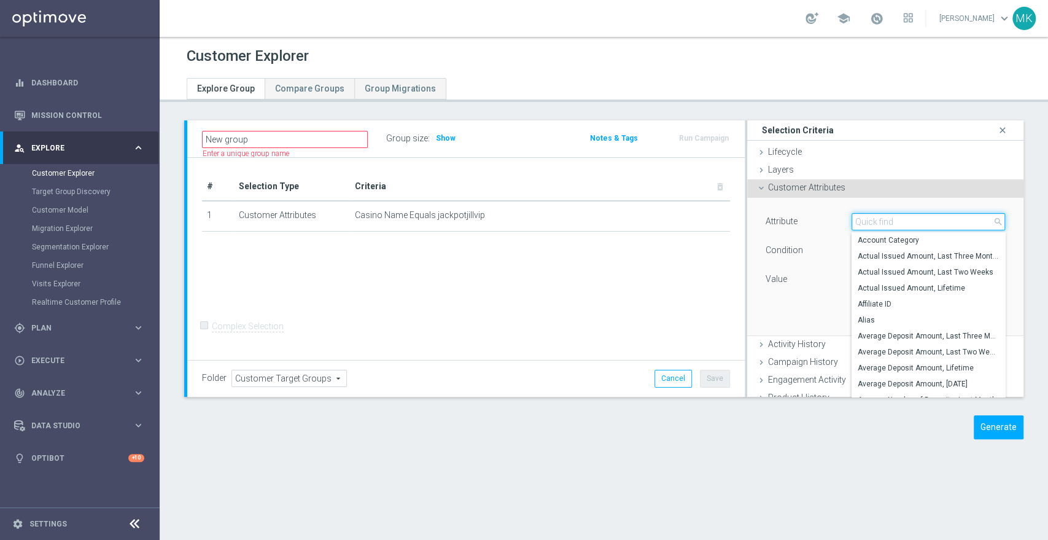
click at [897, 219] on input "search" at bounding box center [927, 221] width 153 height 17
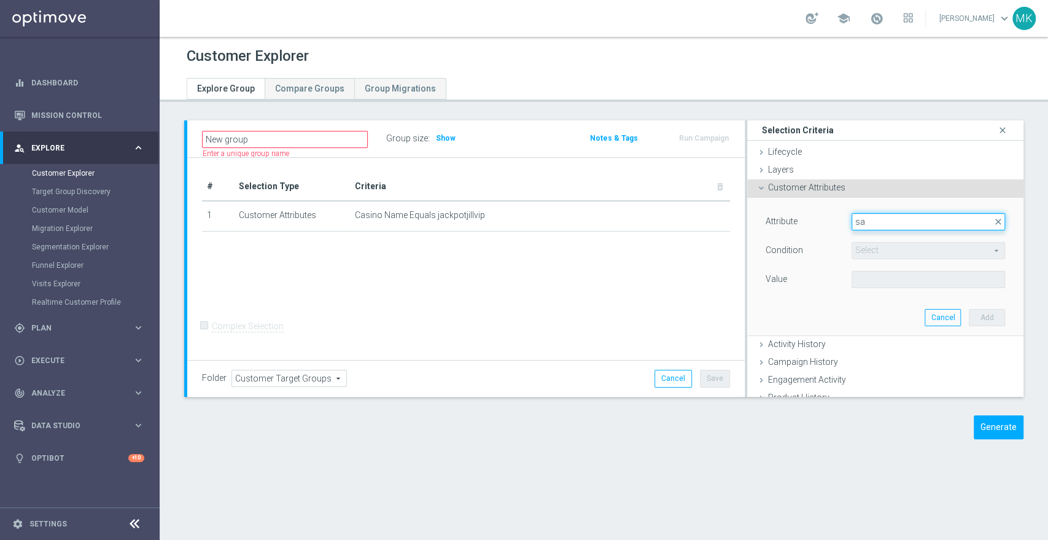
type input "s"
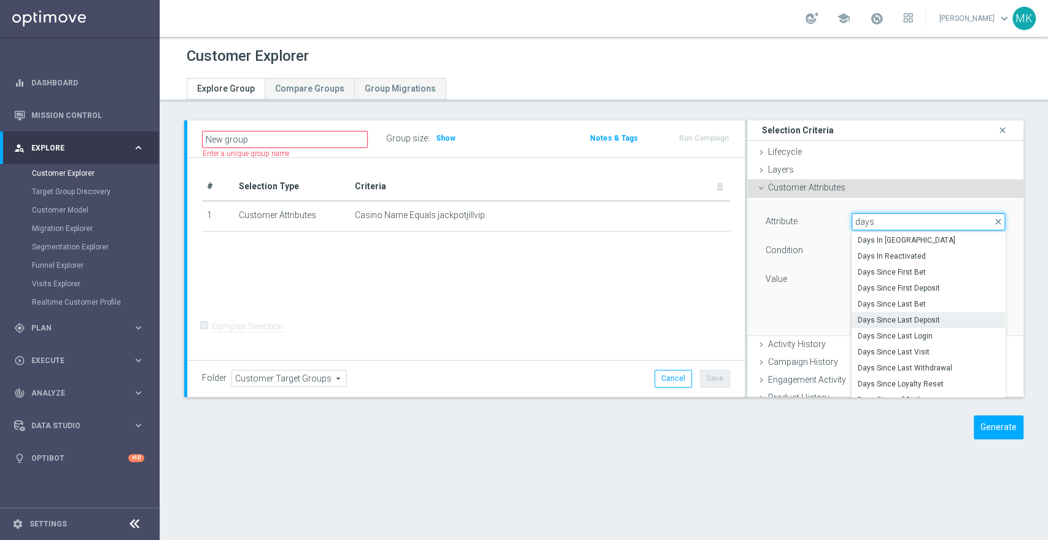
type input "days"
click at [900, 316] on span "Days Since Last Deposit" at bounding box center [927, 320] width 141 height 10
type input "Days Since Last Deposit"
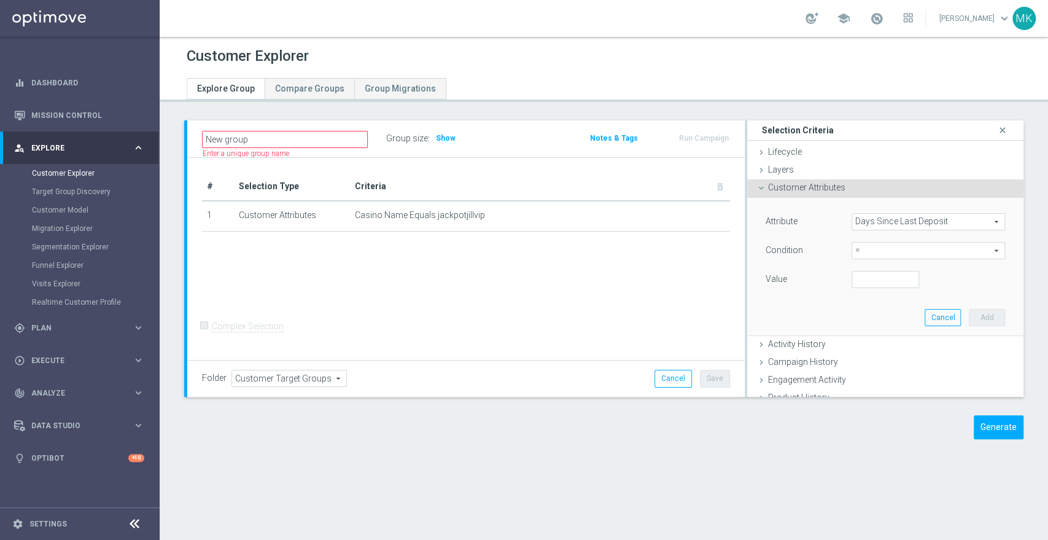
click at [879, 269] on div "Attribute Days Since Last Deposit Days Since Last Deposit arrow_drop_down searc…" at bounding box center [884, 251] width 239 height 77
click at [878, 279] on input "number" at bounding box center [885, 279] width 68 height 17
click at [887, 247] on span "=" at bounding box center [928, 250] width 152 height 16
click at [864, 363] on span "between" at bounding box center [927, 365] width 141 height 10
type input "between"
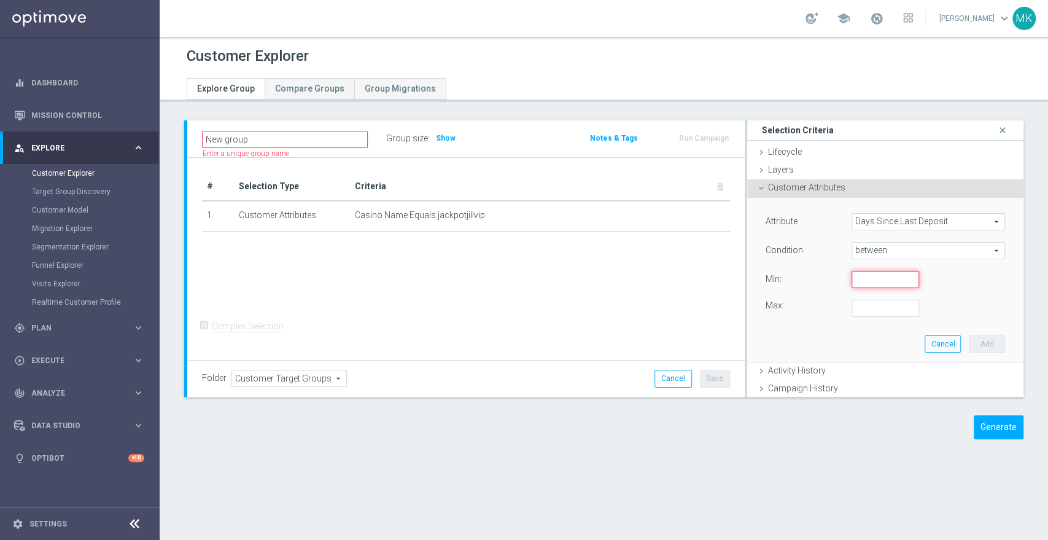
click at [868, 281] on input "number" at bounding box center [885, 279] width 68 height 17
type input "90"
click at [865, 310] on input "number" at bounding box center [885, 308] width 68 height 17
type input "365"
click at [971, 339] on button "Add" at bounding box center [987, 343] width 36 height 17
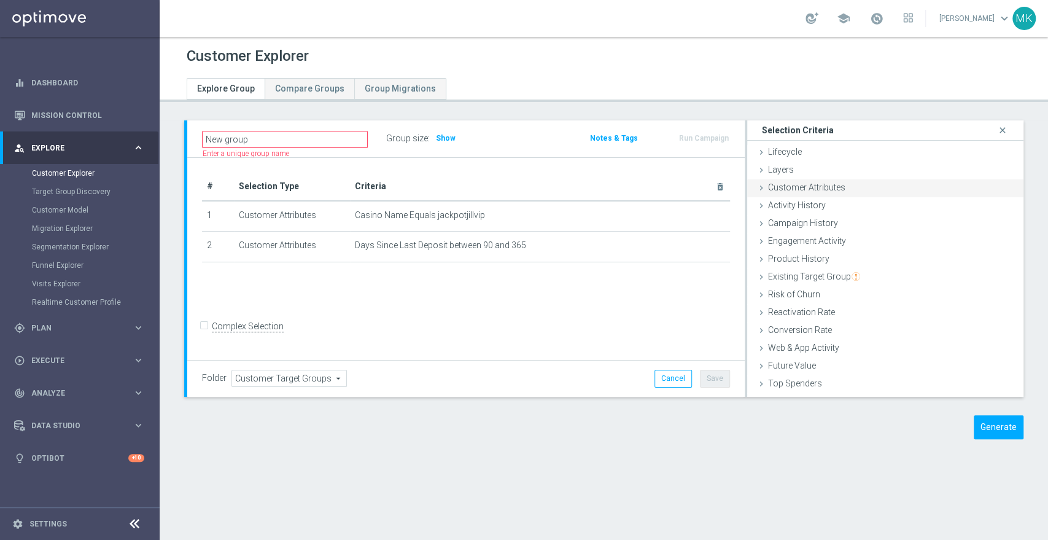
click at [795, 187] on span "Customer Attributes" at bounding box center [806, 187] width 77 height 10
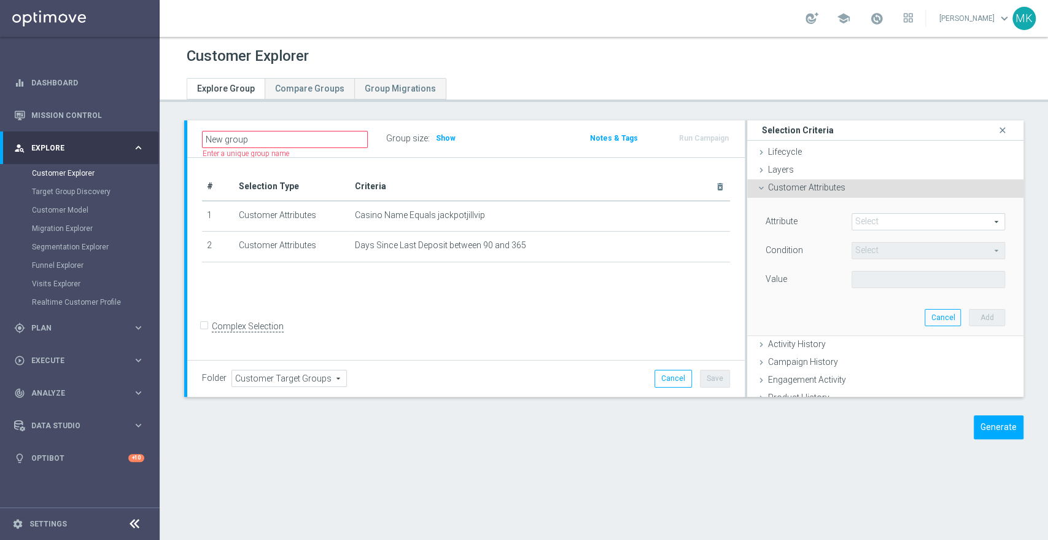
click at [910, 222] on span at bounding box center [928, 222] width 152 height 16
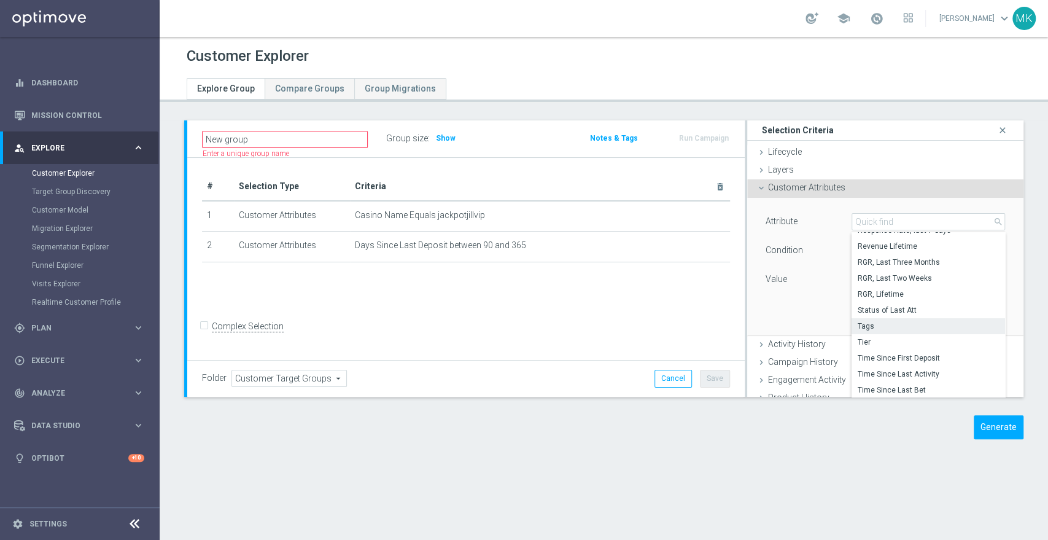
scroll to position [3475, 0]
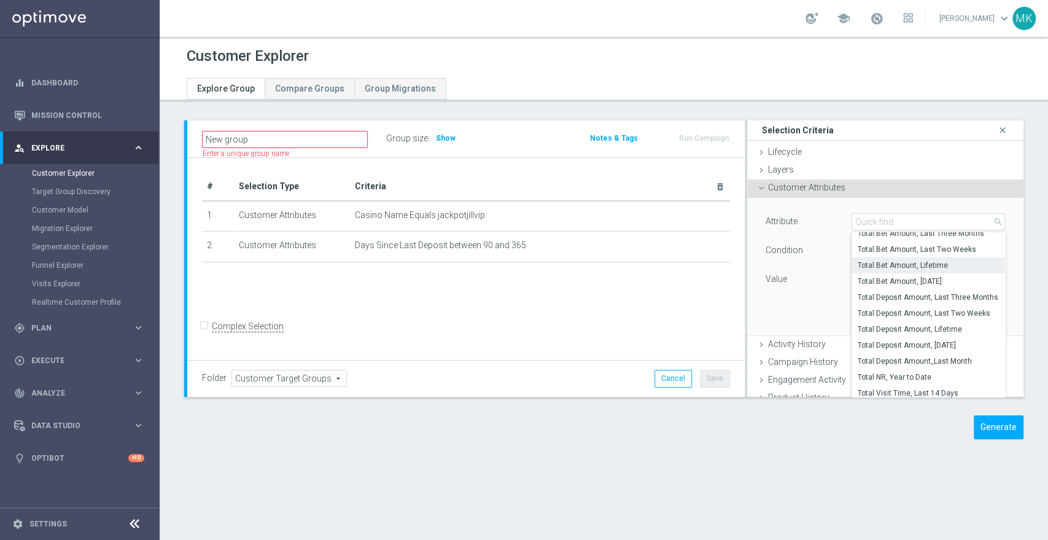
click at [936, 264] on span "Total Bet Amount, Lifetime" at bounding box center [927, 265] width 141 height 10
type input "Total Bet Amount, Lifetime"
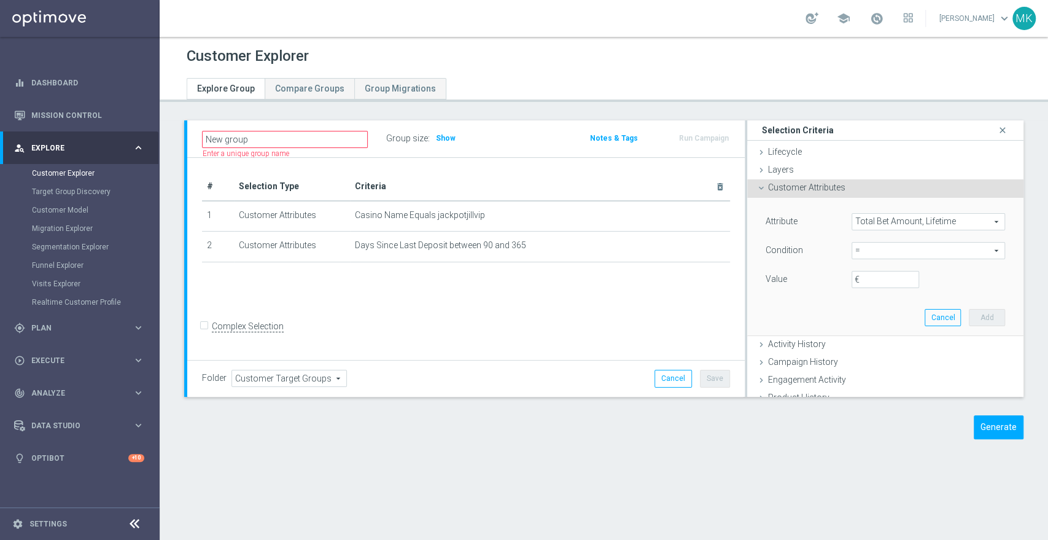
click at [876, 252] on span "=" at bounding box center [928, 250] width 152 height 16
click at [857, 348] on span ">=" at bounding box center [927, 349] width 141 height 10
type input ">="
click at [856, 273] on input "€" at bounding box center [885, 279] width 68 height 17
type input "0"
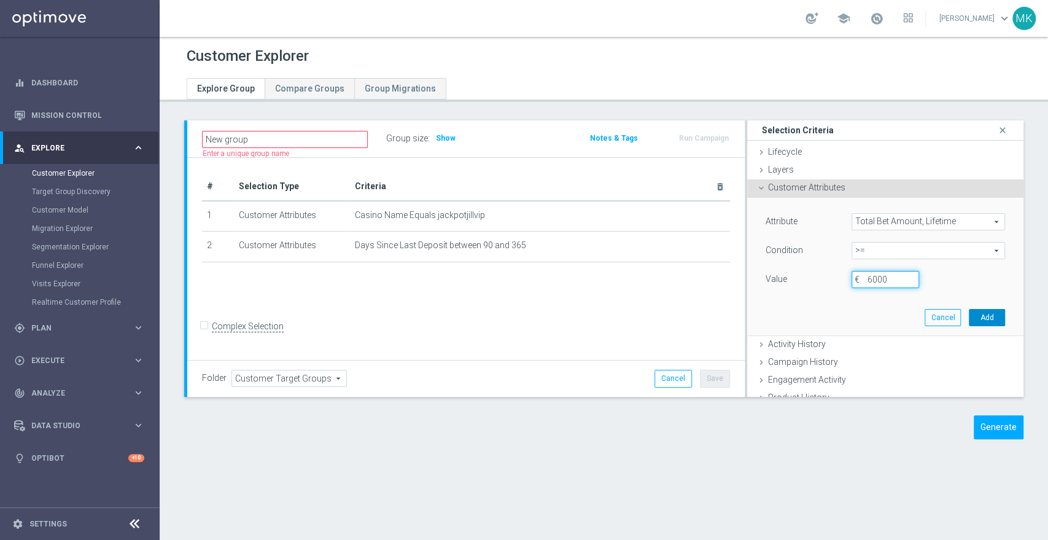
type input "6000"
click at [973, 314] on button "Add" at bounding box center [987, 317] width 36 height 17
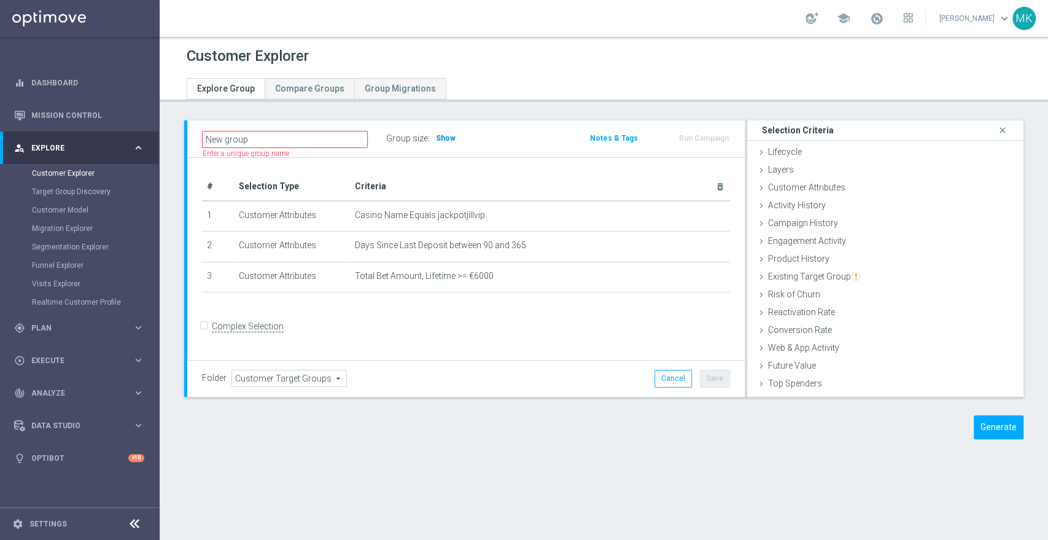
click at [448, 131] on h3 "Show" at bounding box center [446, 138] width 22 height 14
click at [796, 172] on span "Campaign History" at bounding box center [803, 173] width 70 height 10
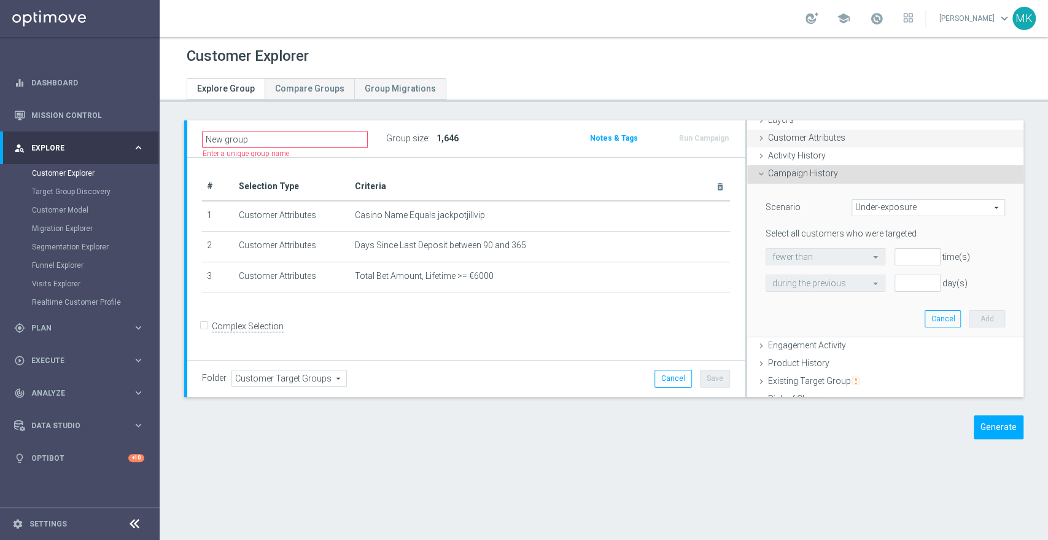
click at [756, 138] on icon at bounding box center [761, 138] width 10 height 10
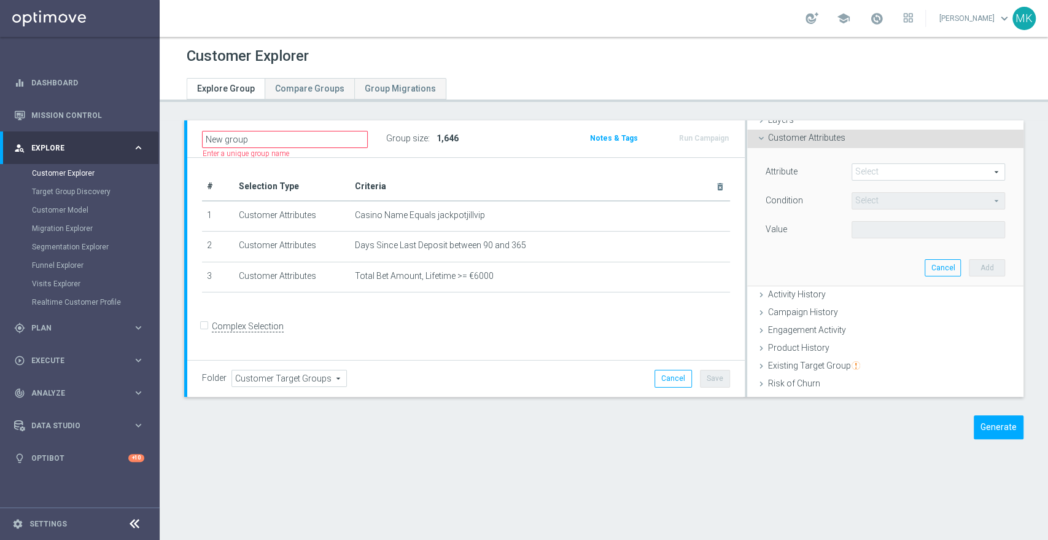
click at [868, 173] on span at bounding box center [928, 172] width 152 height 16
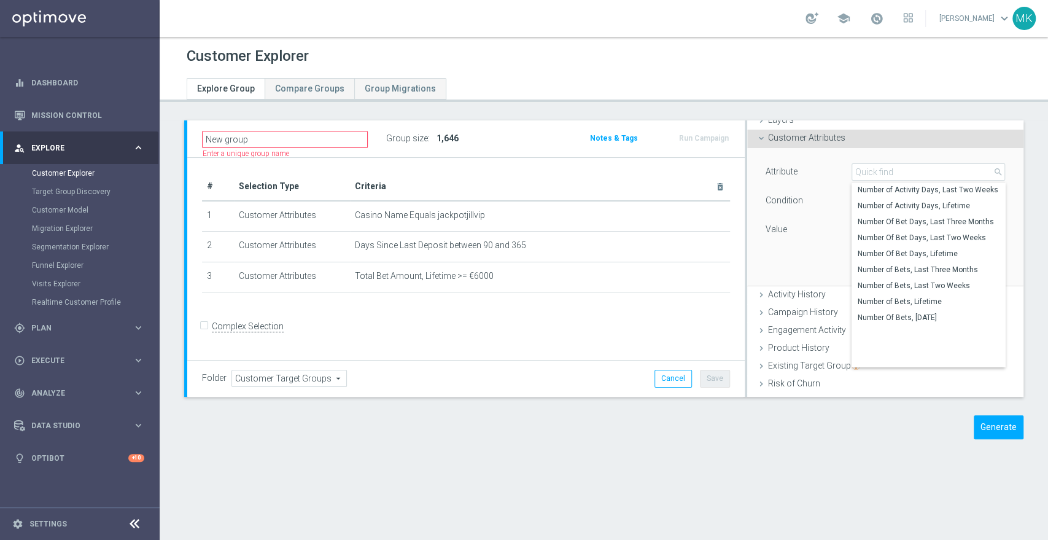
scroll to position [1892, 0]
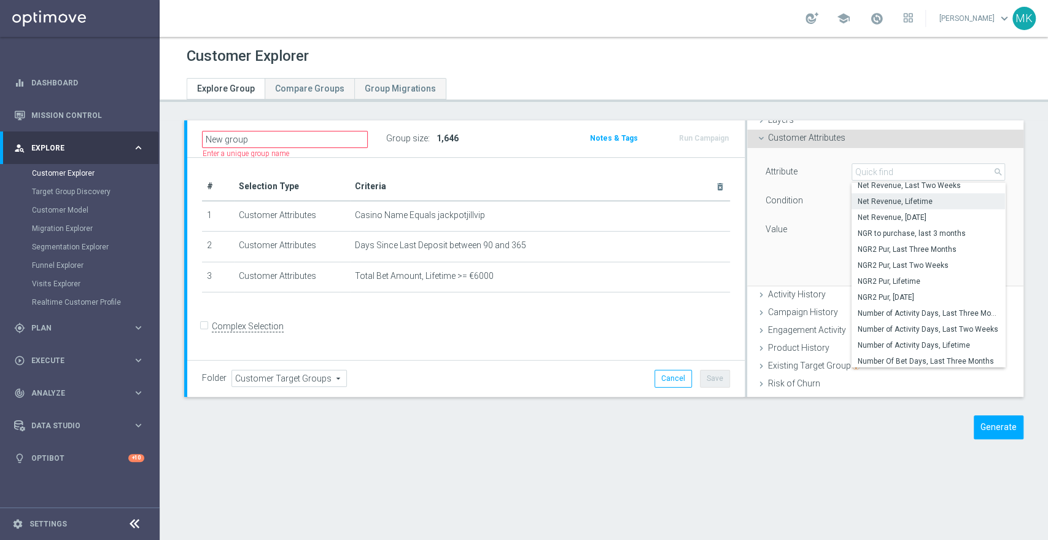
click at [913, 201] on span "Net Revenue, Lifetime" at bounding box center [927, 201] width 141 height 10
type input "Net Revenue, Lifetime"
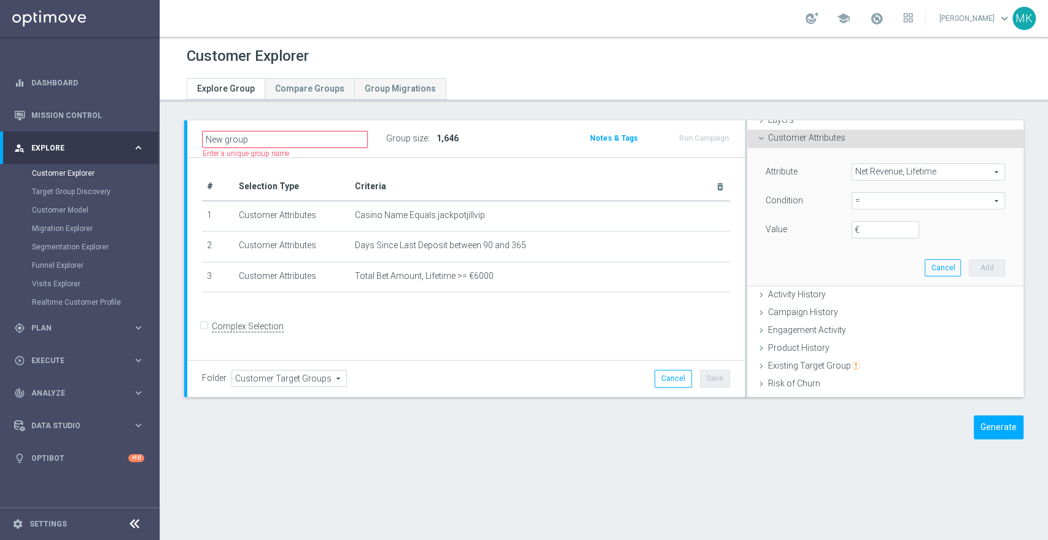
click at [856, 200] on span "=" at bounding box center [928, 201] width 152 height 16
click at [857, 311] on span "between" at bounding box center [927, 315] width 141 height 10
type input "between"
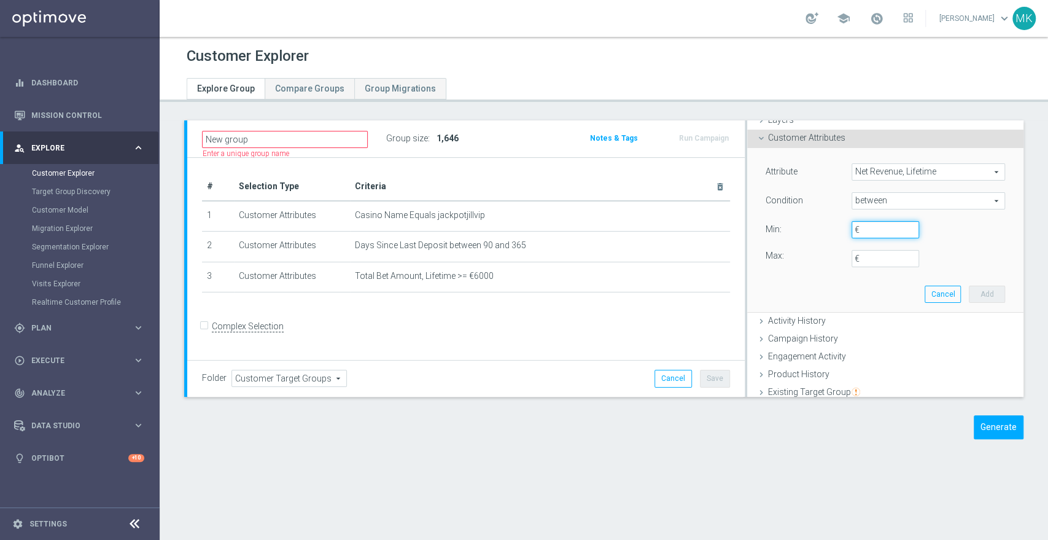
click at [867, 225] on input "€" at bounding box center [885, 229] width 68 height 17
type input "12000"
click at [876, 259] on input "€" at bounding box center [885, 258] width 68 height 17
type input "35000"
click at [977, 288] on button "Add" at bounding box center [987, 293] width 36 height 17
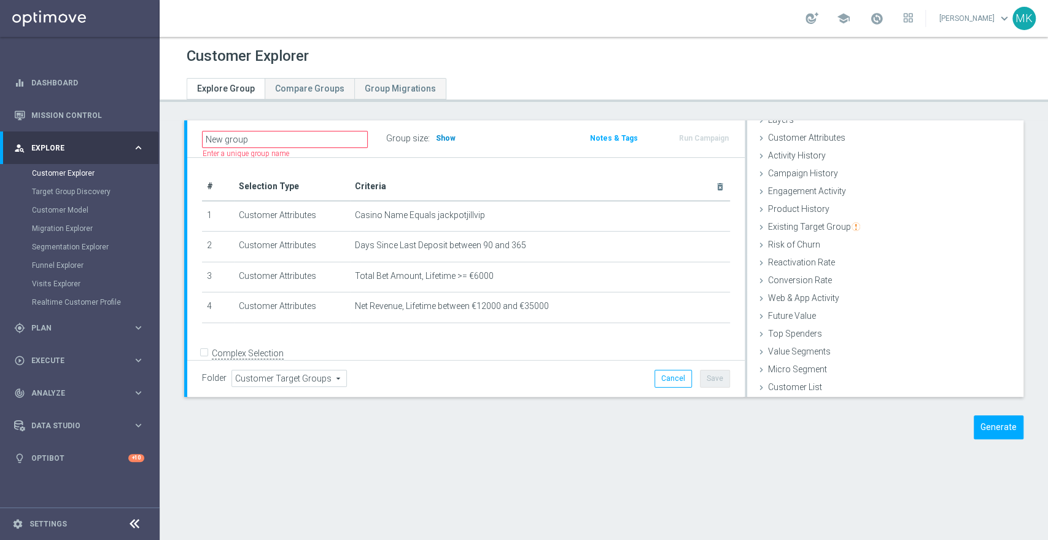
click at [446, 136] on span "Show" at bounding box center [446, 138] width 20 height 9
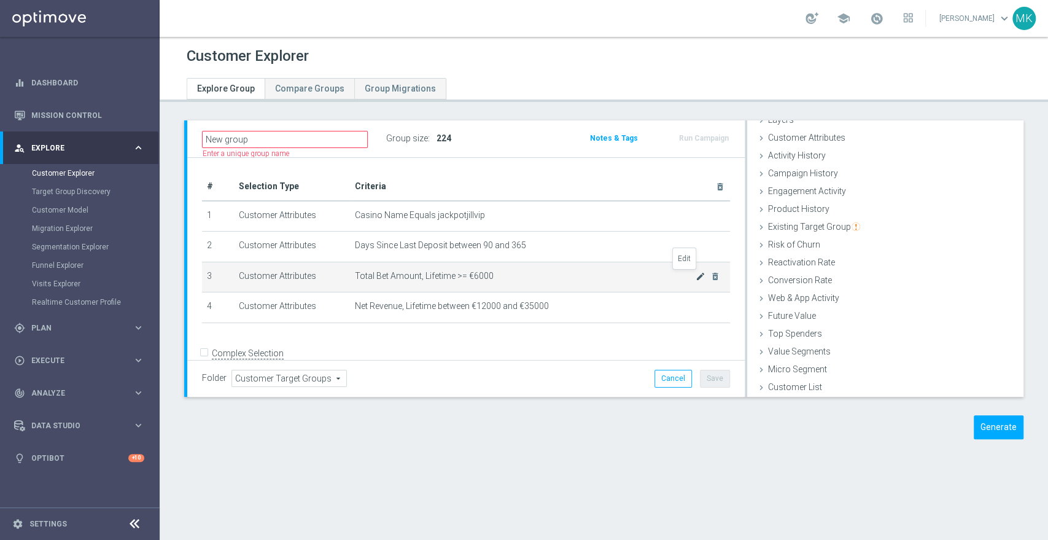
click at [695, 273] on icon "mode_edit" at bounding box center [700, 276] width 10 height 10
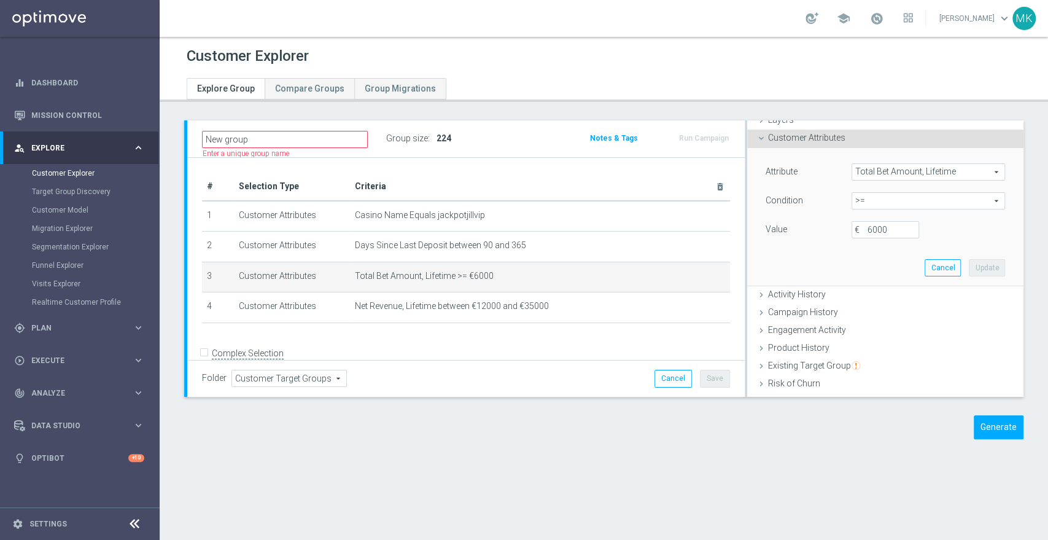
click at [938, 170] on span "Total Bet Amount, Lifetime" at bounding box center [928, 172] width 152 height 16
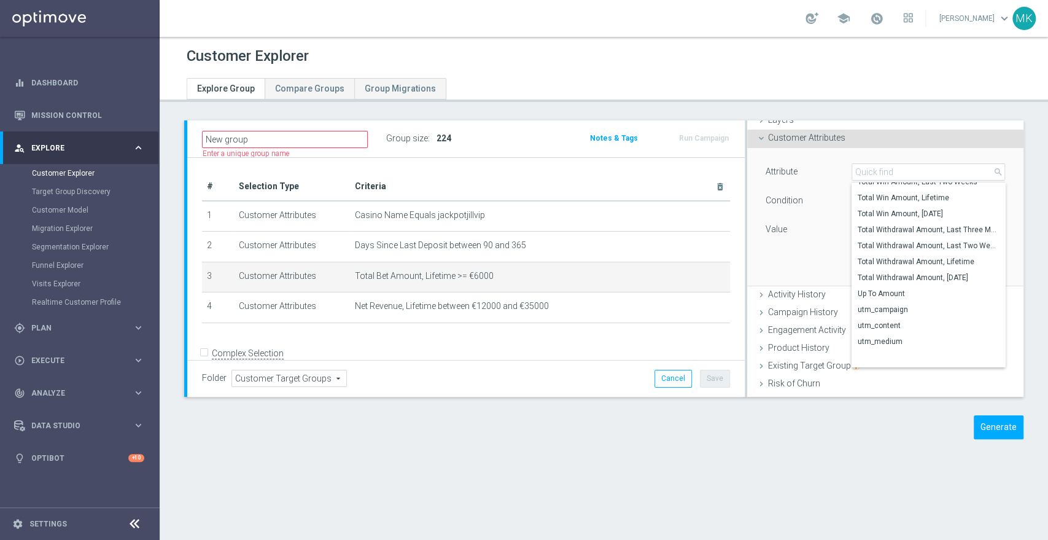
scroll to position [3540, 0]
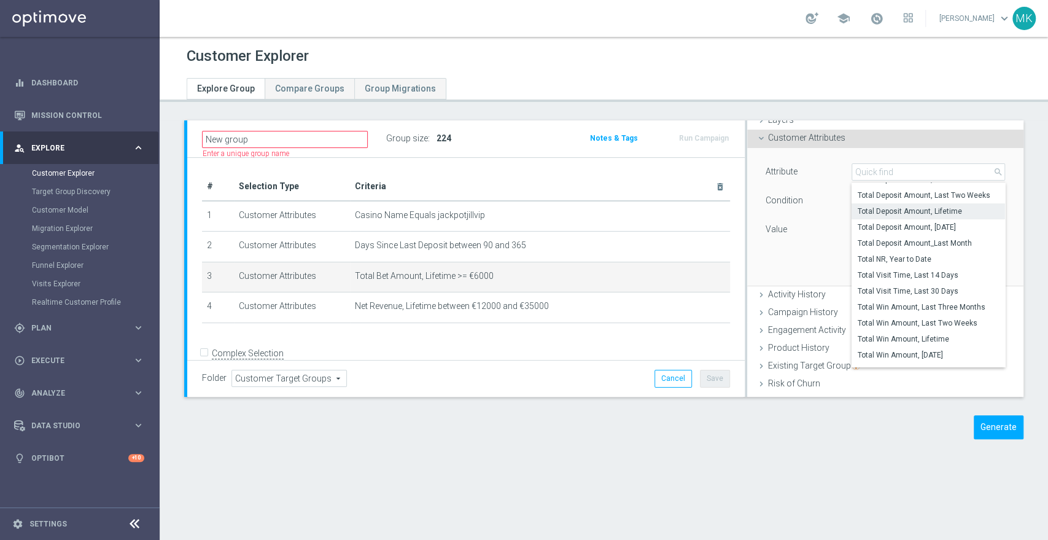
click at [908, 209] on span "Total Deposit Amount, Lifetime" at bounding box center [927, 211] width 141 height 10
type input "Total Deposit Amount, Lifetime"
type input "="
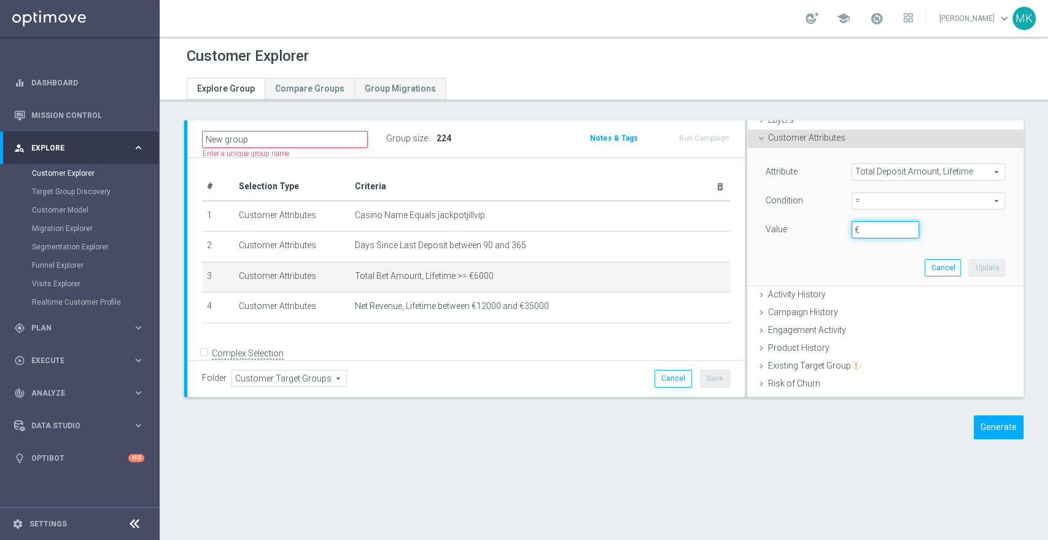
click at [873, 227] on input "€" at bounding box center [885, 229] width 68 height 17
click at [877, 198] on span "=" at bounding box center [928, 201] width 152 height 16
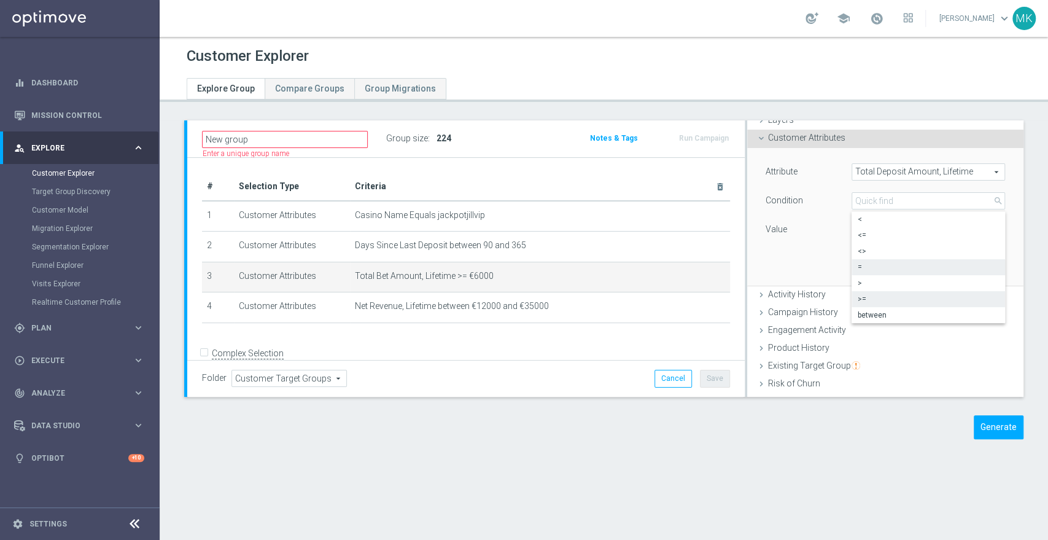
click at [878, 296] on span ">=" at bounding box center [927, 299] width 141 height 10
type input ">="
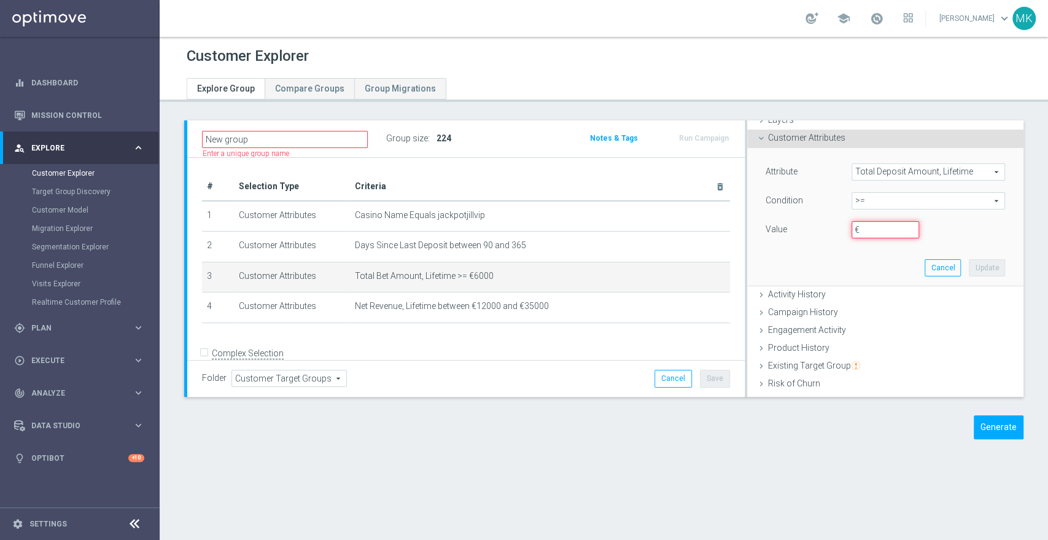
click at [869, 223] on input "€" at bounding box center [885, 229] width 68 height 17
type input "6000"
click at [969, 265] on button "Update" at bounding box center [987, 267] width 36 height 17
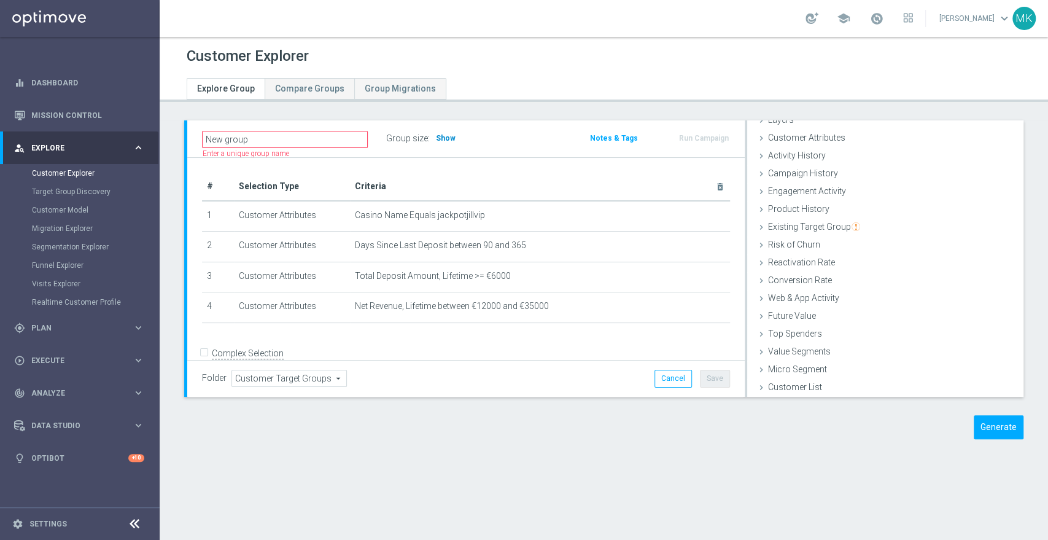
click at [444, 132] on h3 "Show" at bounding box center [446, 138] width 22 height 14
click at [756, 184] on icon at bounding box center [761, 188] width 10 height 10
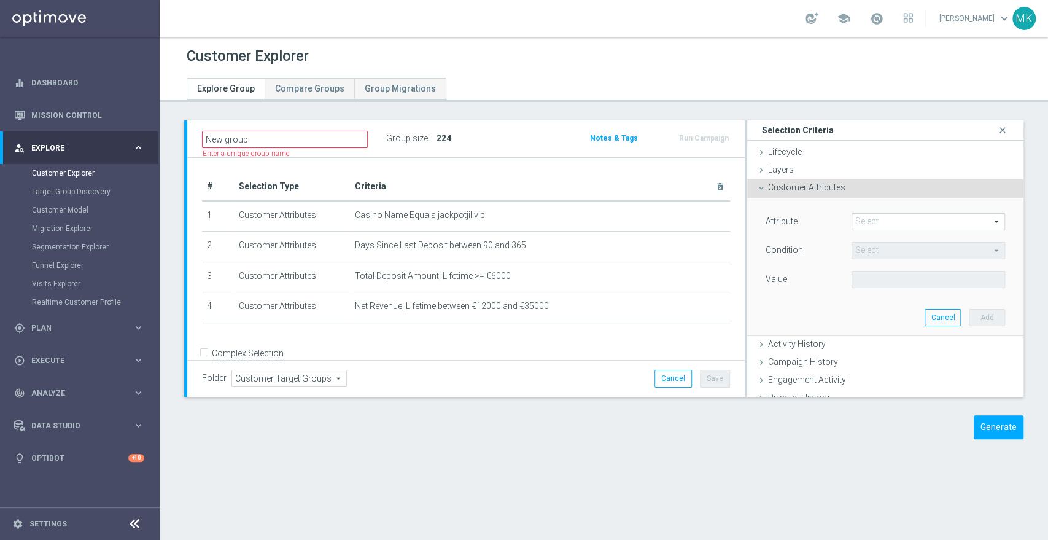
click at [790, 188] on span "Customer Attributes" at bounding box center [806, 187] width 77 height 10
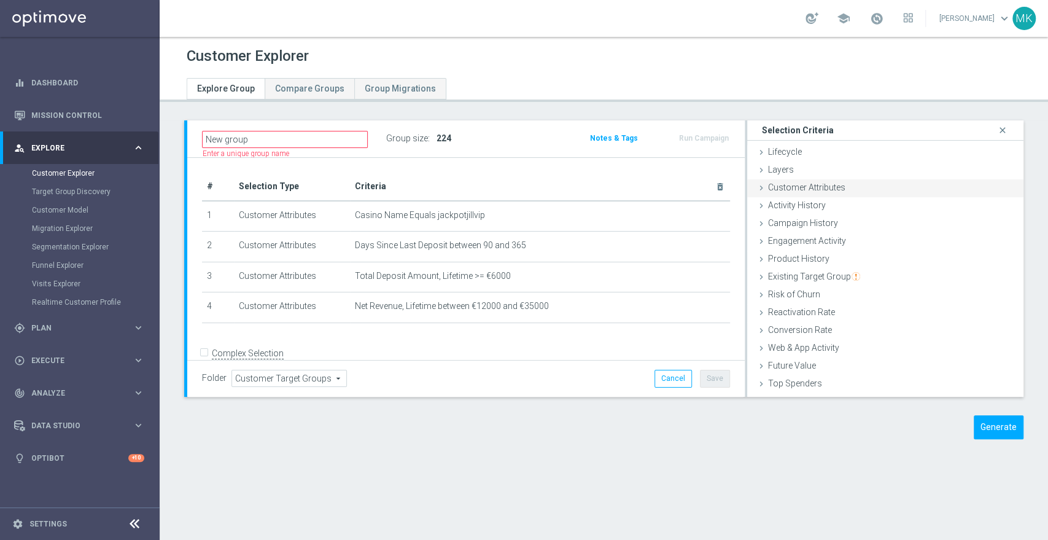
click at [756, 190] on icon at bounding box center [761, 188] width 10 height 10
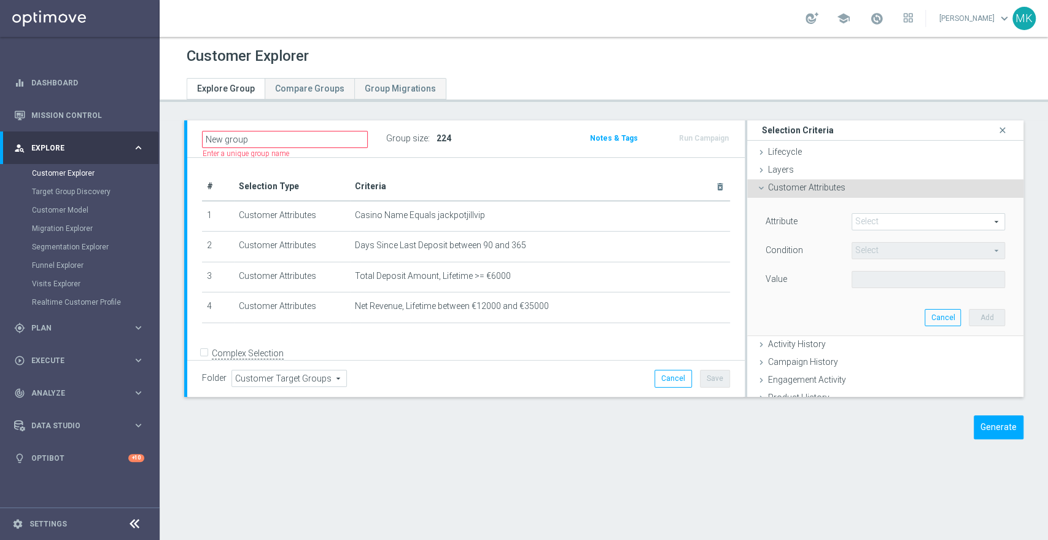
click at [876, 228] on span at bounding box center [928, 222] width 152 height 16
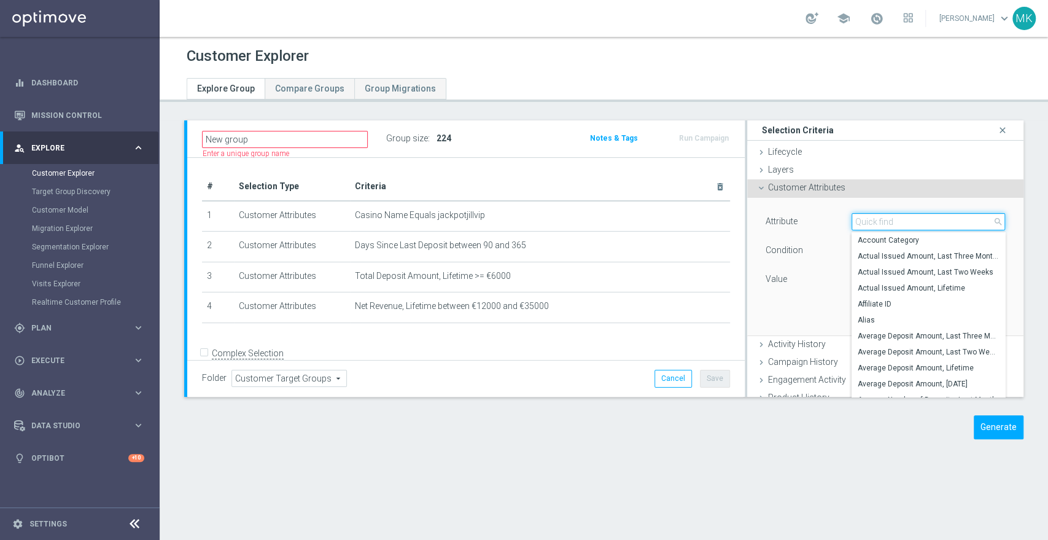
click at [878, 227] on input "search" at bounding box center [927, 221] width 153 height 17
type input "t"
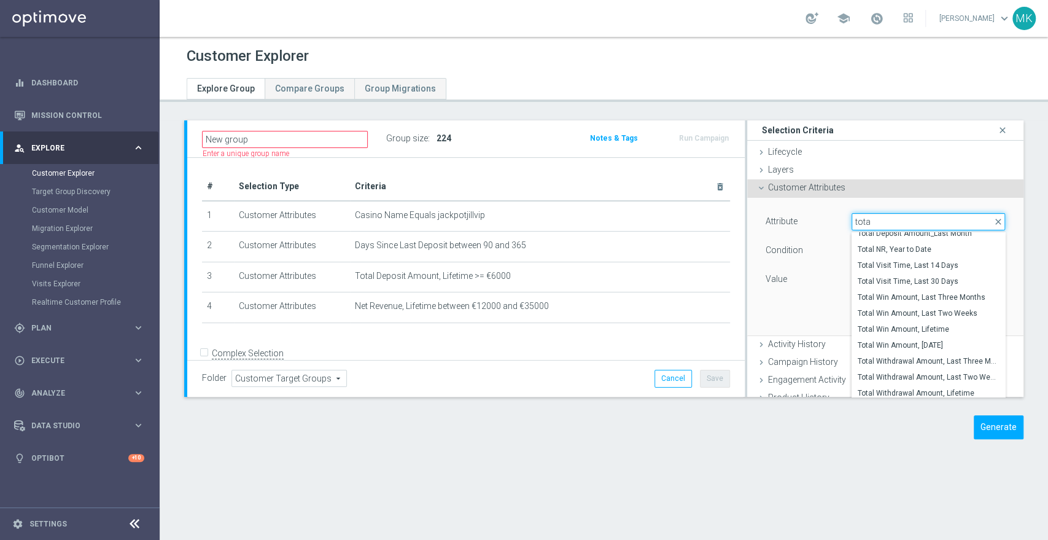
scroll to position [12, 0]
type input "t"
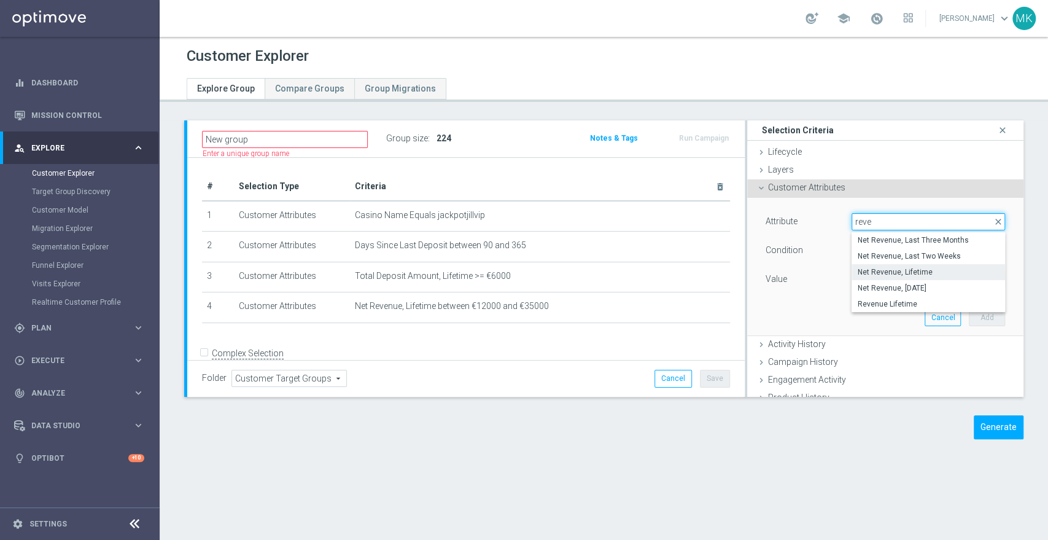
type input "reve"
click at [910, 270] on span "Net Revenue, Lifetime" at bounding box center [927, 272] width 141 height 10
type input "Net Revenue, Lifetime"
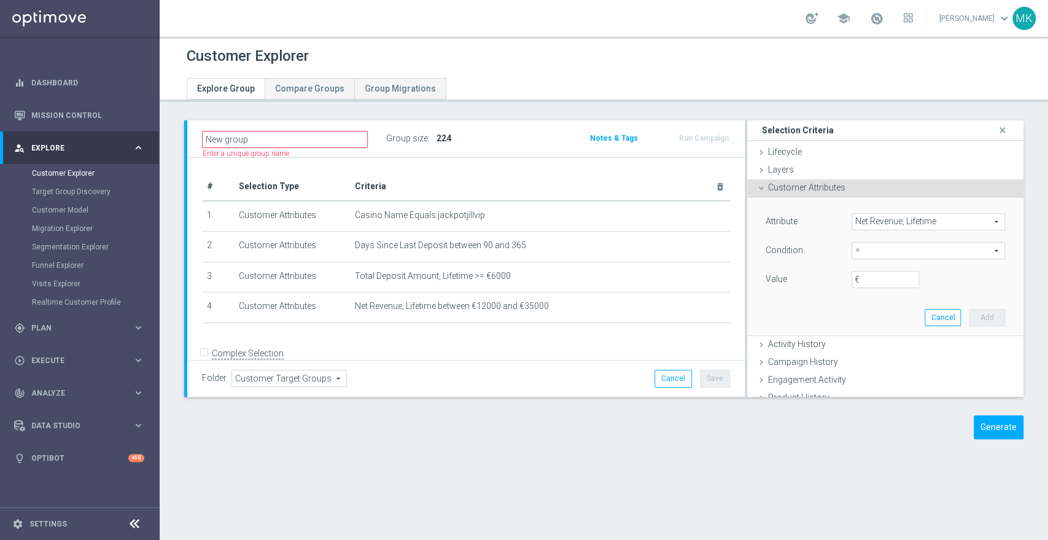
click at [884, 250] on span "=" at bounding box center [928, 250] width 152 height 16
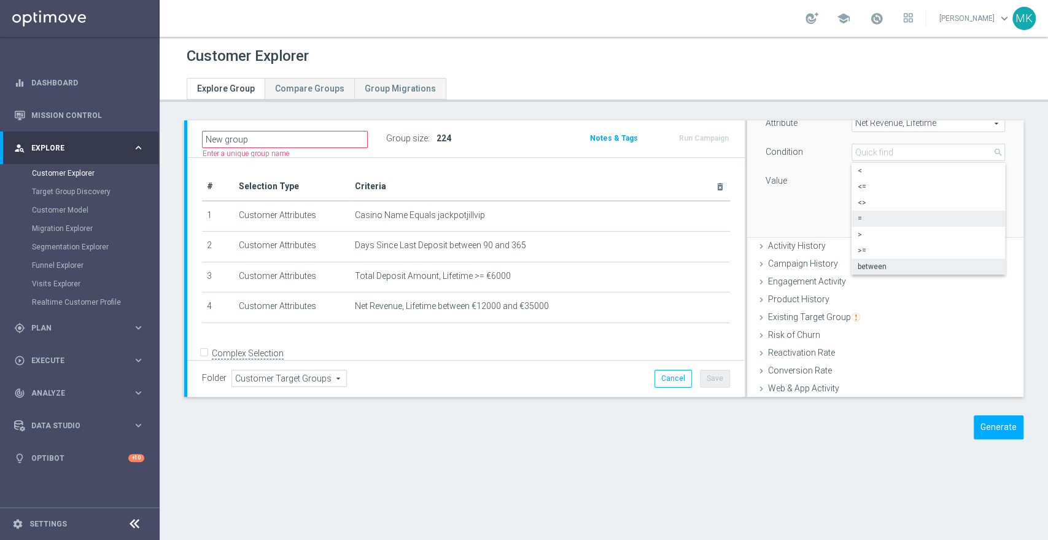
scroll to position [68, 0]
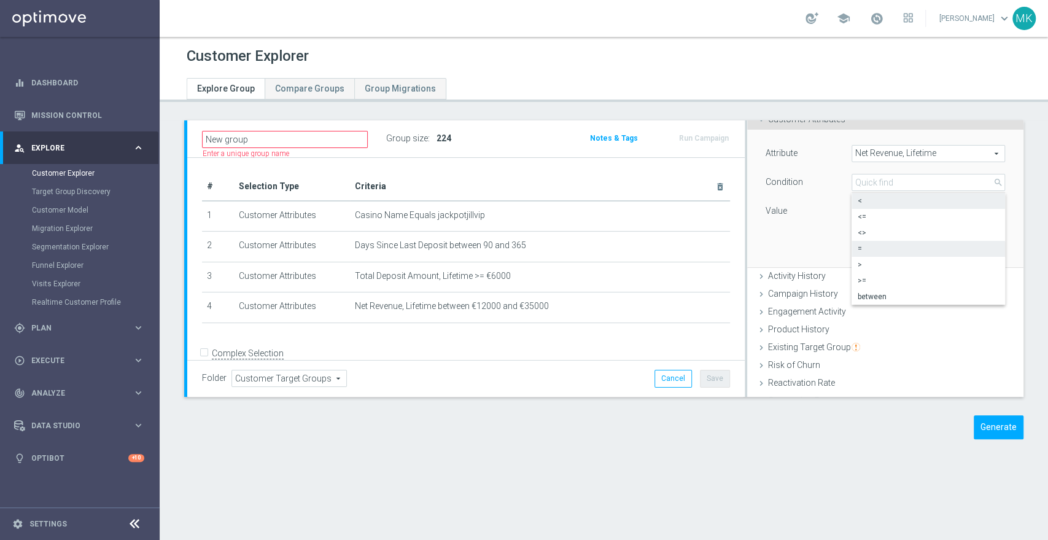
click at [864, 198] on span "<" at bounding box center [927, 201] width 141 height 10
type input "<"
click at [864, 210] on input "€" at bounding box center [885, 211] width 68 height 17
type input "0"
click at [969, 242] on button "Add" at bounding box center [987, 249] width 36 height 17
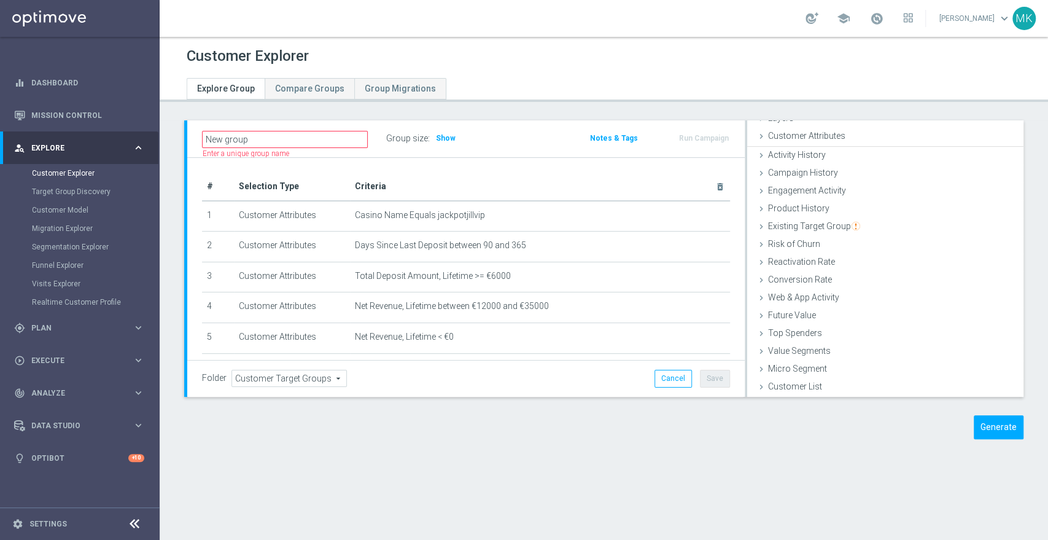
scroll to position [50, 0]
click at [444, 136] on span "Show" at bounding box center [446, 138] width 20 height 9
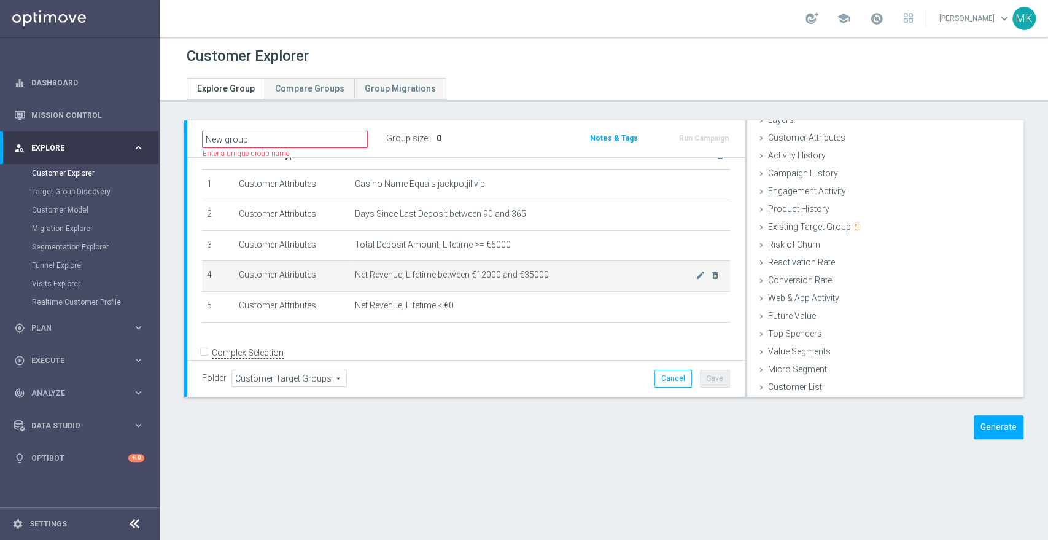
scroll to position [48, 0]
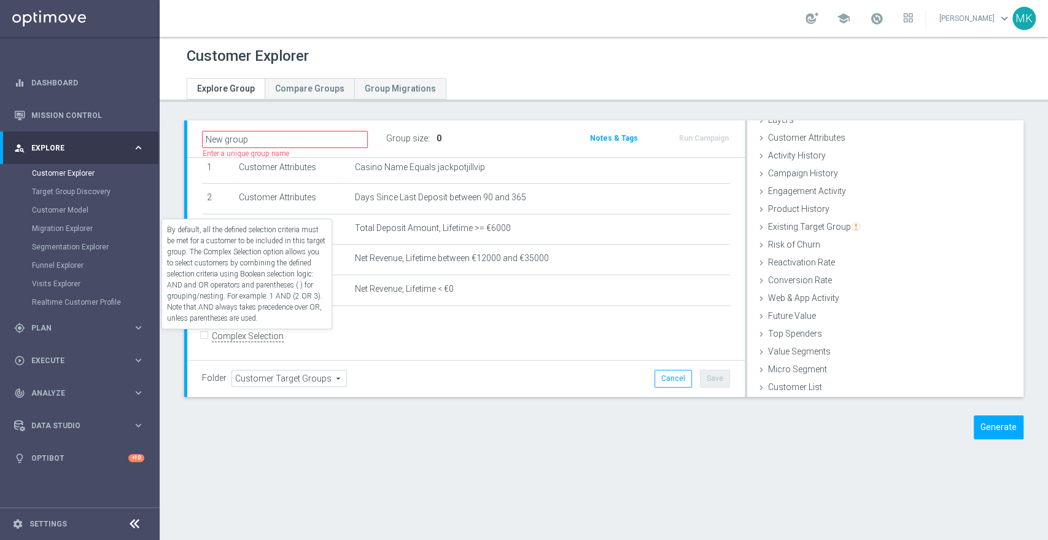
click at [246, 336] on label "Complex Selection" at bounding box center [248, 336] width 72 height 12
click at [210, 336] on input "Complex Selection" at bounding box center [206, 337] width 8 height 17
checkbox input "true"
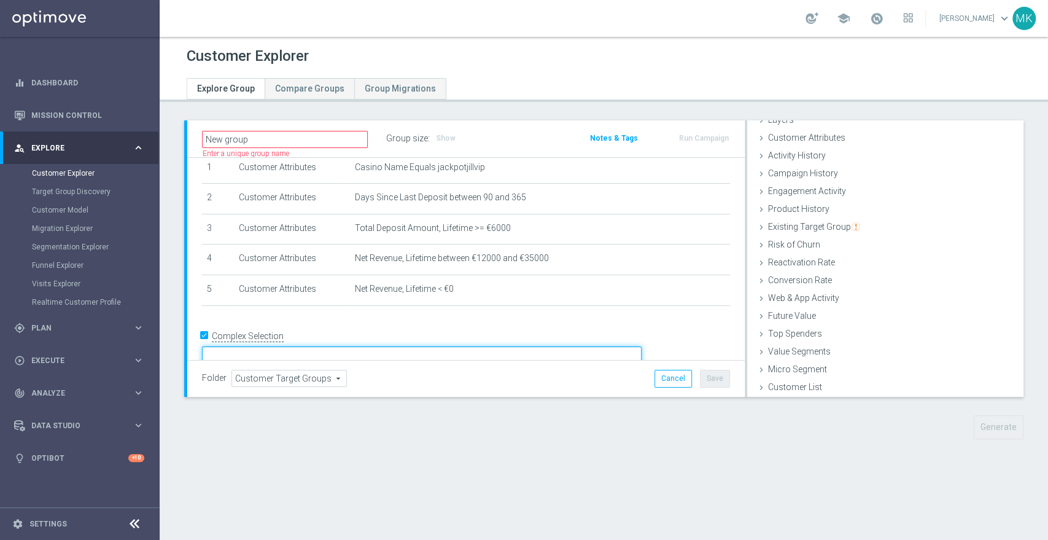
click at [376, 346] on textarea at bounding box center [421, 356] width 439 height 21
type textarea "1"
click at [641, 347] on textarea at bounding box center [421, 356] width 439 height 21
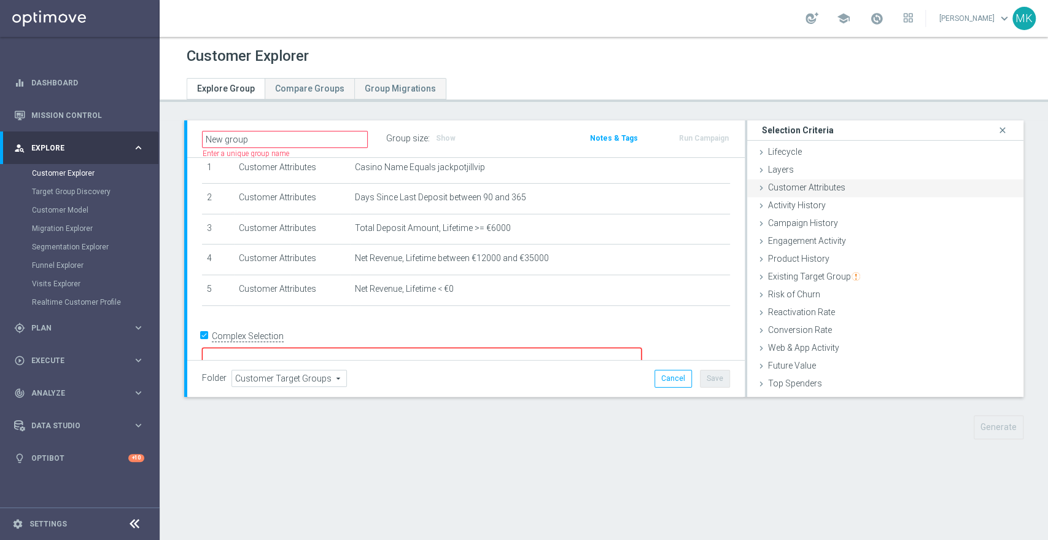
click at [786, 190] on span "Customer Attributes" at bounding box center [806, 187] width 77 height 10
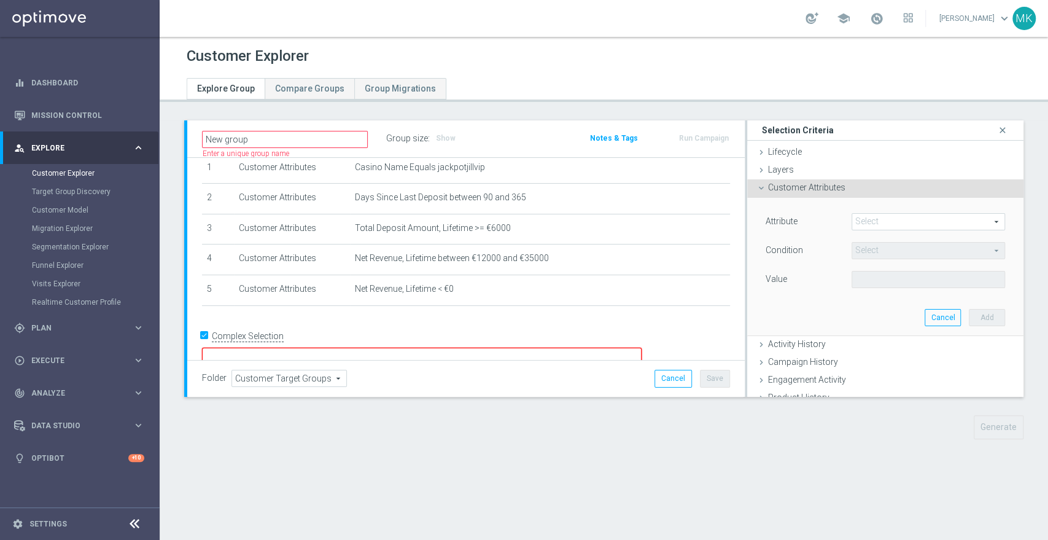
click at [865, 219] on span at bounding box center [928, 222] width 152 height 16
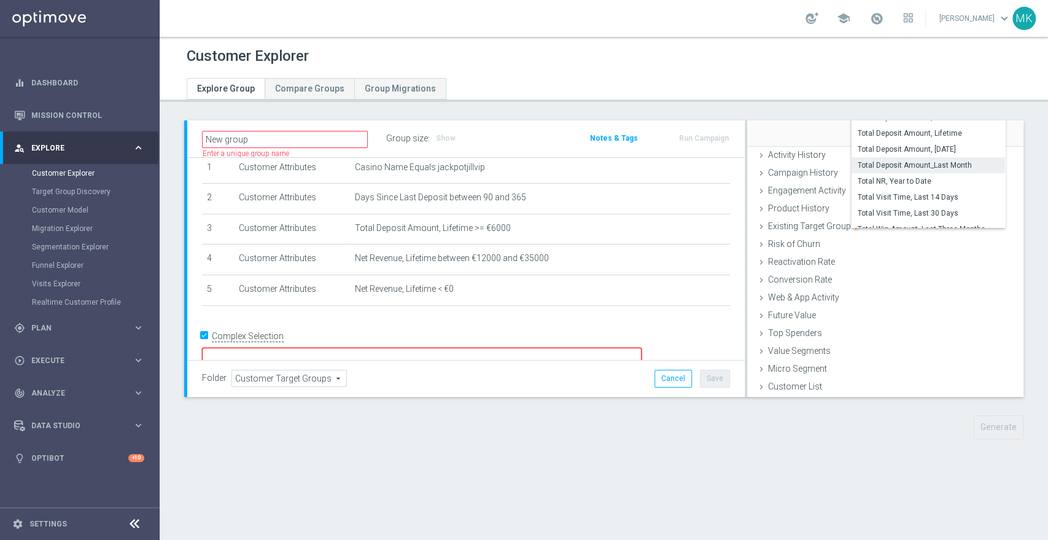
scroll to position [3413, 0]
click at [903, 204] on span "Total Deposit Amount, Lifetime" at bounding box center [927, 204] width 141 height 10
type input "Total Deposit Amount, Lifetime"
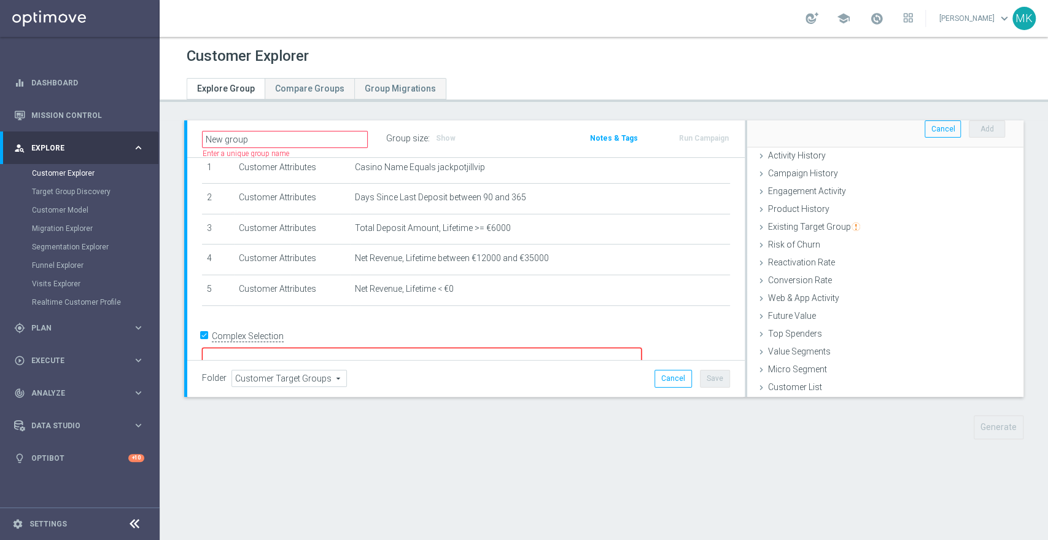
scroll to position [0, 0]
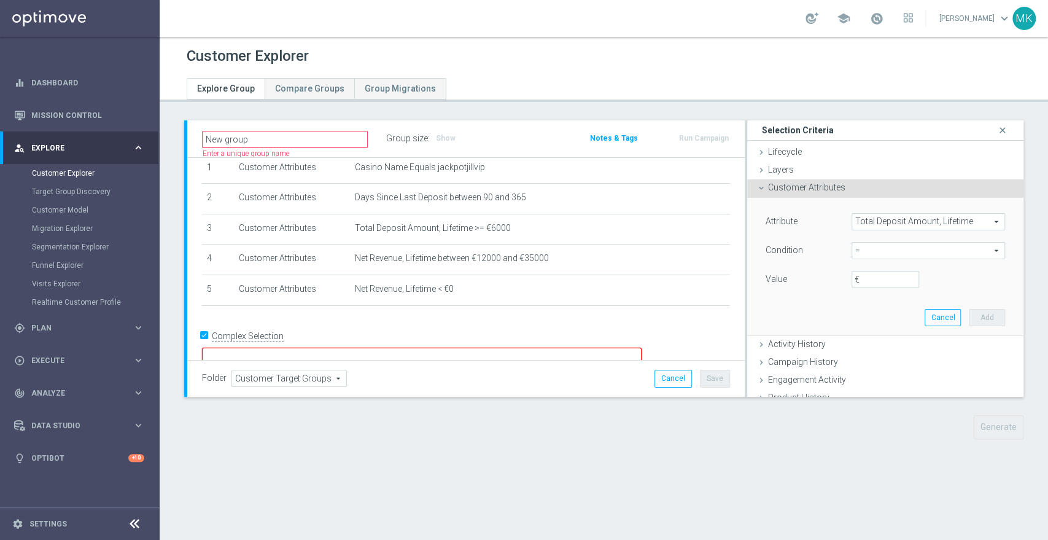
click at [870, 250] on span "=" at bounding box center [928, 250] width 152 height 16
click at [857, 347] on span ">=" at bounding box center [927, 349] width 141 height 10
type input ">="
click at [875, 272] on input "€" at bounding box center [885, 279] width 68 height 17
type input "12000"
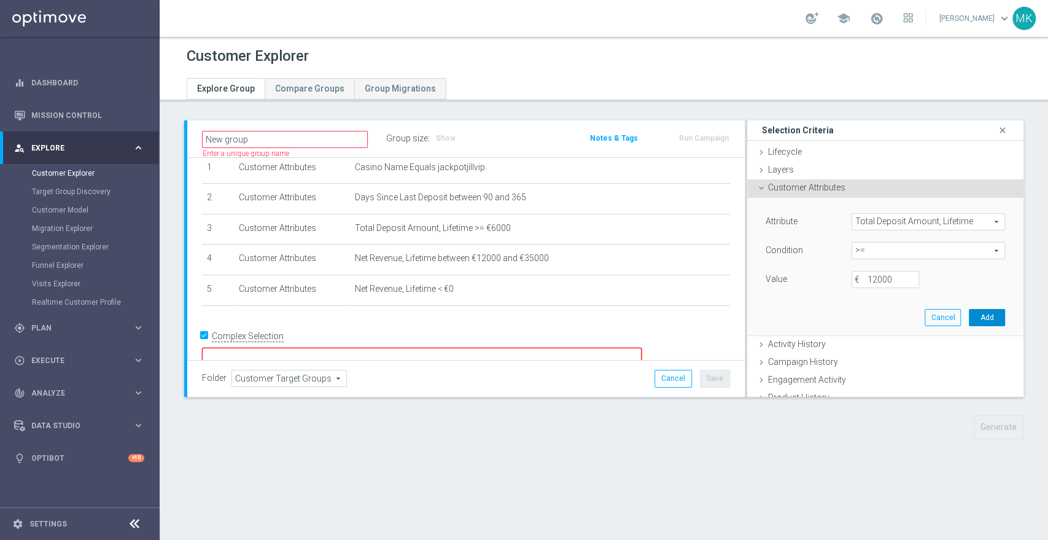
click at [973, 314] on button "Add" at bounding box center [987, 317] width 36 height 17
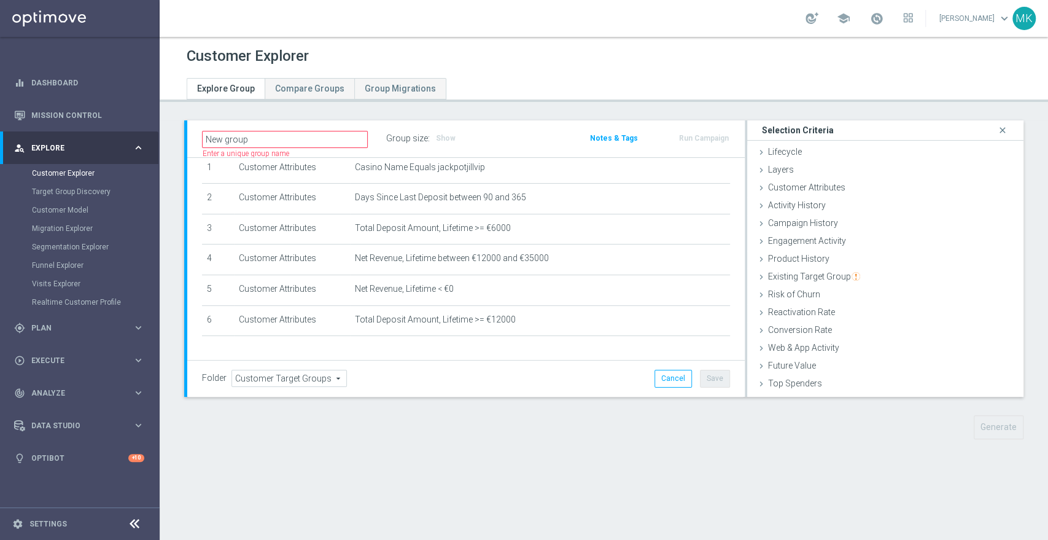
click at [404, 137] on label "Group size" at bounding box center [407, 138] width 42 height 10
click at [440, 135] on div "Show" at bounding box center [446, 138] width 22 height 13
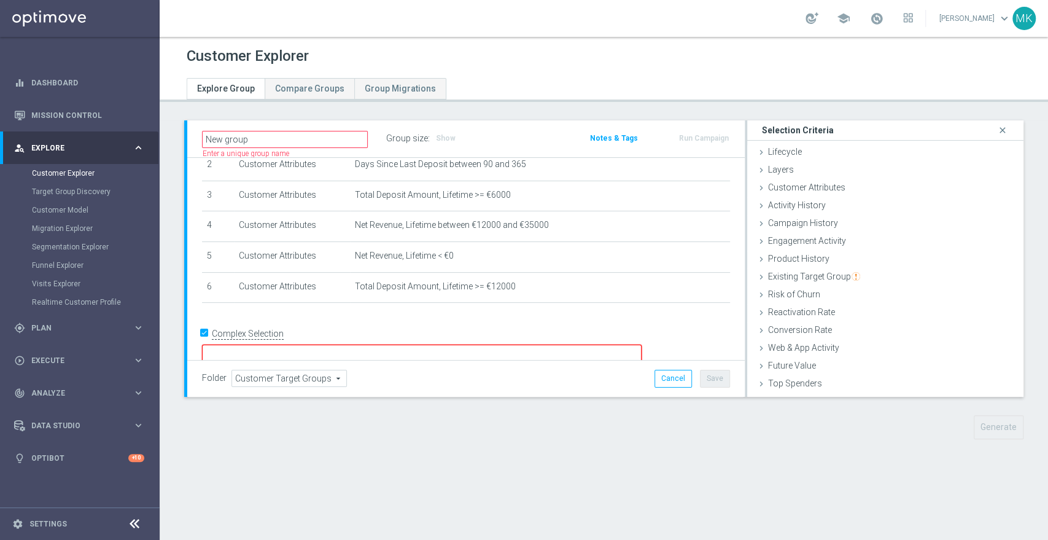
click at [206, 333] on input "Complex Selection" at bounding box center [206, 334] width 8 height 17
checkbox input "false"
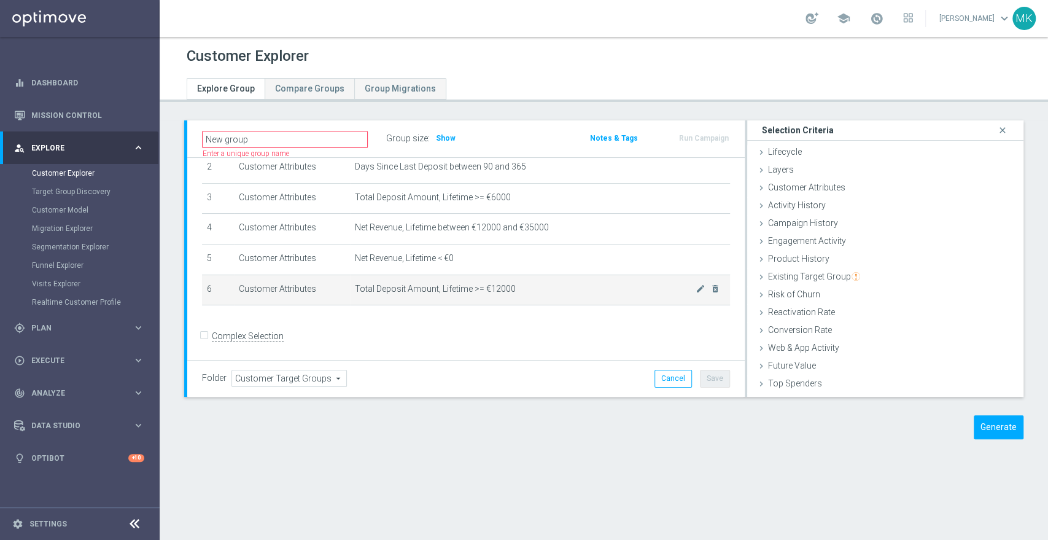
scroll to position [79, 0]
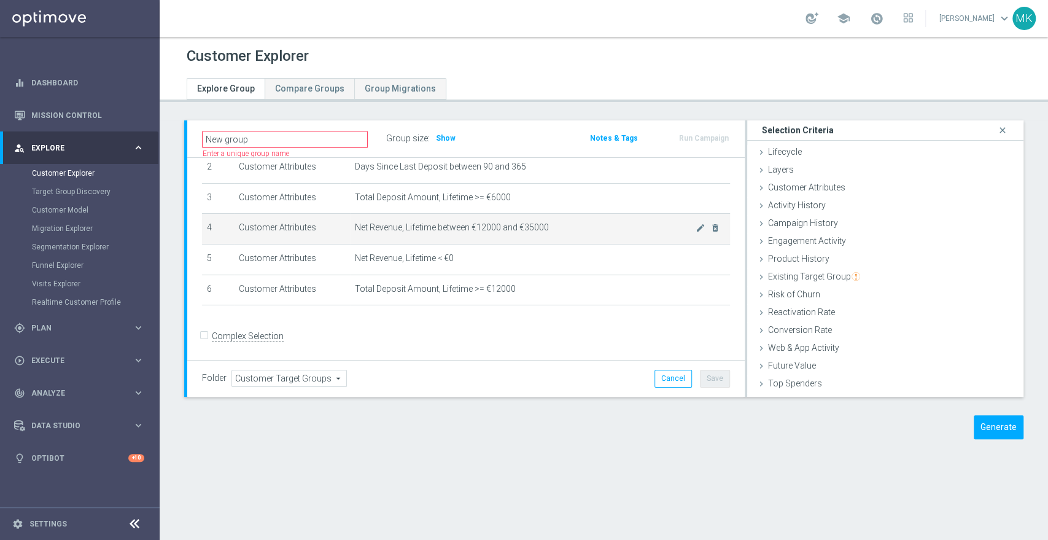
click at [468, 225] on span "Net Revenue, Lifetime between €12000 and €35000" at bounding box center [525, 227] width 341 height 10
click at [695, 229] on icon "mode_edit" at bounding box center [700, 228] width 10 height 10
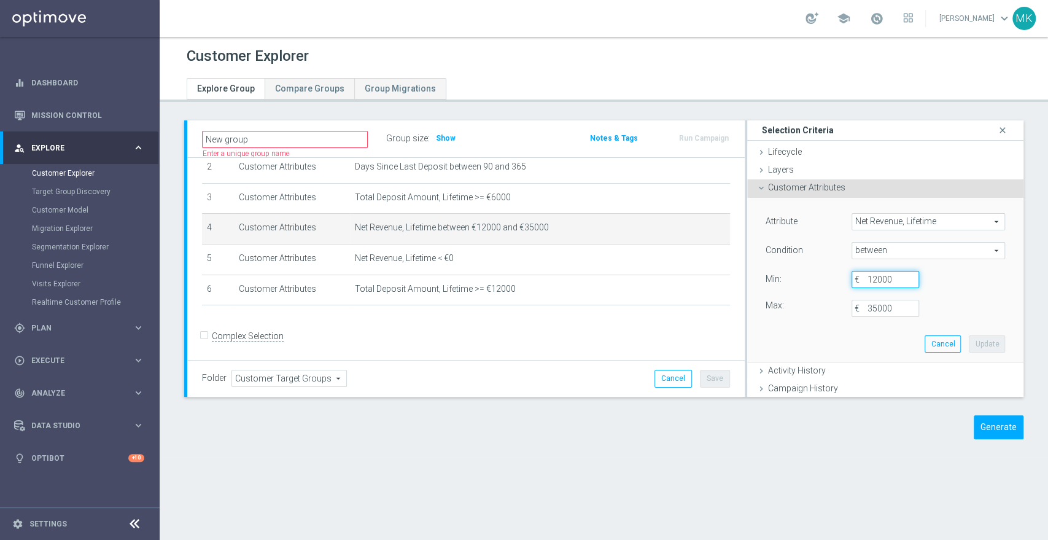
drag, startPoint x: 880, startPoint y: 279, endPoint x: 851, endPoint y: 281, distance: 29.6
click at [851, 281] on div "12000 €" at bounding box center [885, 279] width 86 height 17
type input "6000"
click at [975, 346] on button "Update" at bounding box center [987, 343] width 36 height 17
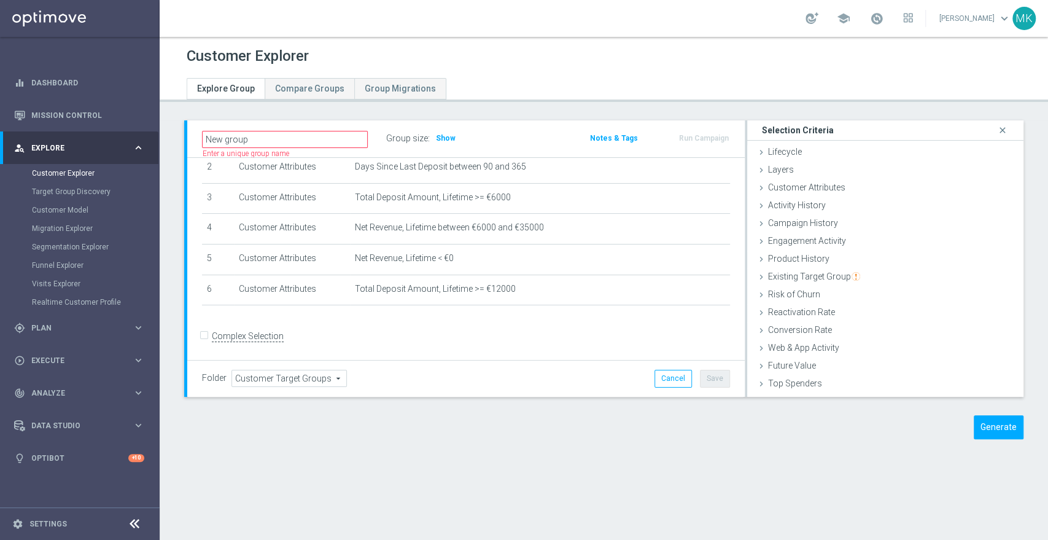
click at [992, 14] on link "[PERSON_NAME] keyboard_arrow_down" at bounding box center [975, 18] width 74 height 18
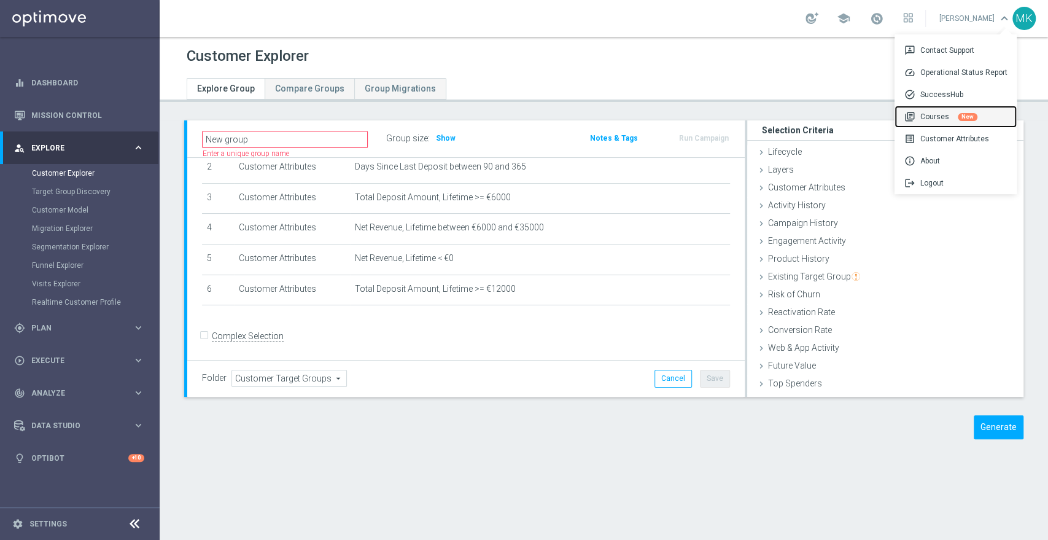
click at [934, 117] on div "library_books Courses New" at bounding box center [955, 117] width 122 height 22
